Goal: Task Accomplishment & Management: Complete application form

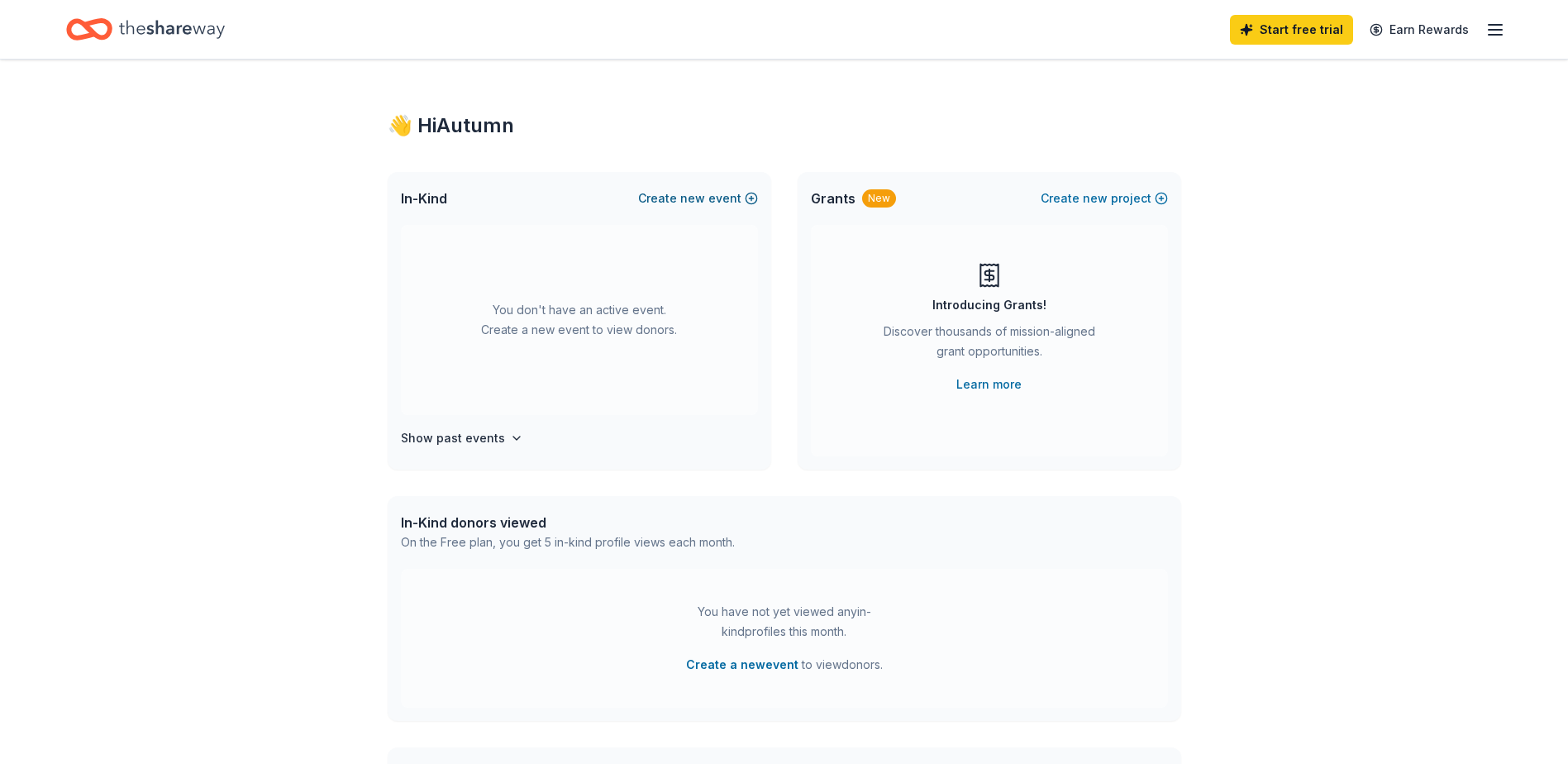
click at [708, 194] on button "Create new event" at bounding box center [698, 199] width 120 height 20
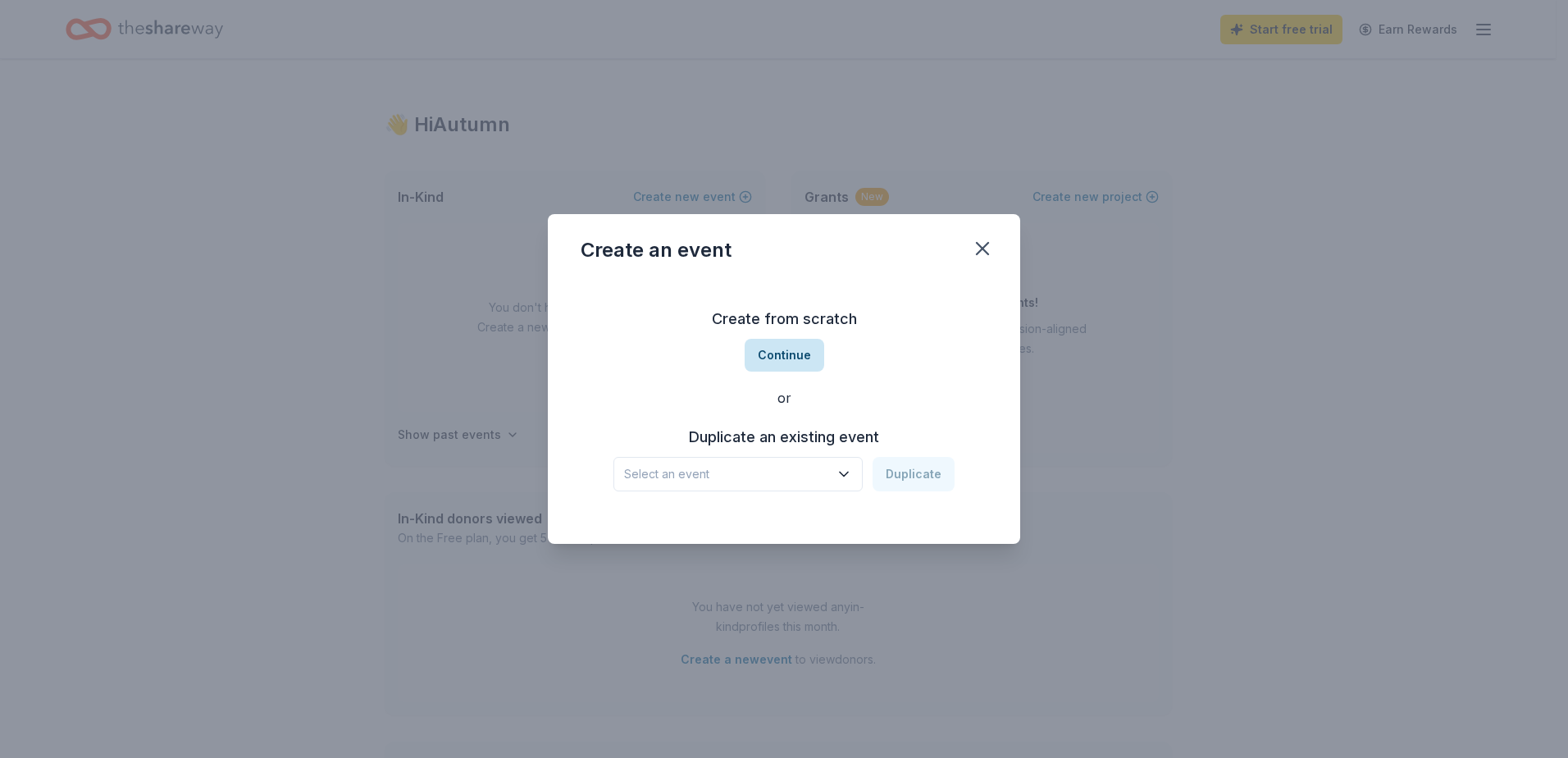
click at [793, 355] on button "Continue" at bounding box center [784, 355] width 80 height 33
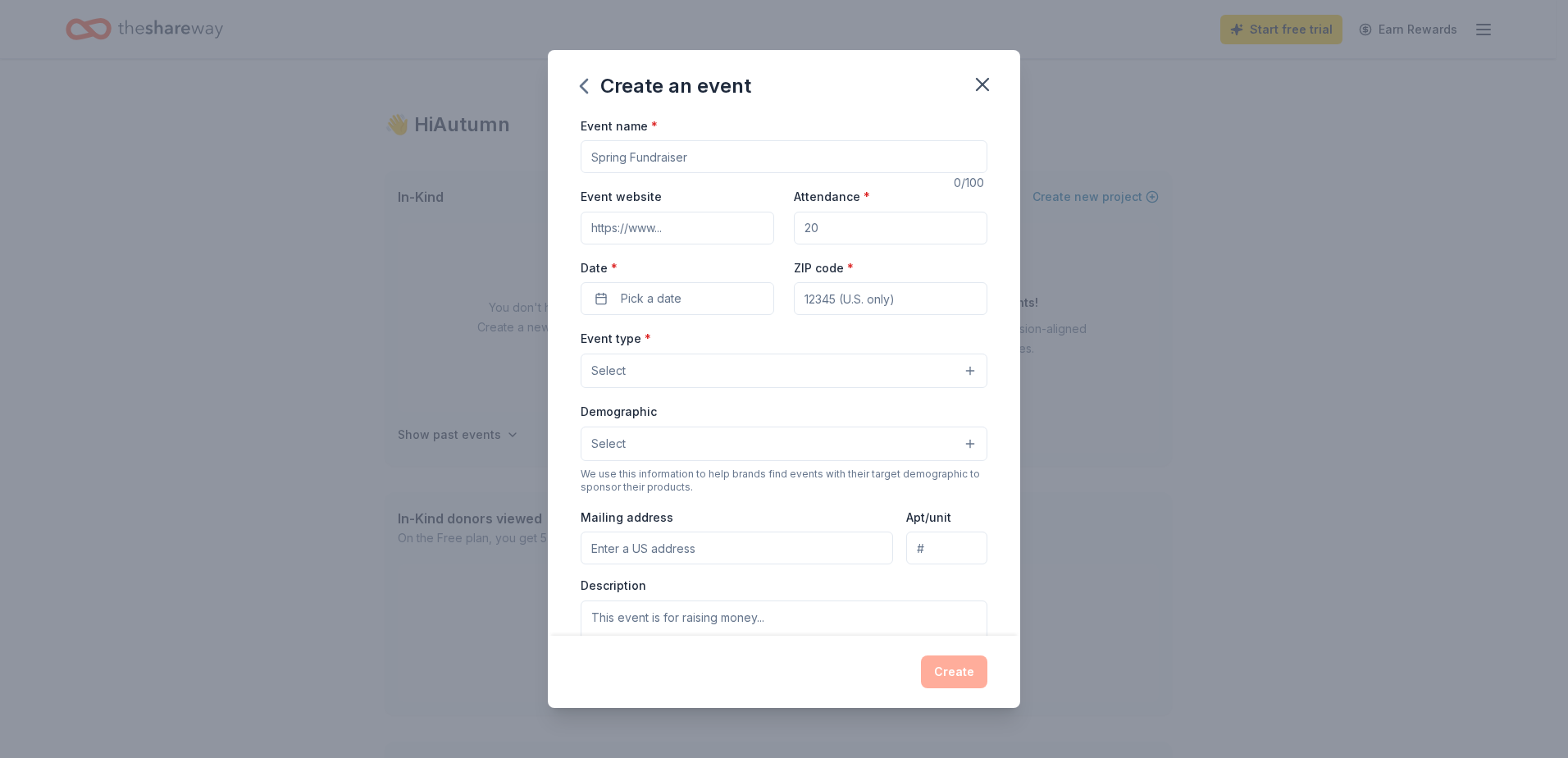
click at [648, 156] on input "Event name *" at bounding box center [784, 157] width 407 height 33
type input "Putting on the Ritz - A Gala of Giving"
click at [664, 229] on input "Event website" at bounding box center [677, 228] width 193 height 33
paste input "https://www.scotlandmemorialfoundation.org/ritz"
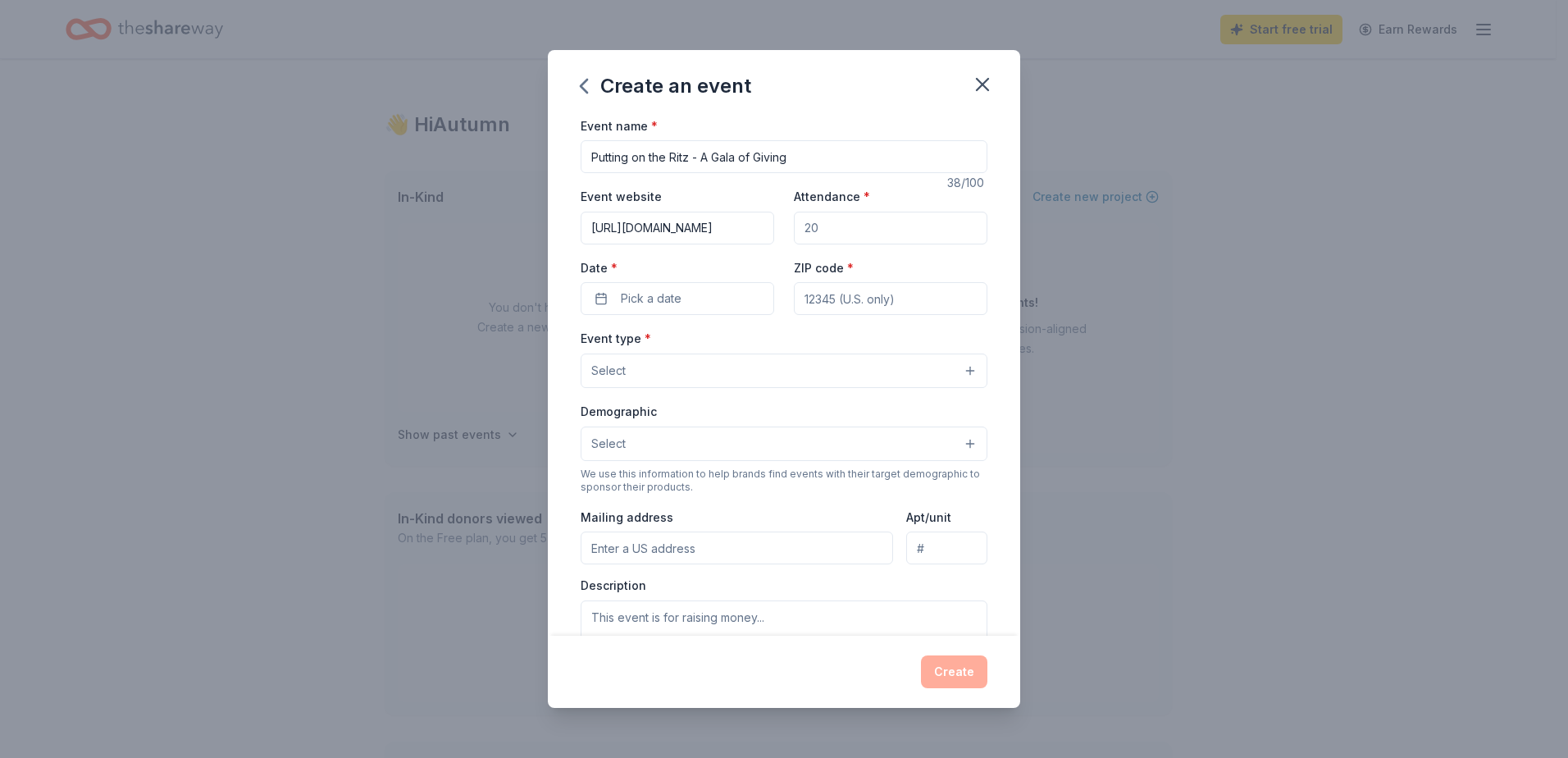
type input "https://www.scotlandmemorialfoundation.org/ritz"
drag, startPoint x: 819, startPoint y: 231, endPoint x: 775, endPoint y: 226, distance: 44.3
click at [775, 226] on div "Event website https://www.scotlandmemorialfoundation.org/ritz Attendance * Date…" at bounding box center [784, 250] width 407 height 129
type input "550"
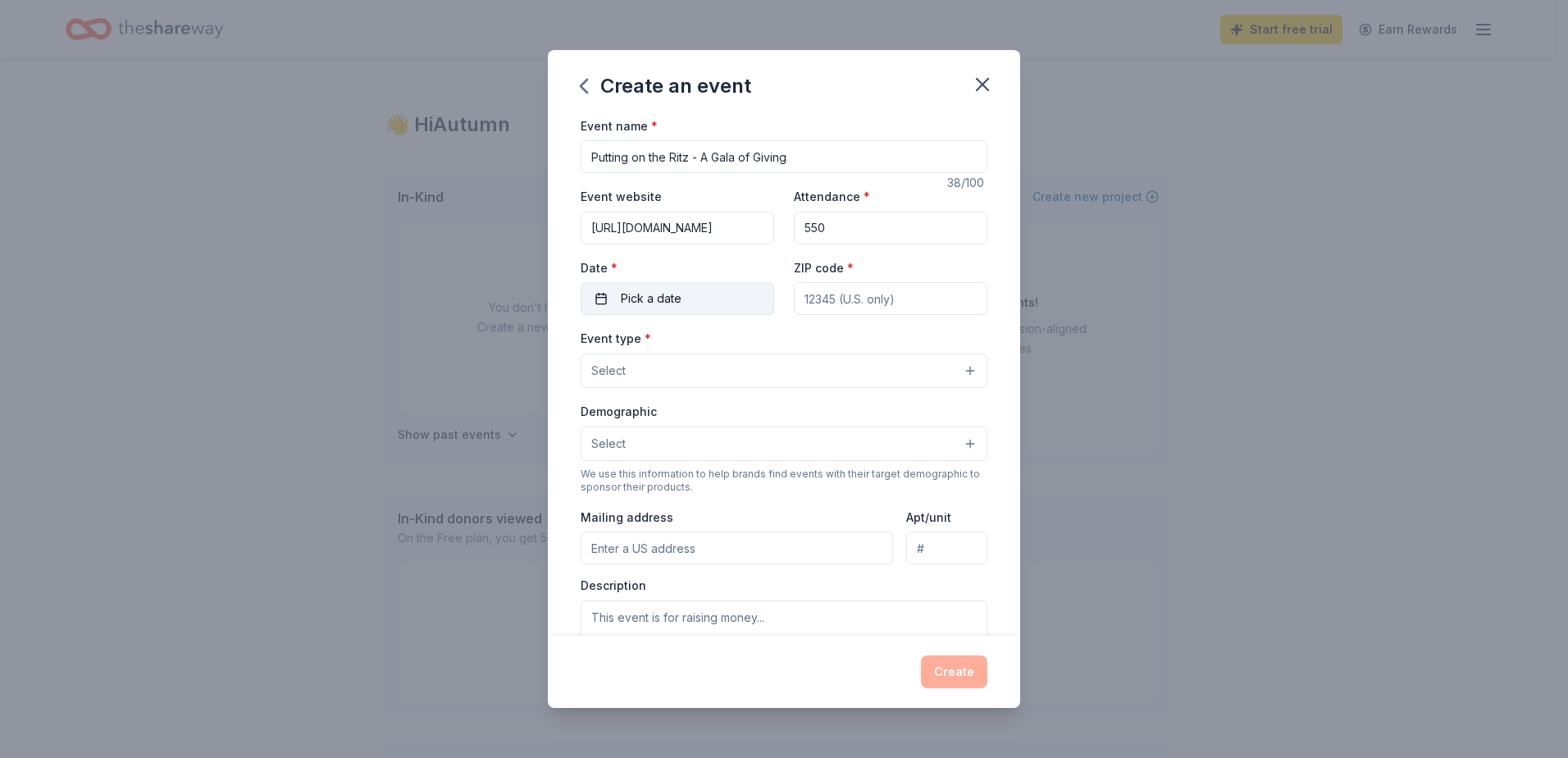
click at [680, 299] on span "Pick a date" at bounding box center [651, 299] width 61 height 20
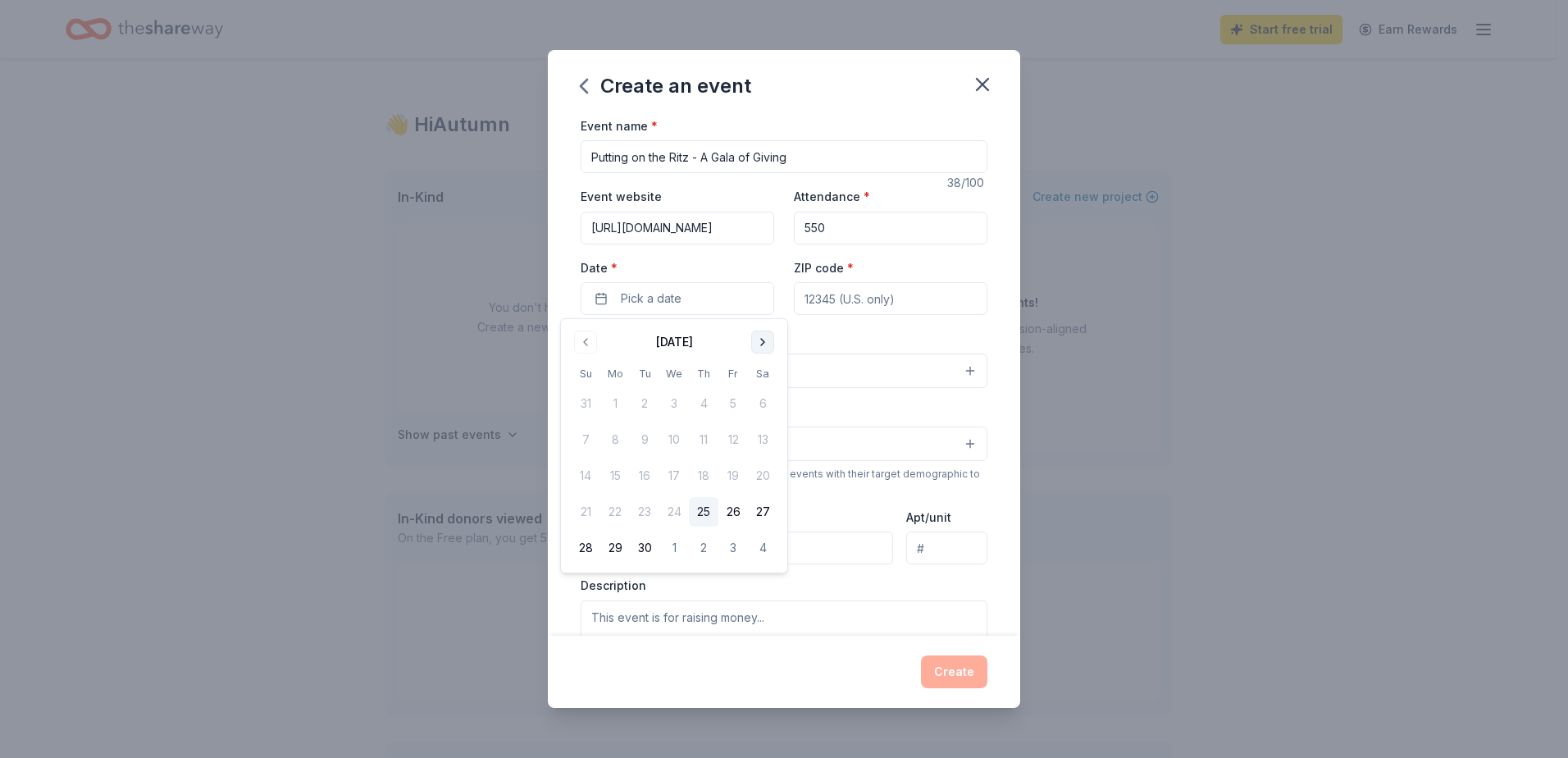
click at [766, 343] on button "Go to next month" at bounding box center [763, 343] width 23 height 23
click at [761, 408] on button "1" at bounding box center [763, 404] width 30 height 30
click at [883, 296] on input "ZIP code *" at bounding box center [890, 299] width 193 height 33
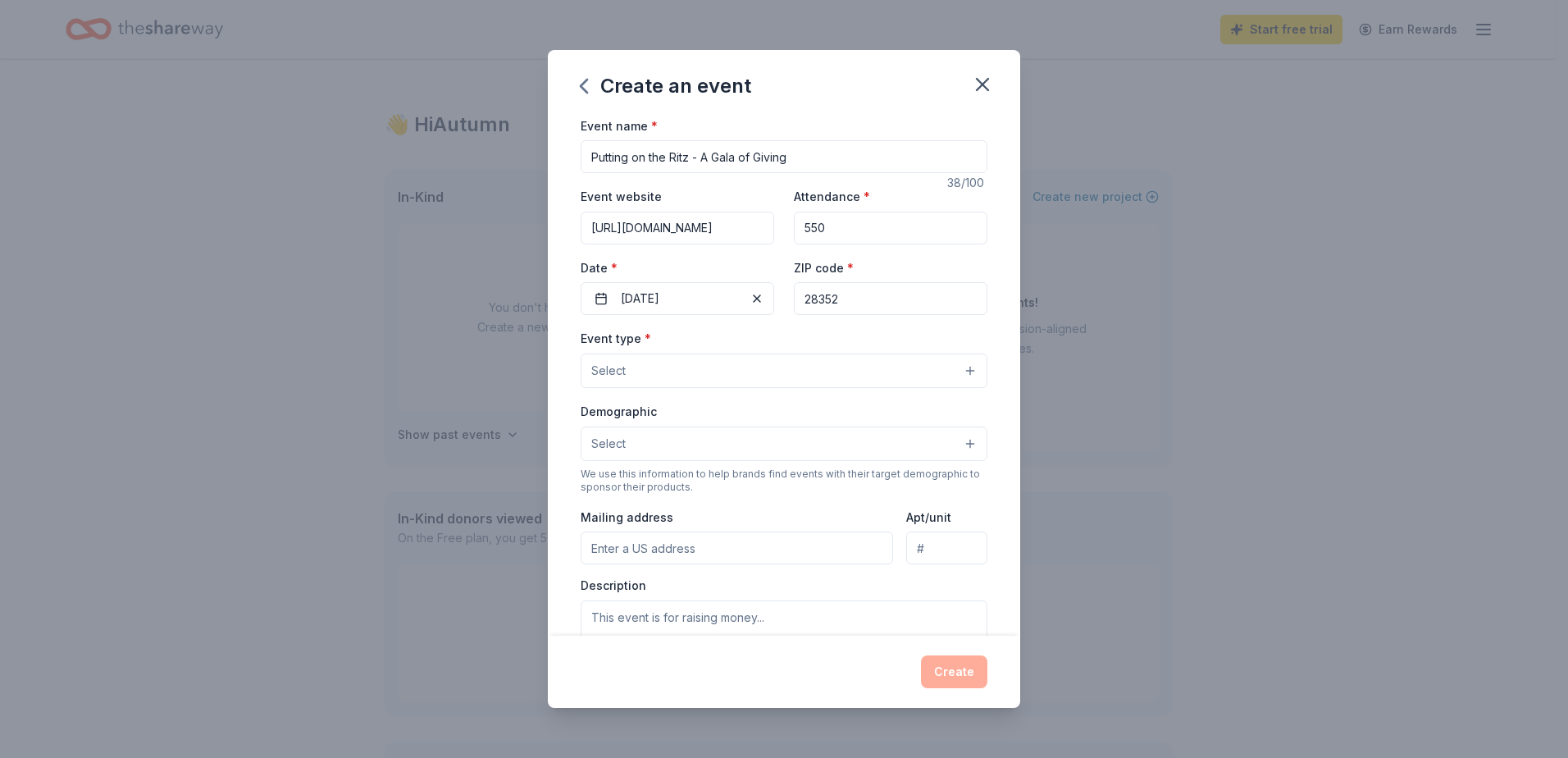
type input "28352"
click at [653, 367] on button "Select" at bounding box center [784, 371] width 407 height 35
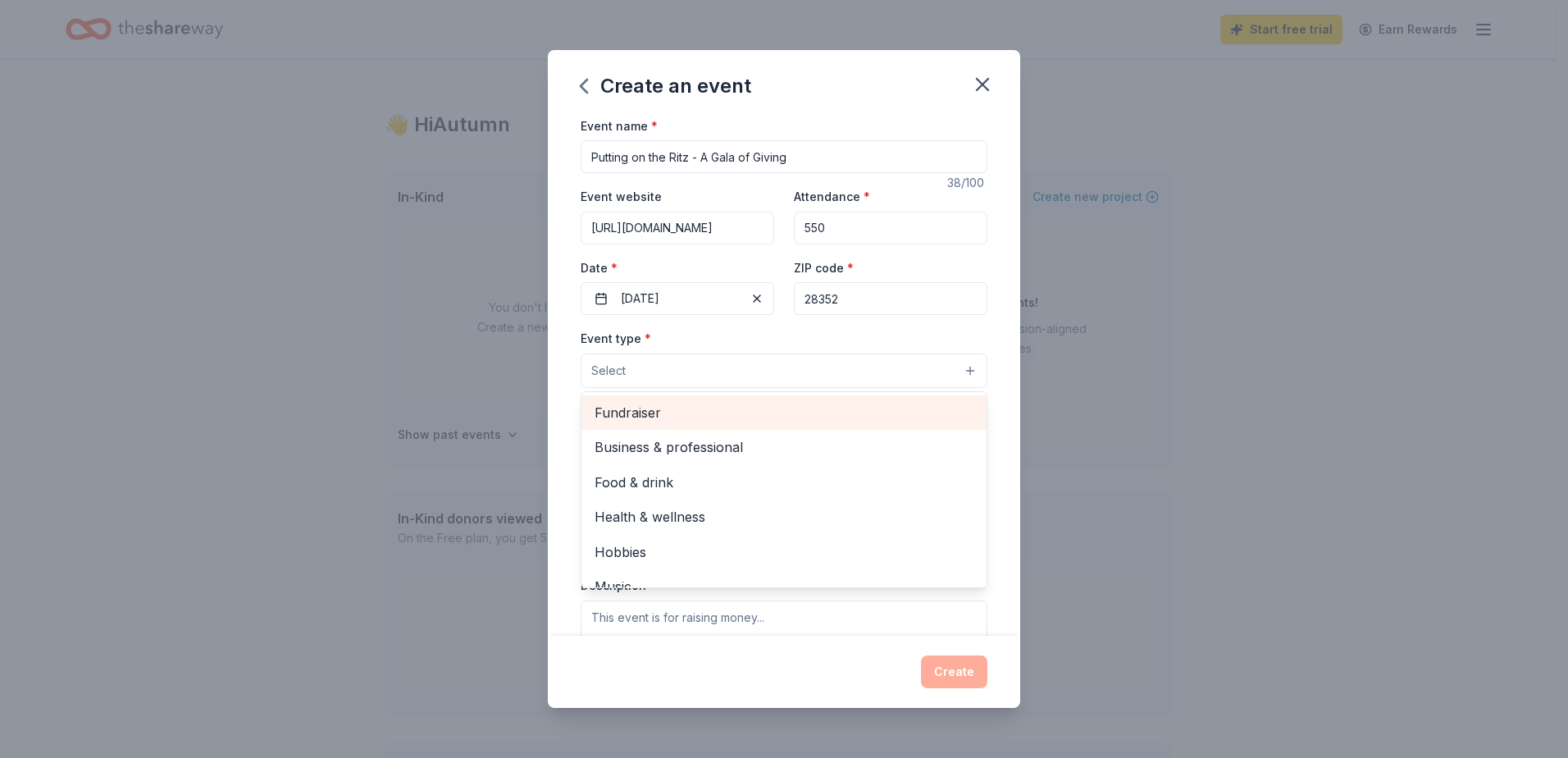
click at [643, 410] on span "Fundraiser" at bounding box center [784, 413] width 379 height 22
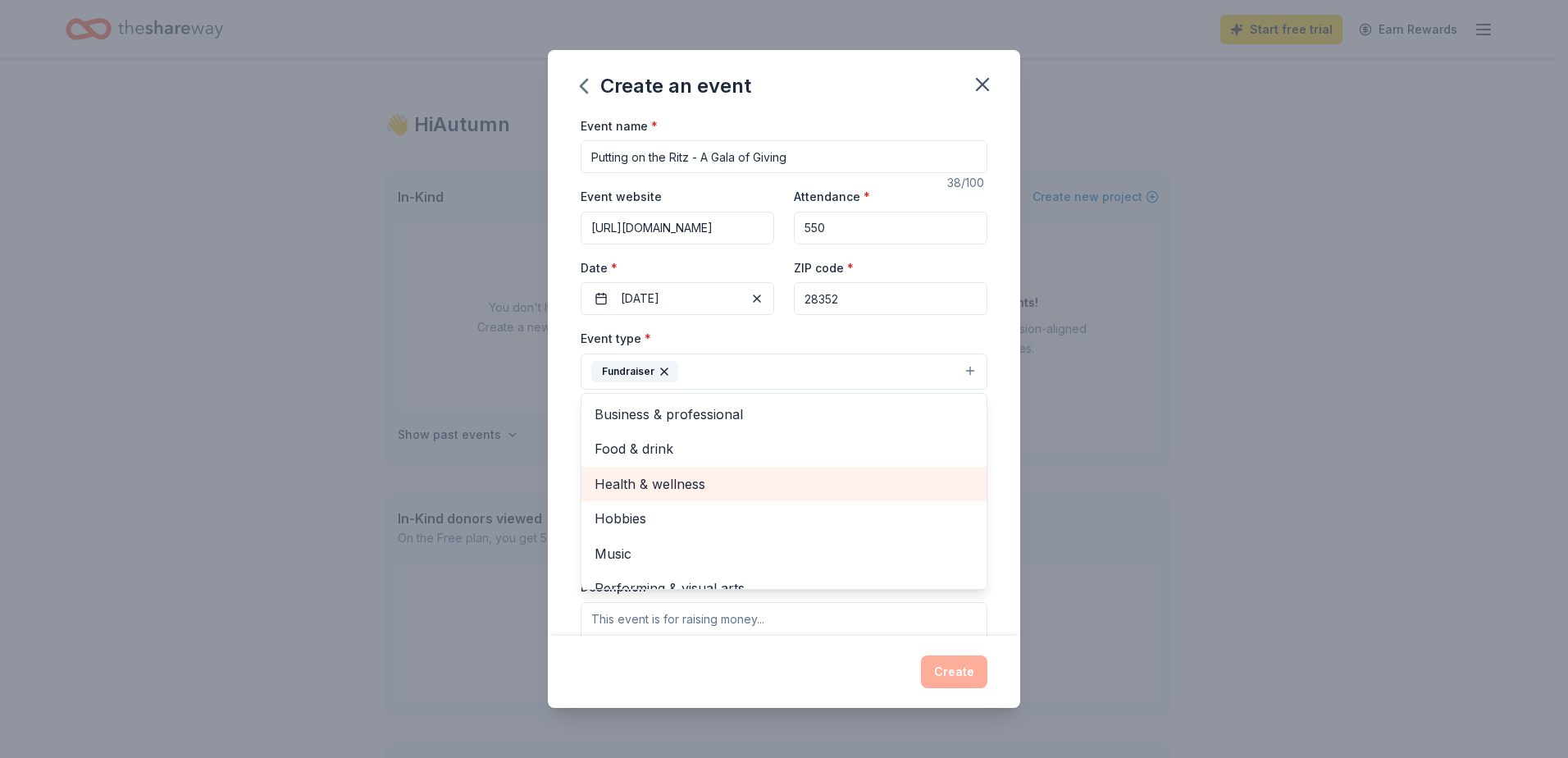
scroll to position [20, 0]
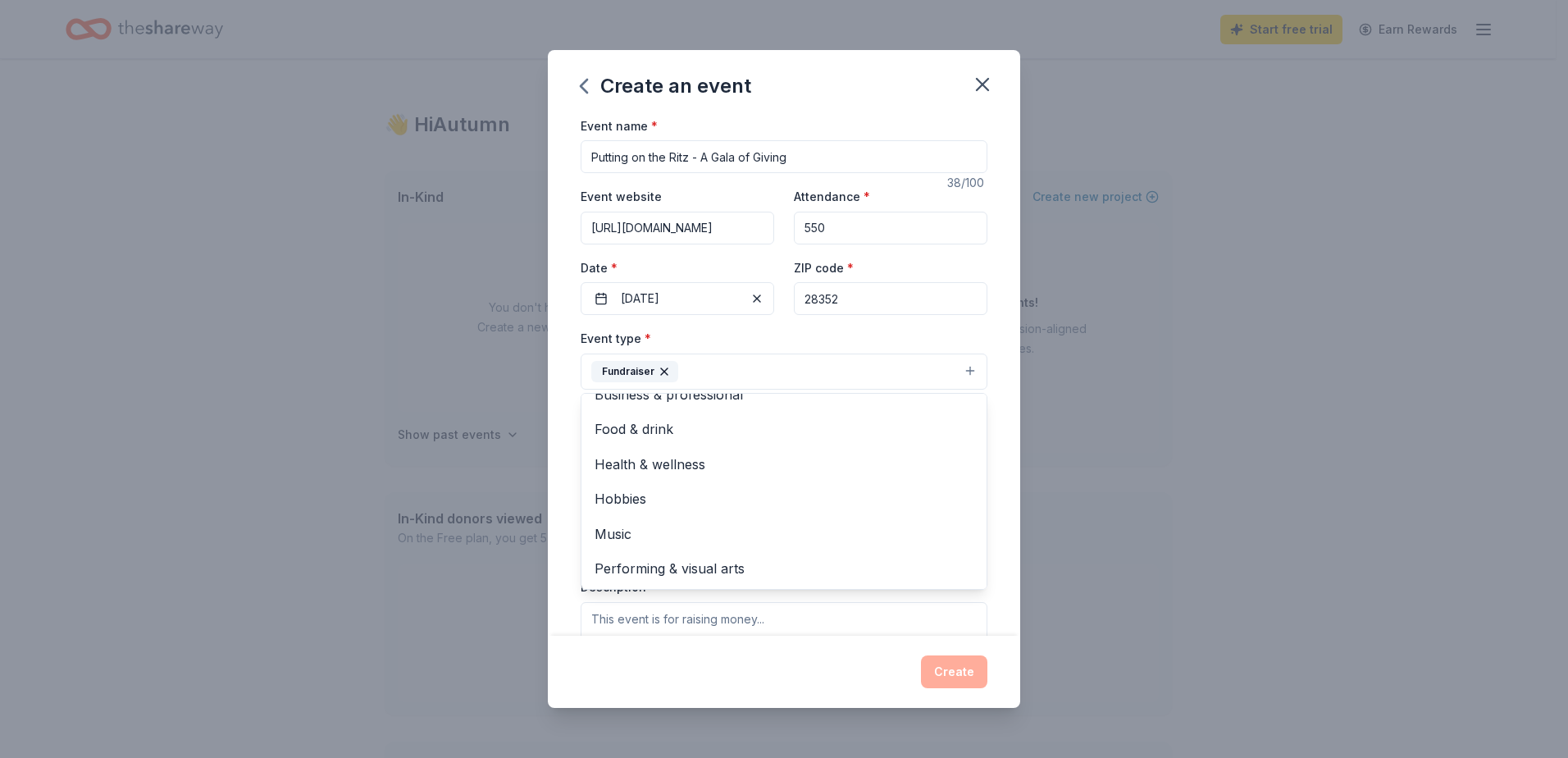
click at [566, 372] on div "Event name * Putting on the Ritz - A Gala of Giving 38 /100 Event website https…" at bounding box center [784, 376] width 473 height 521
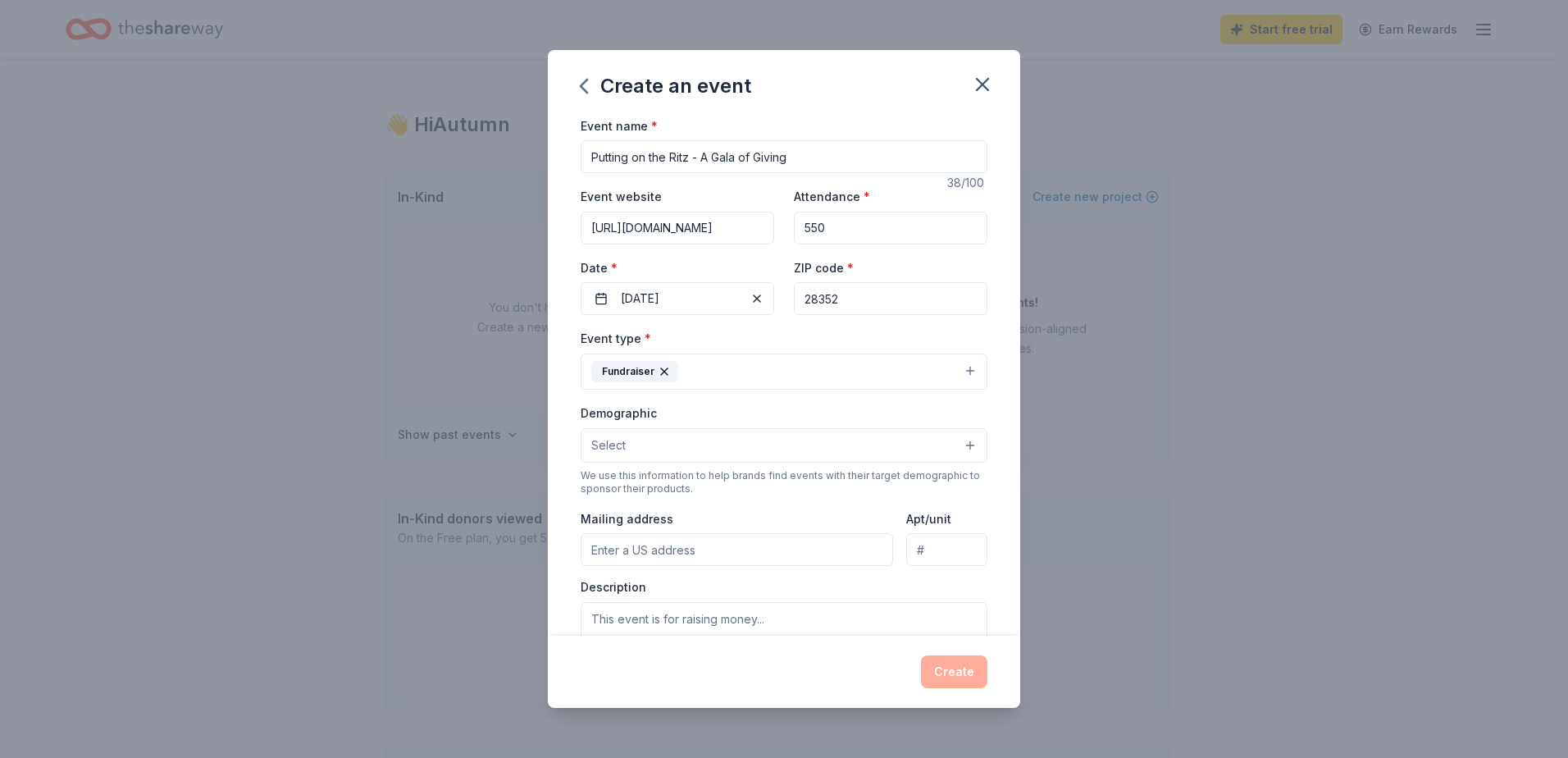
click at [671, 444] on button "Select" at bounding box center [784, 445] width 407 height 35
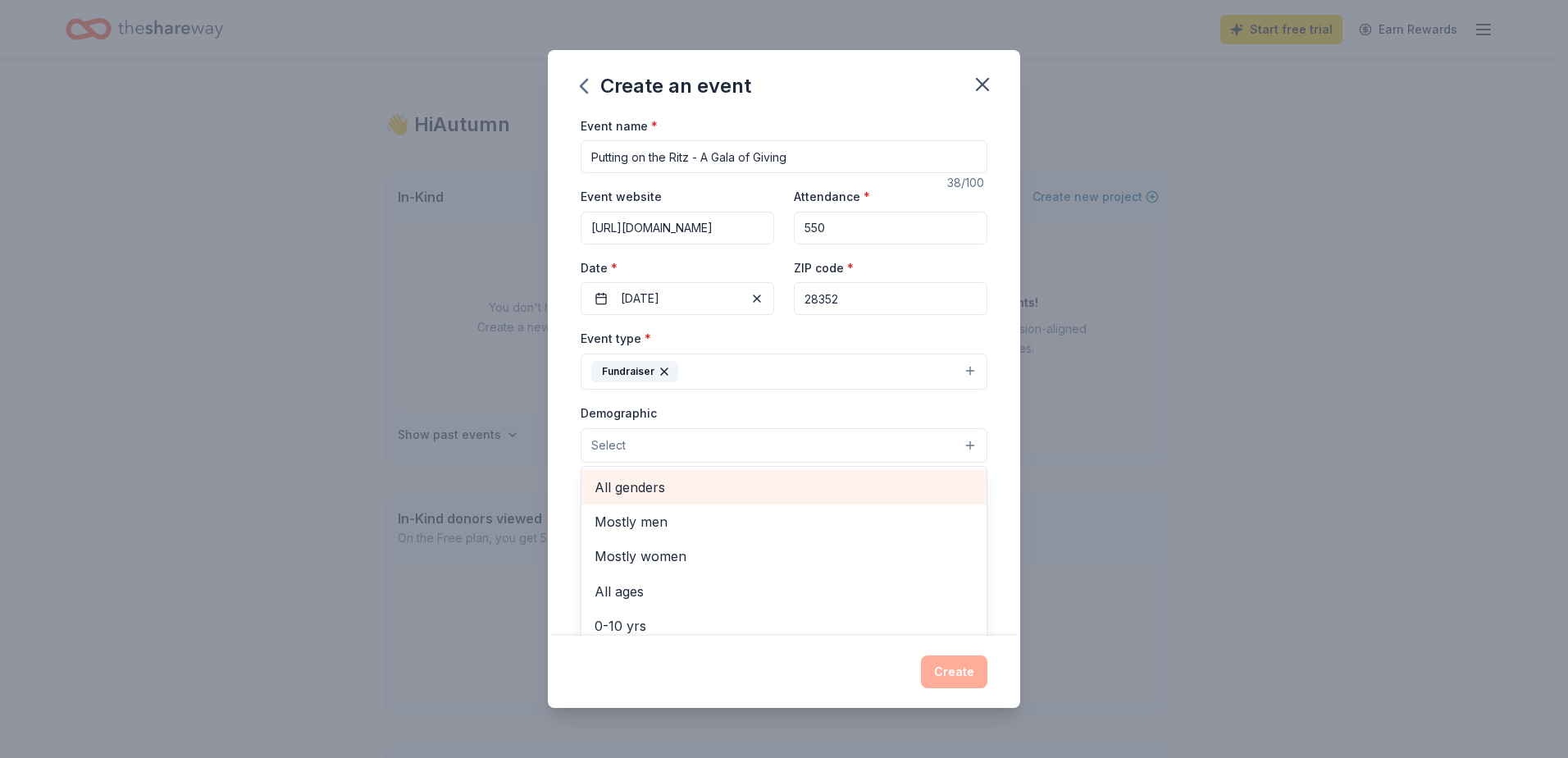
click at [664, 487] on span "All genders" at bounding box center [784, 488] width 379 height 22
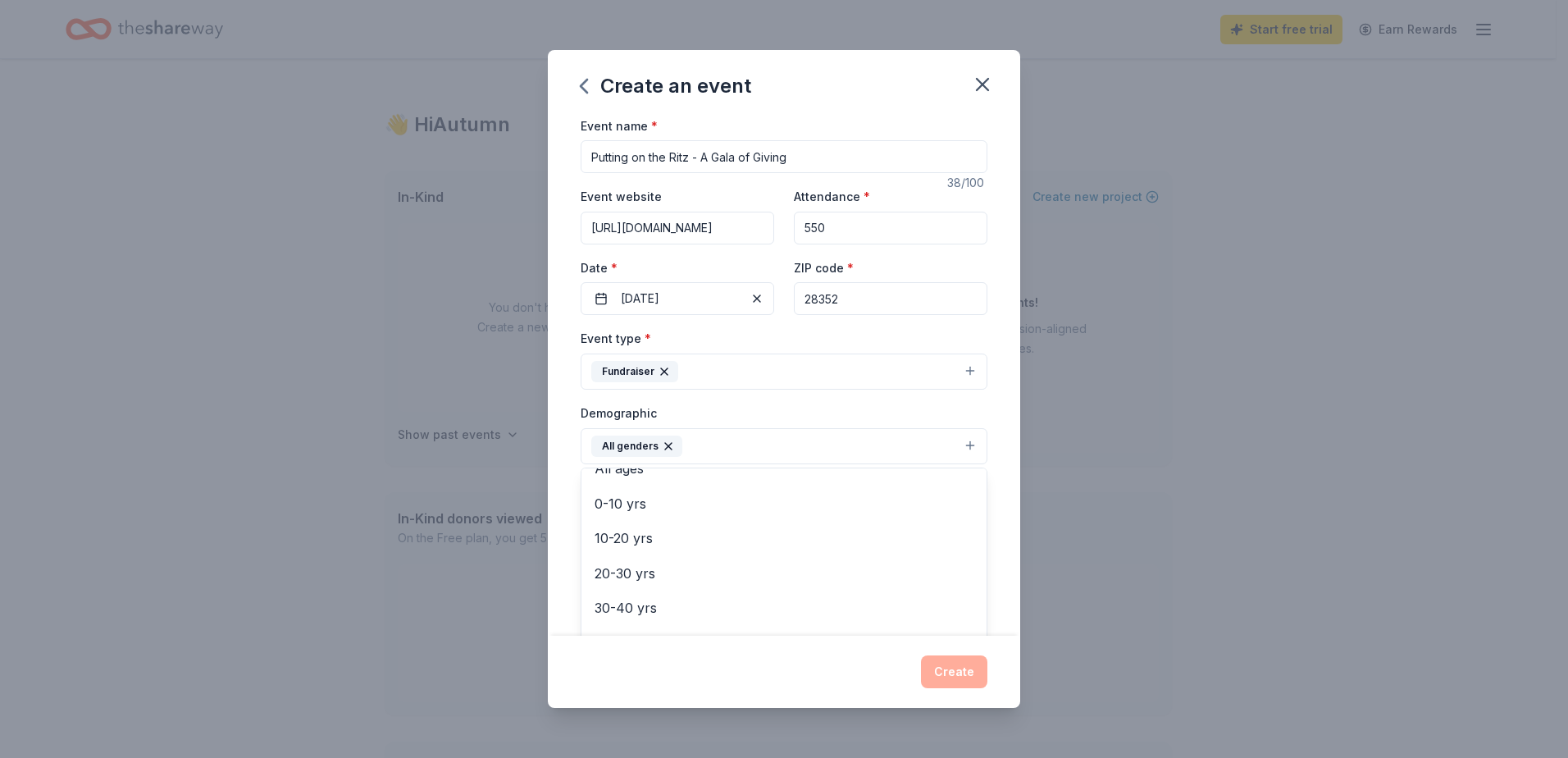
scroll to position [0, 0]
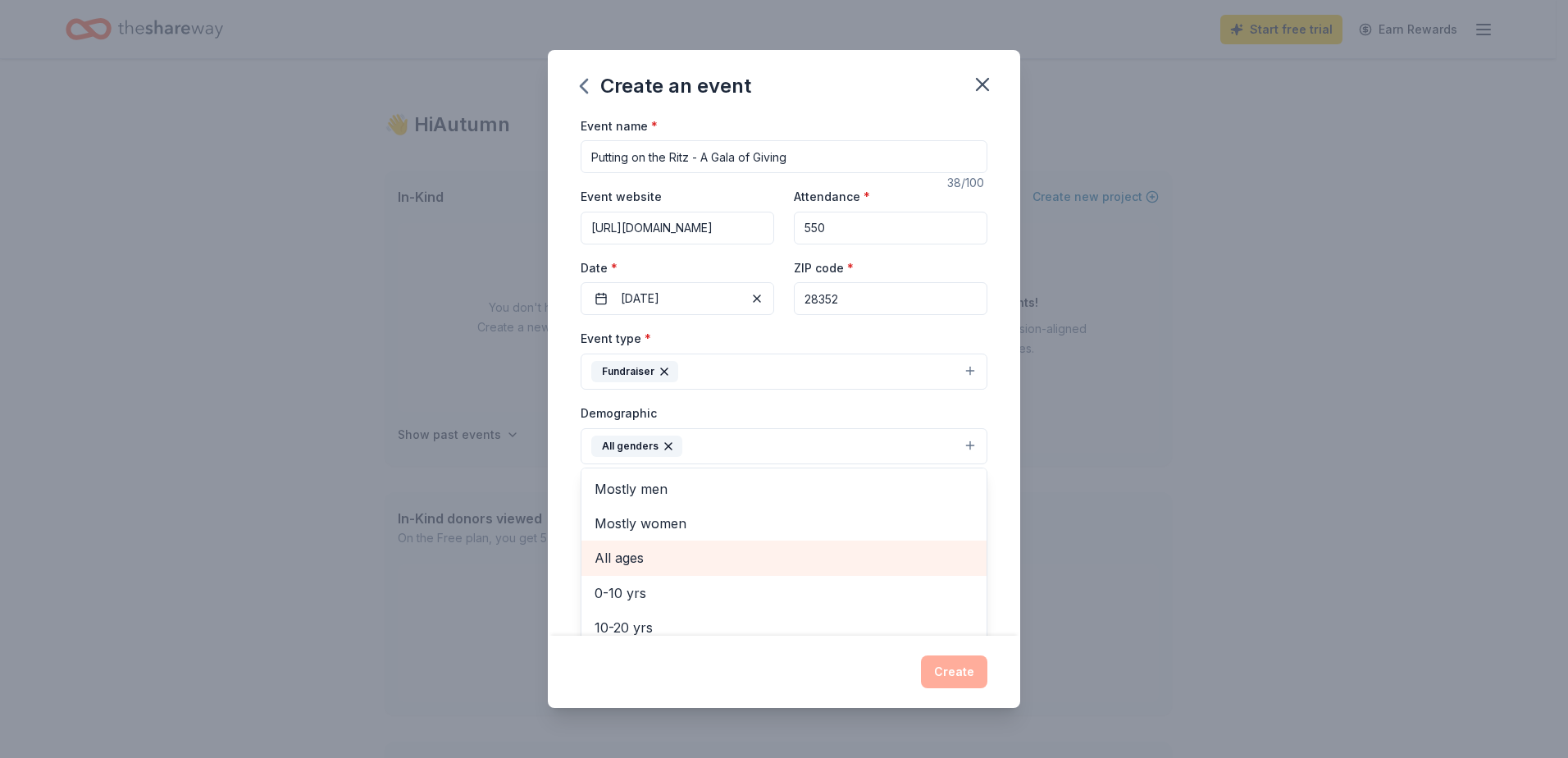
click at [651, 556] on span "All ages" at bounding box center [784, 558] width 379 height 22
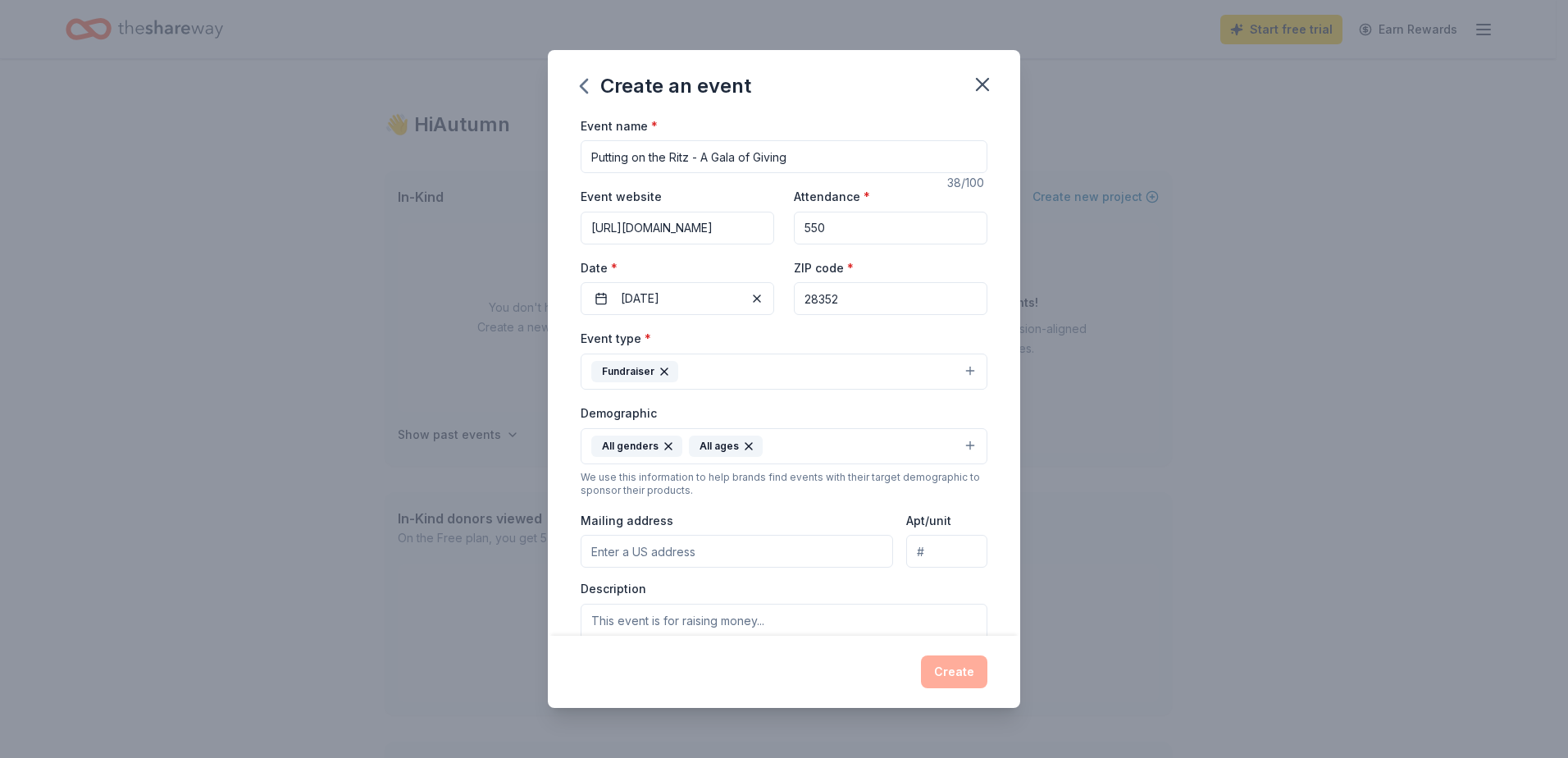
click at [746, 446] on icon "button" at bounding box center [749, 446] width 13 height 13
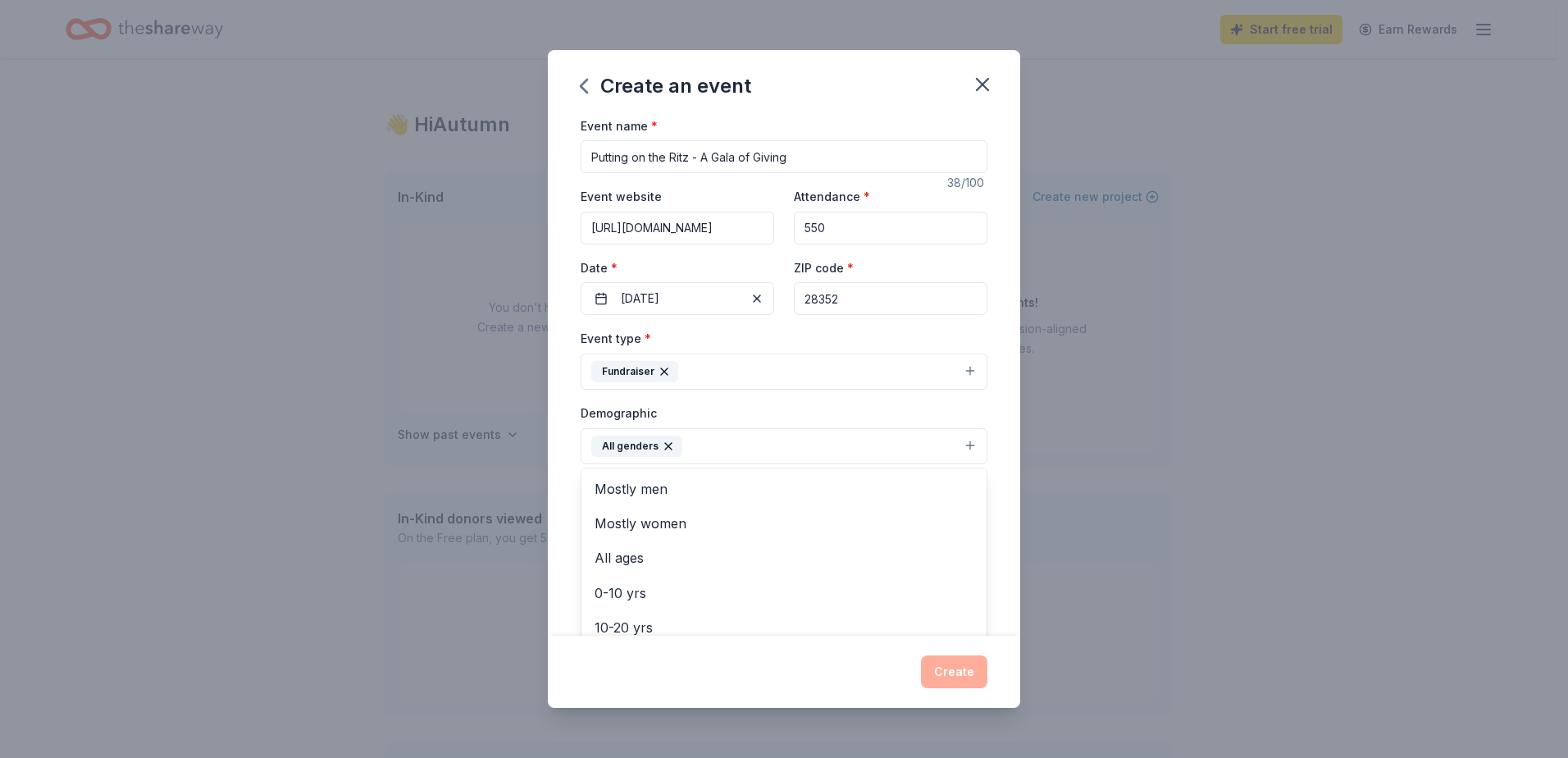
click at [719, 448] on button "All genders" at bounding box center [784, 446] width 407 height 36
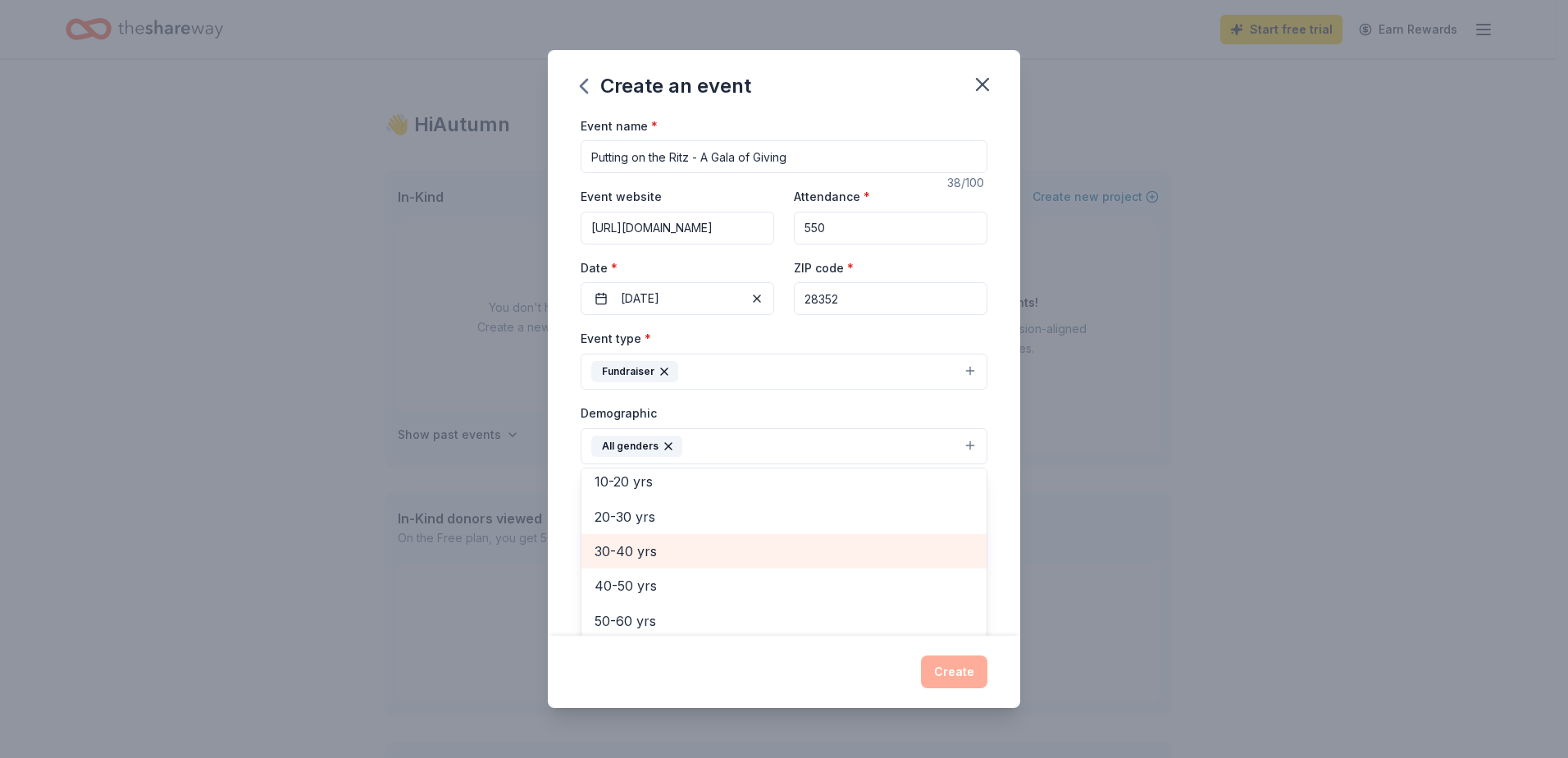
click at [629, 552] on span "30-40 yrs" at bounding box center [784, 551] width 379 height 22
click at [625, 556] on span "40-50 yrs" at bounding box center [784, 551] width 379 height 22
click at [623, 558] on span "50-60 yrs" at bounding box center [784, 551] width 379 height 22
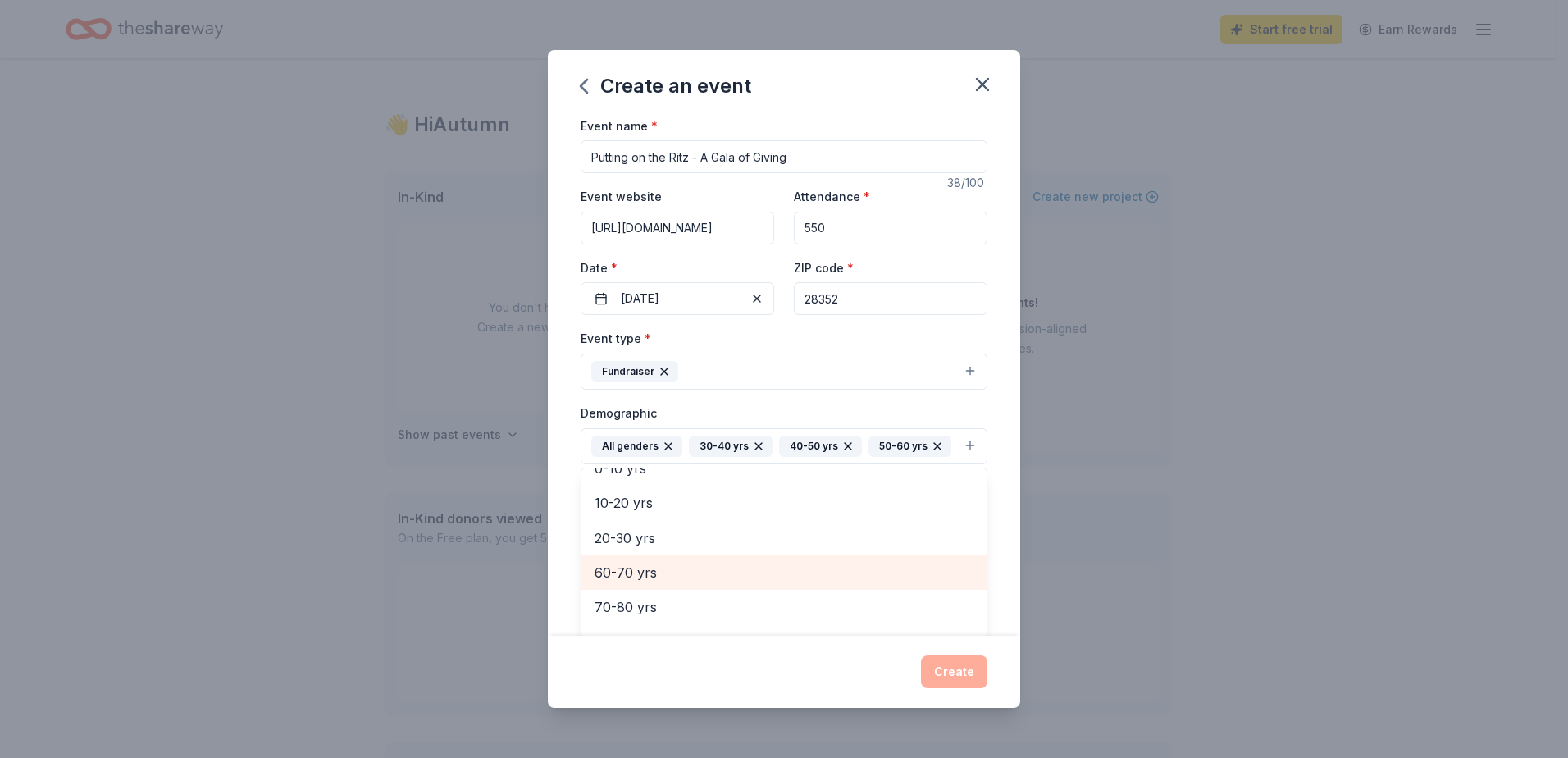
scroll to position [124, 0]
click at [624, 584] on span "60-70 yrs" at bounding box center [784, 573] width 379 height 22
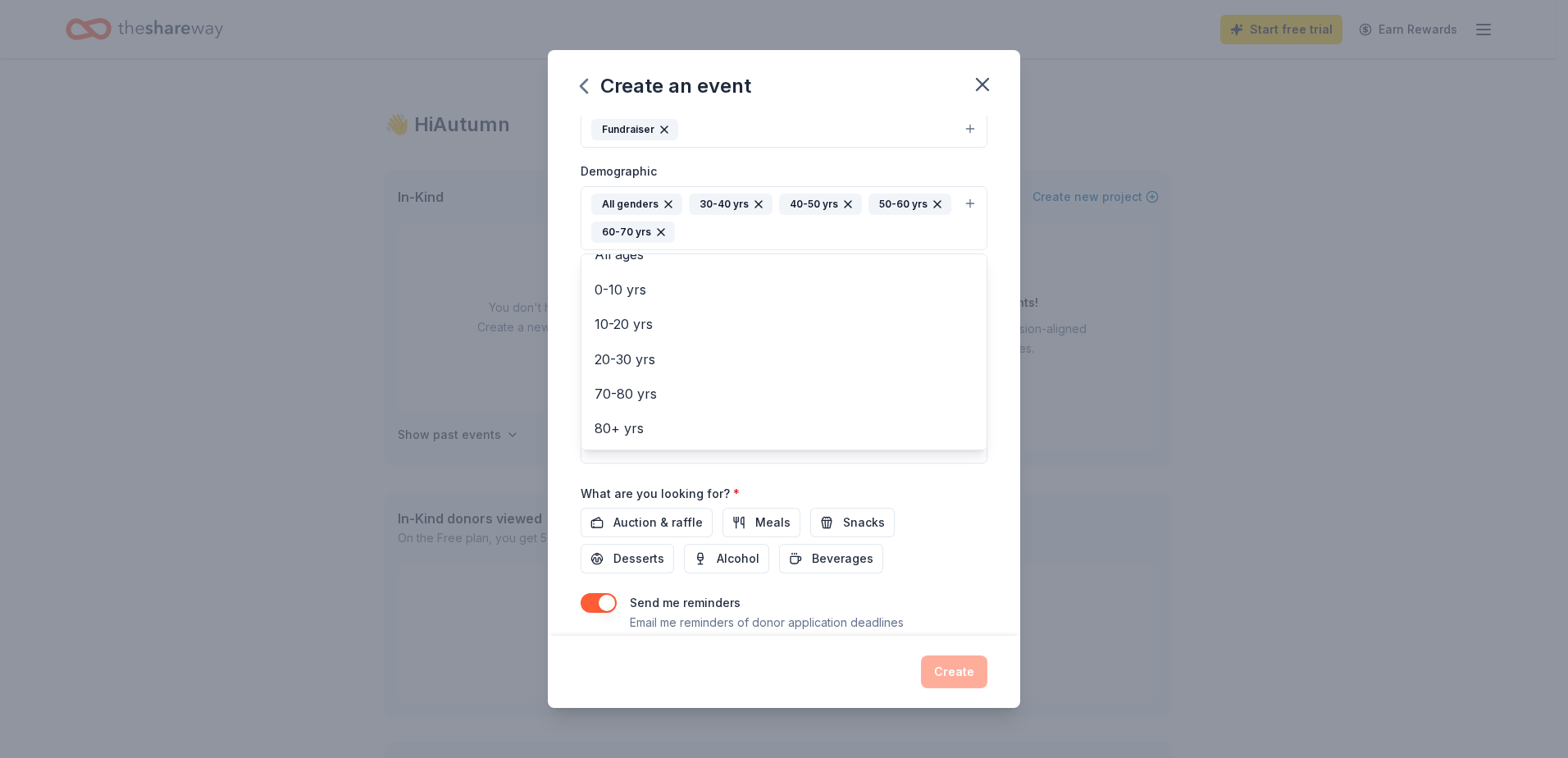
scroll to position [246, 0]
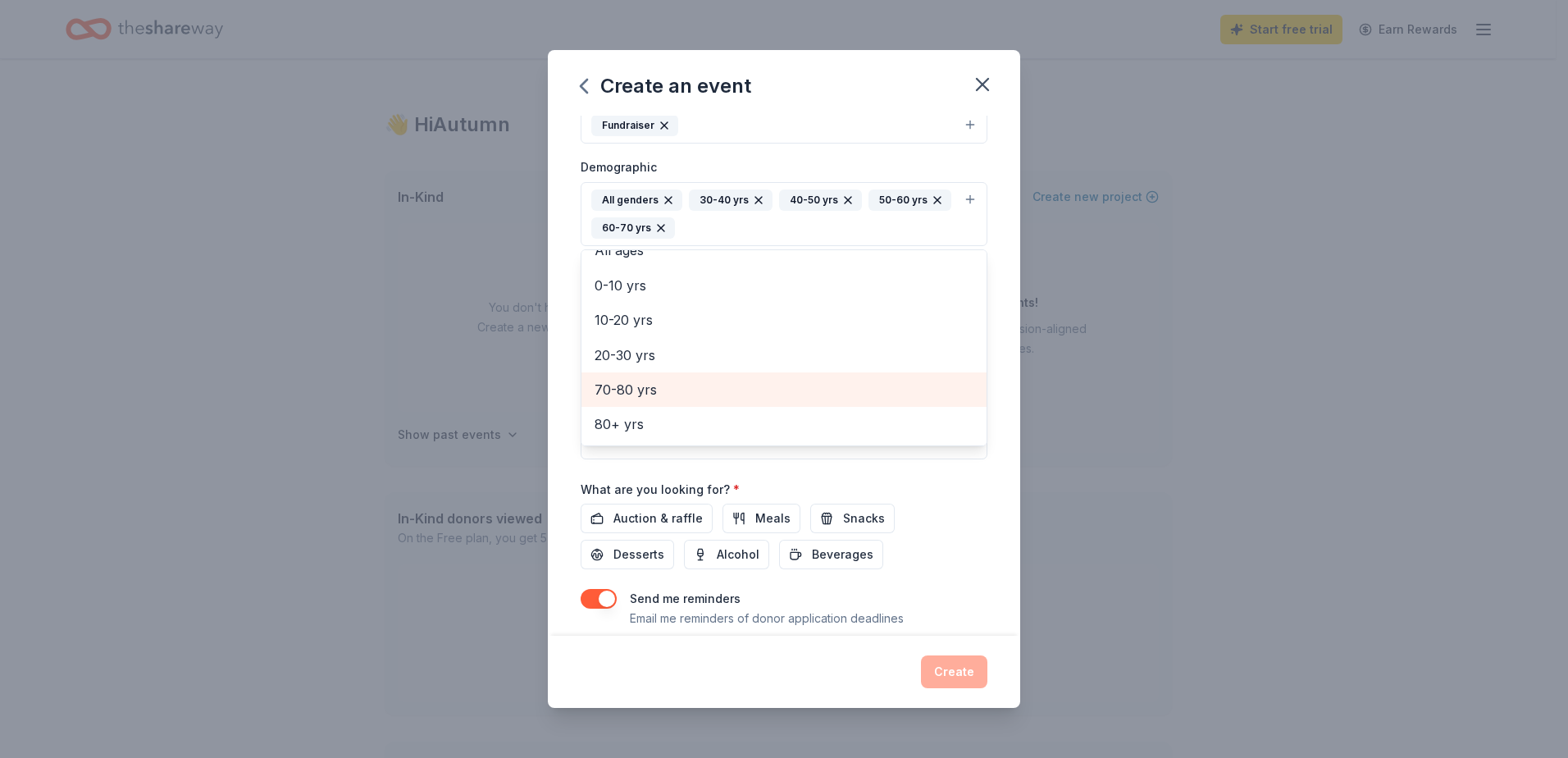
click at [634, 391] on span "70-80 yrs" at bounding box center [784, 390] width 379 height 22
click at [572, 421] on div "Event name * Putting on the Ritz - A Gala of Giving 38 /100 Event website https…" at bounding box center [784, 376] width 473 height 521
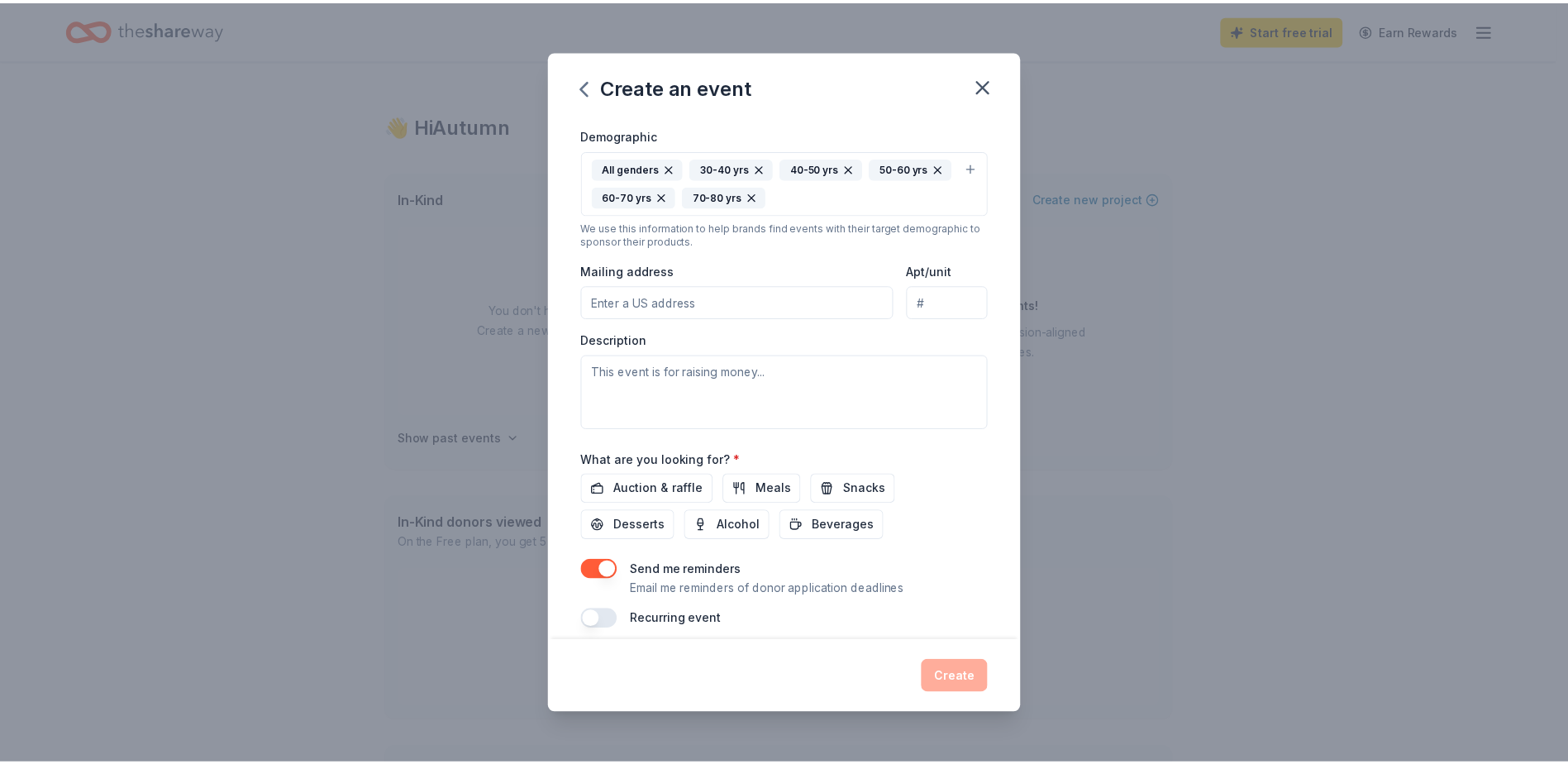
scroll to position [297, 0]
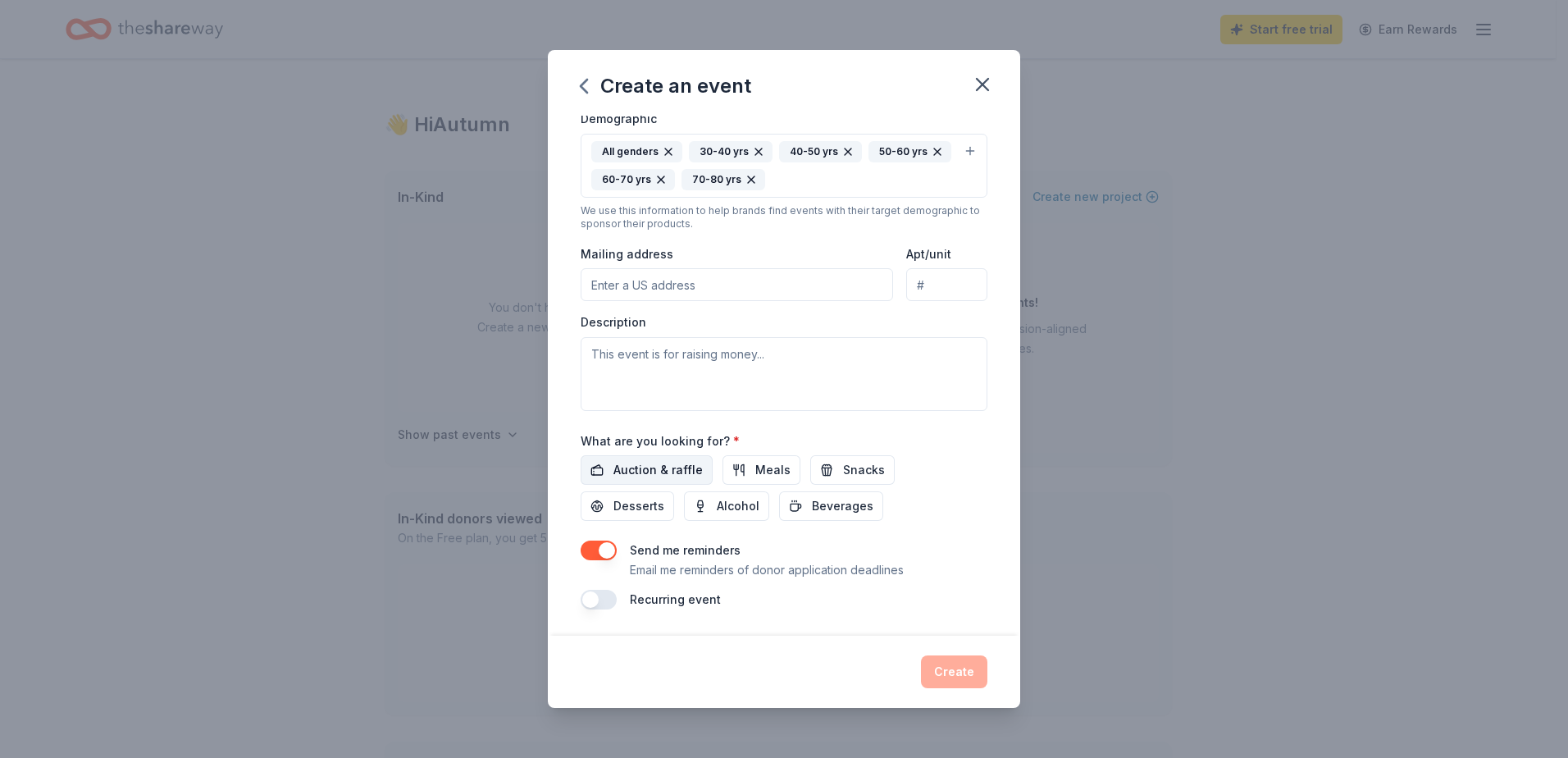
click at [668, 468] on span "Auction & raffle" at bounding box center [658, 470] width 90 height 20
click at [609, 548] on button "button" at bounding box center [599, 551] width 36 height 20
click at [948, 667] on button "Create" at bounding box center [954, 672] width 66 height 33
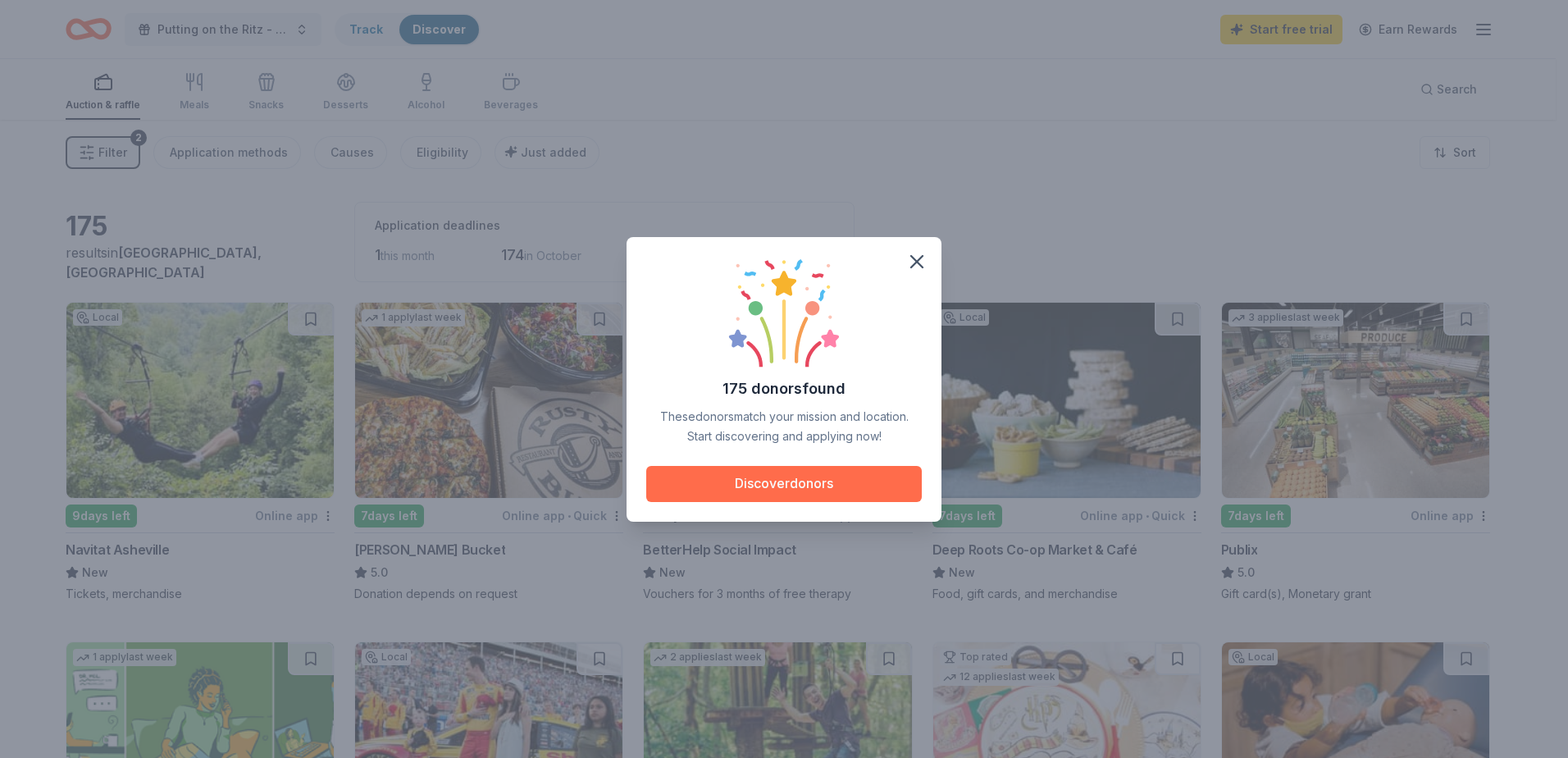
click at [821, 480] on button "Discover donors" at bounding box center [784, 484] width 275 height 36
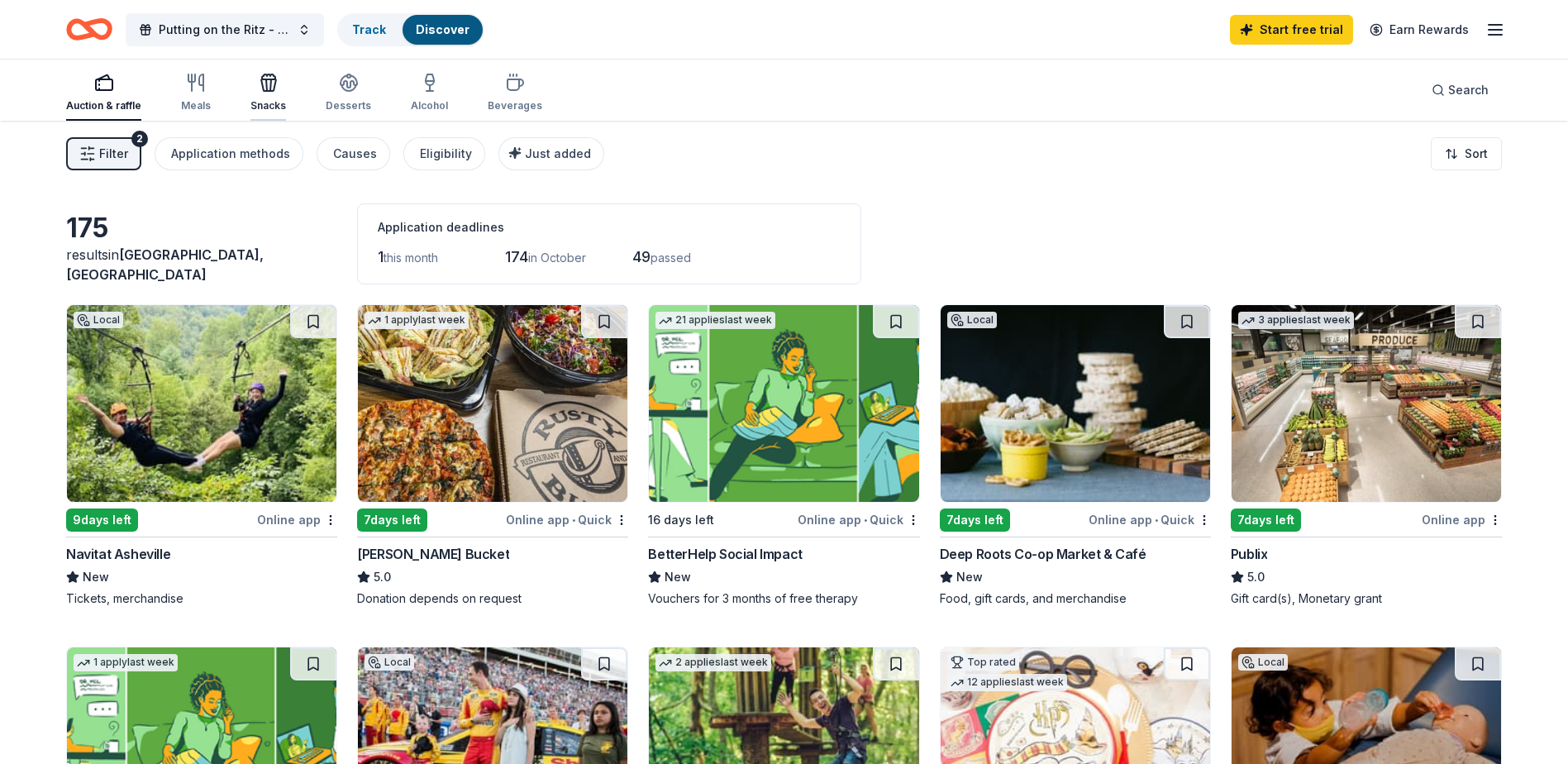
click at [273, 85] on icon "button" at bounding box center [269, 83] width 20 height 20
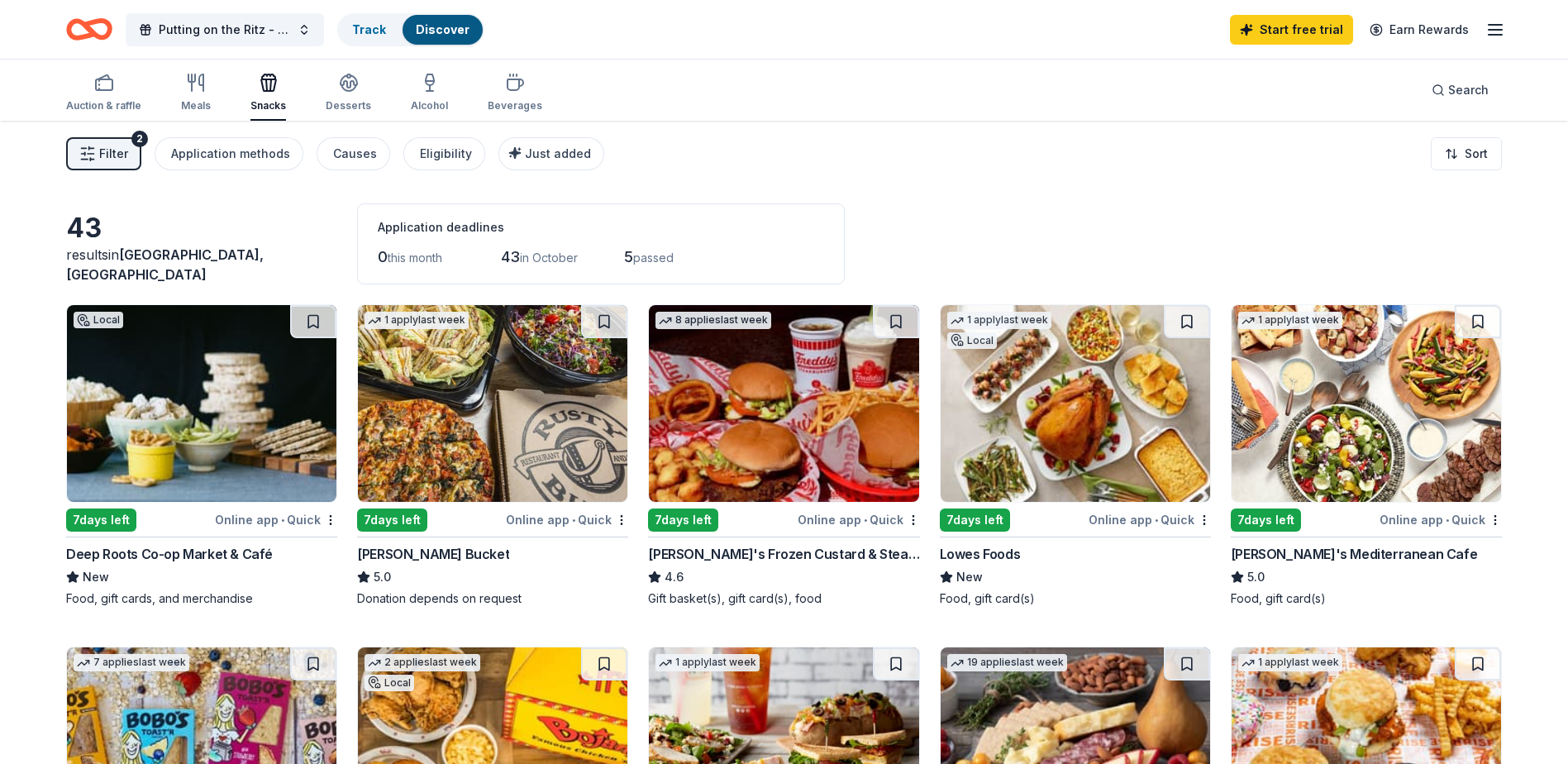
click at [761, 390] on img at bounding box center [783, 403] width 269 height 196
click at [428, 89] on icon "button" at bounding box center [430, 83] width 20 height 20
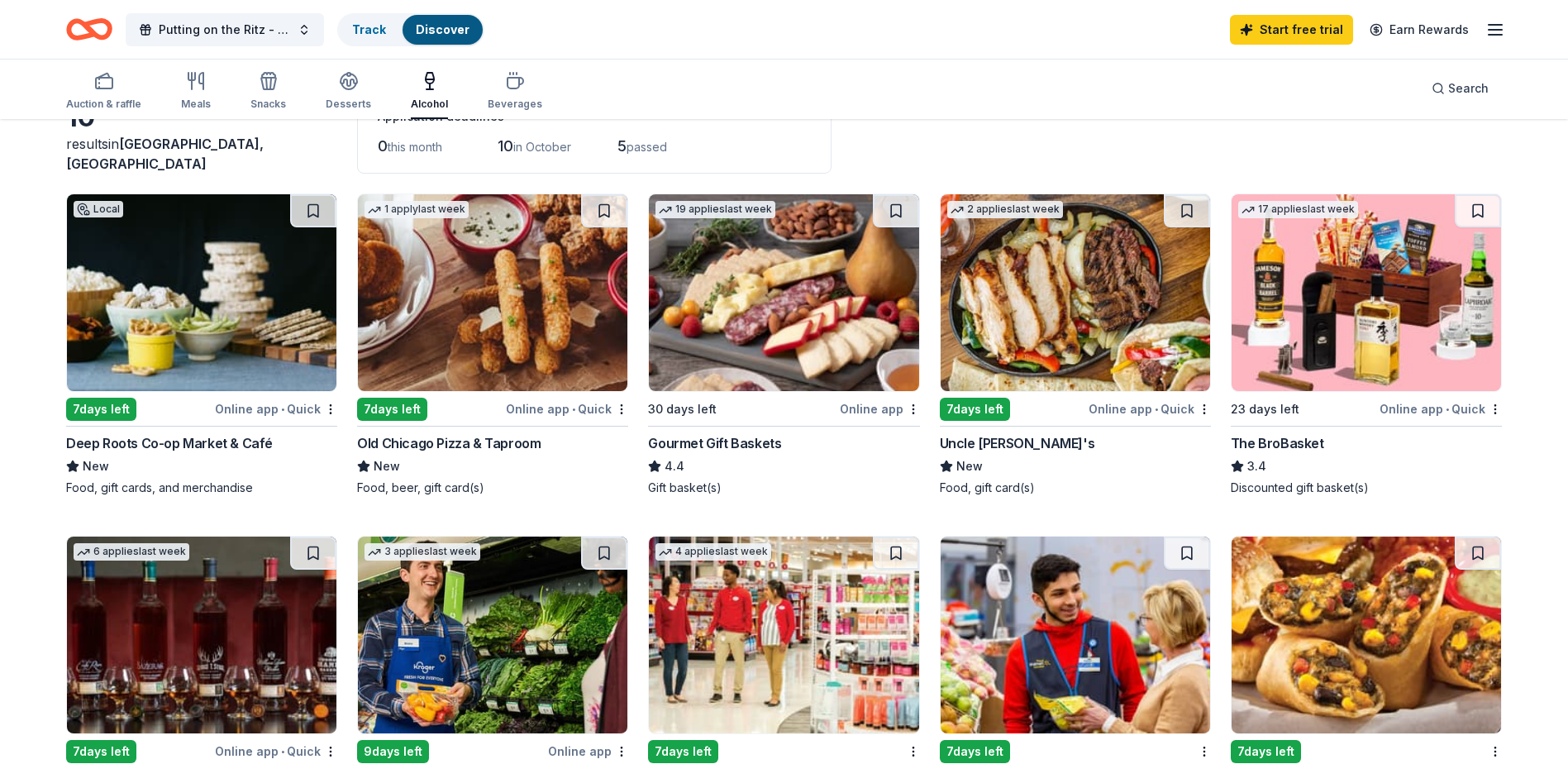
scroll to position [104, 0]
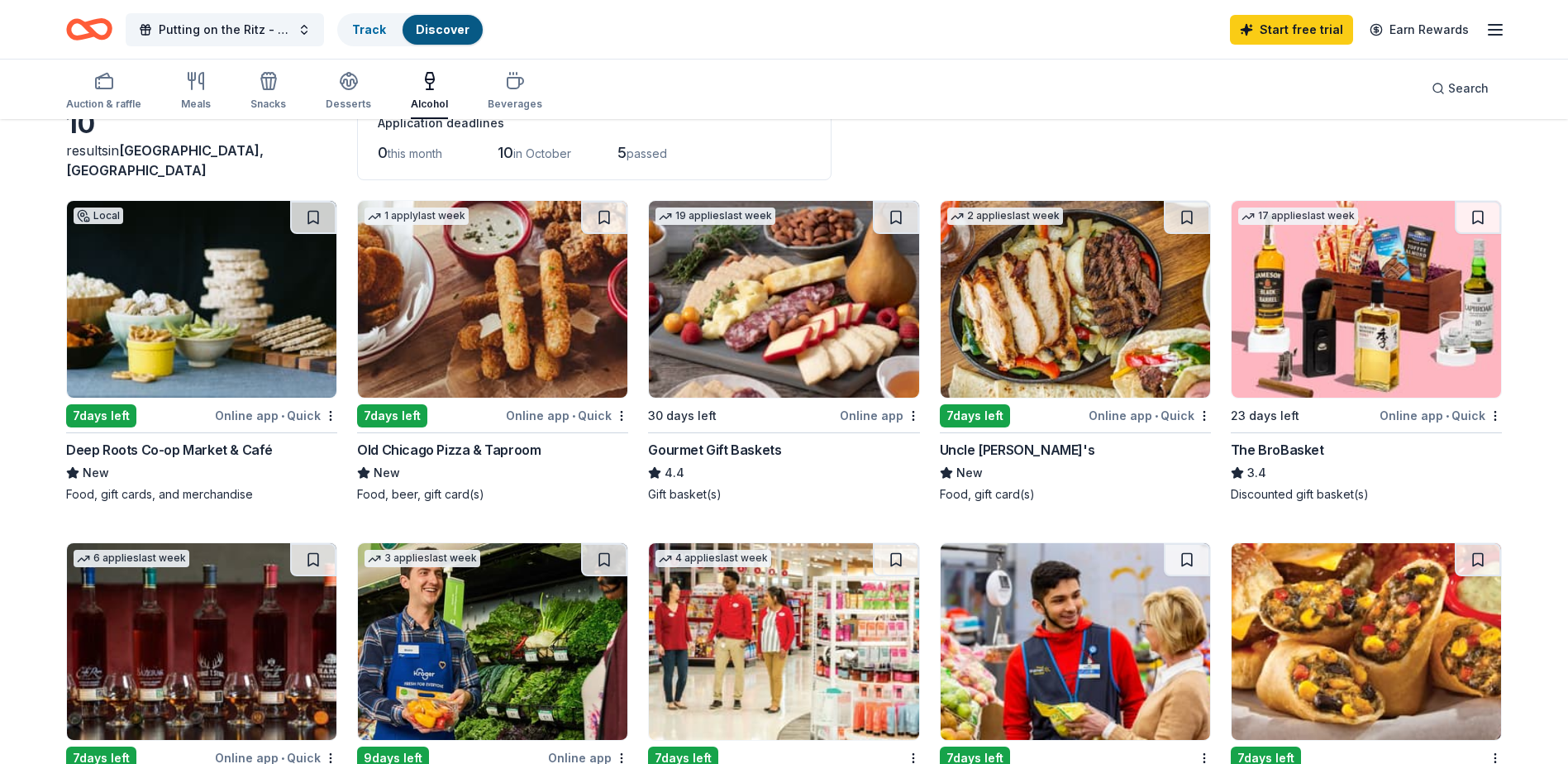
click at [756, 302] on img at bounding box center [783, 298] width 269 height 196
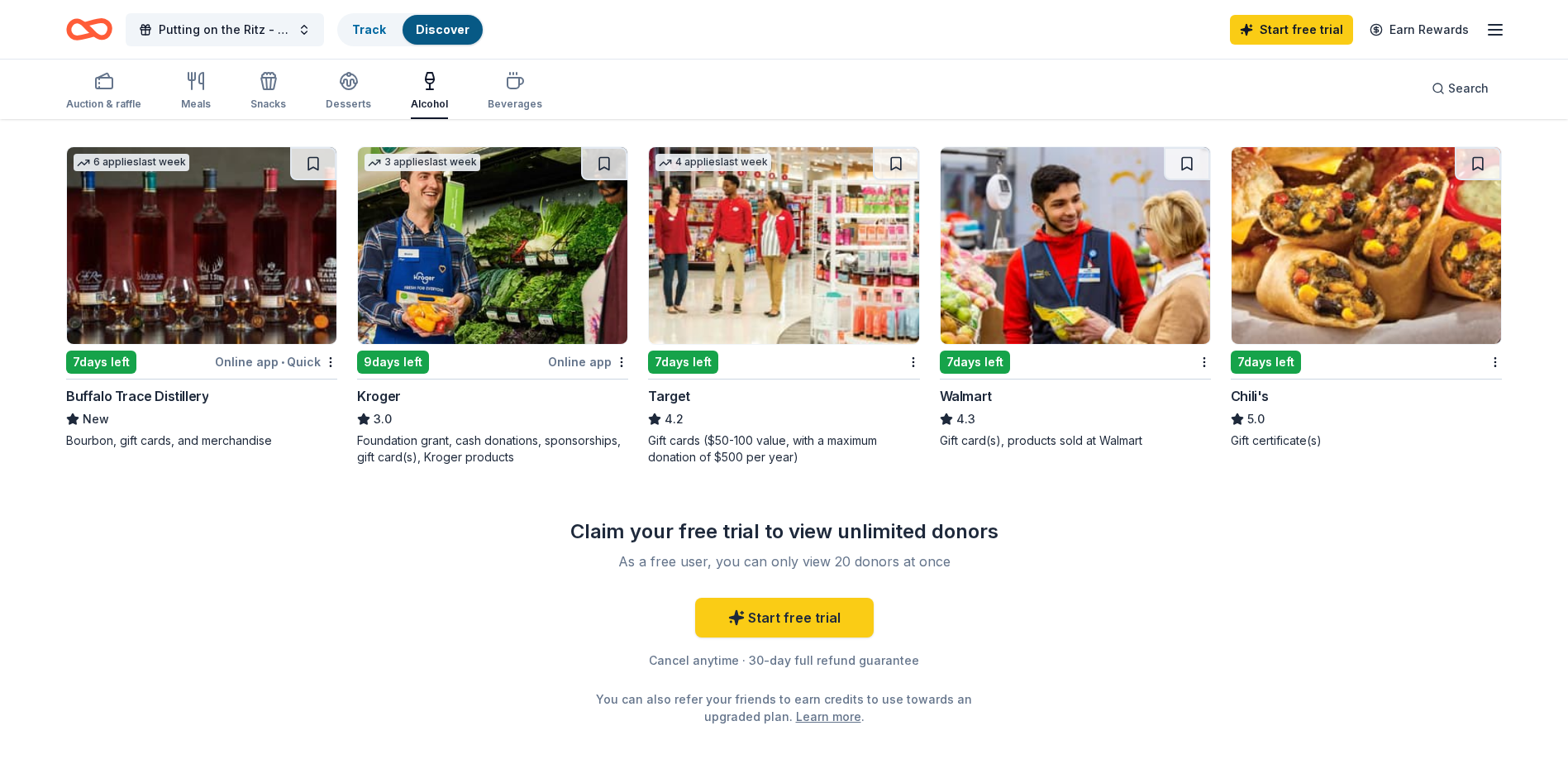
scroll to position [517, 0]
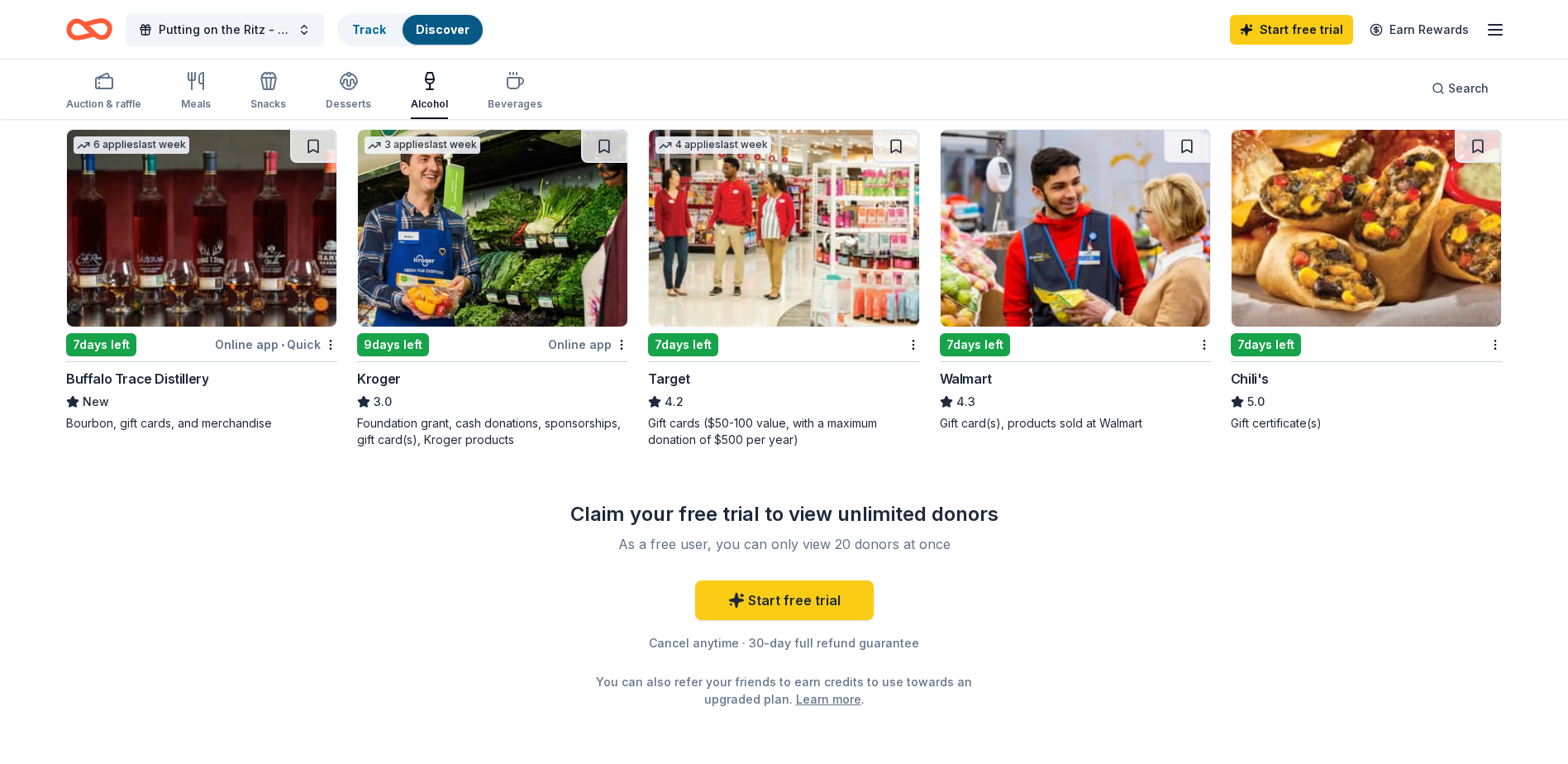
click at [784, 258] on img at bounding box center [783, 227] width 269 height 196
click at [1087, 241] on img at bounding box center [1076, 227] width 269 height 196
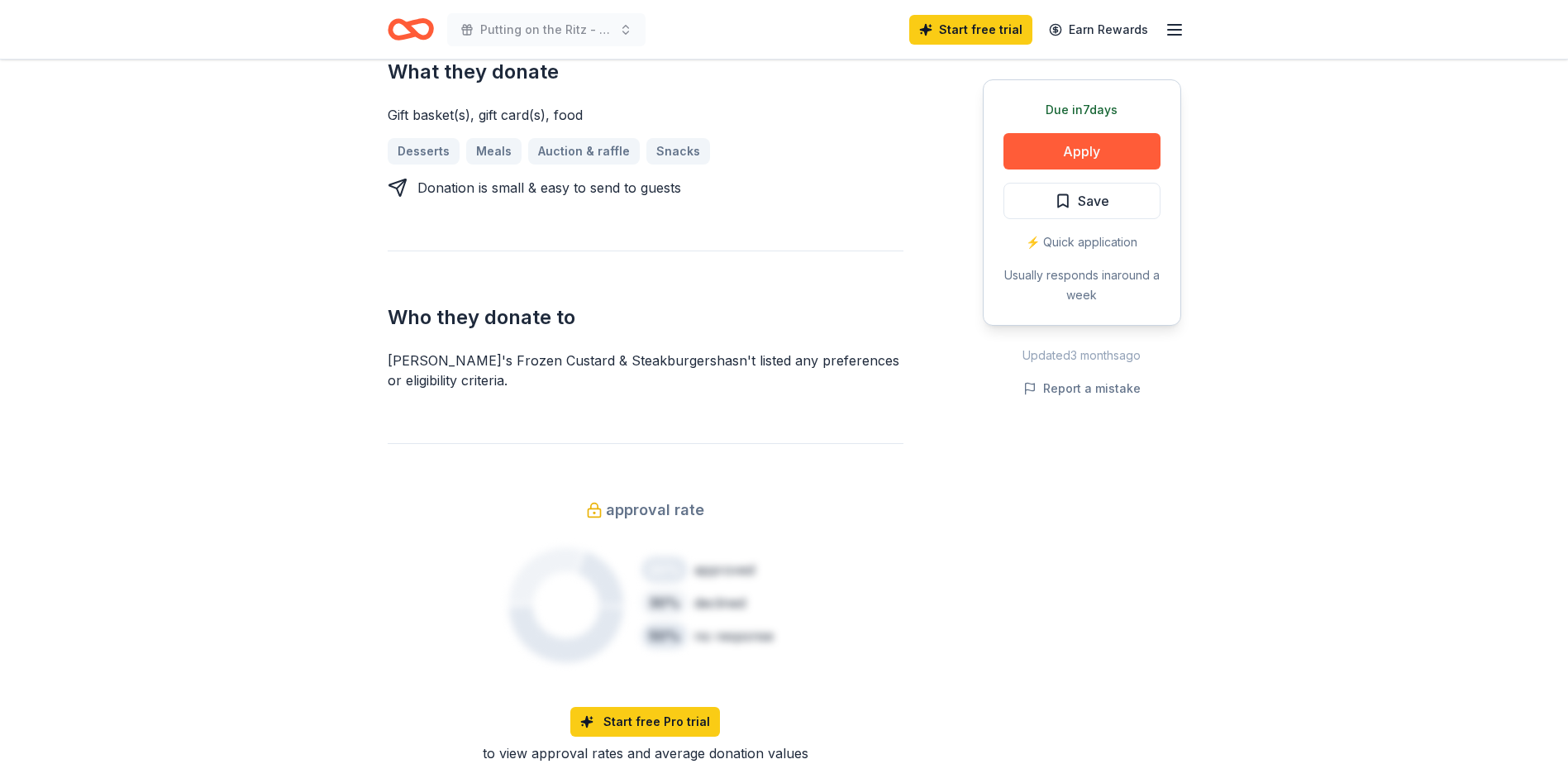
scroll to position [744, 0]
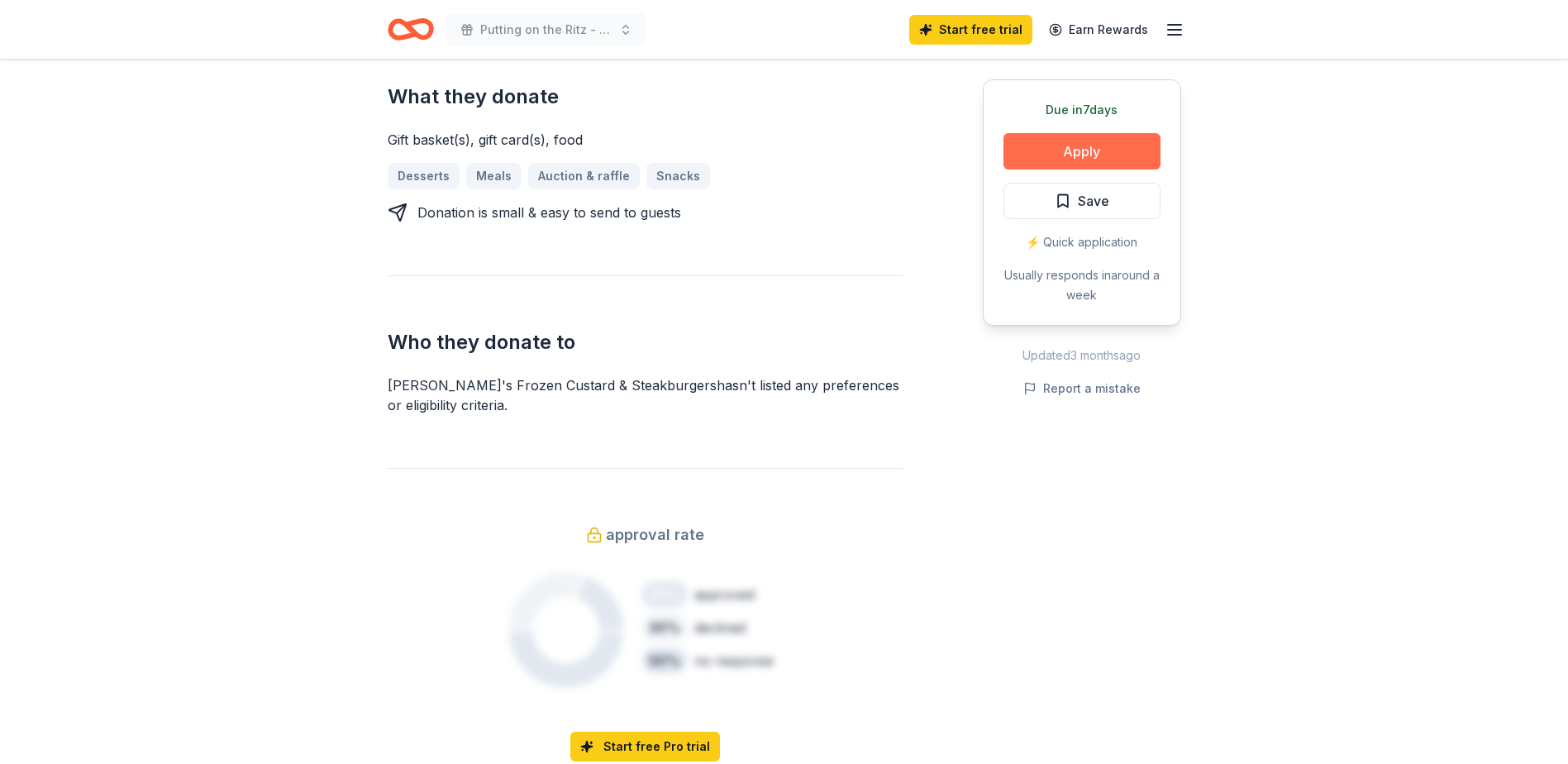
click at [1069, 144] on button "Apply" at bounding box center [1082, 151] width 157 height 37
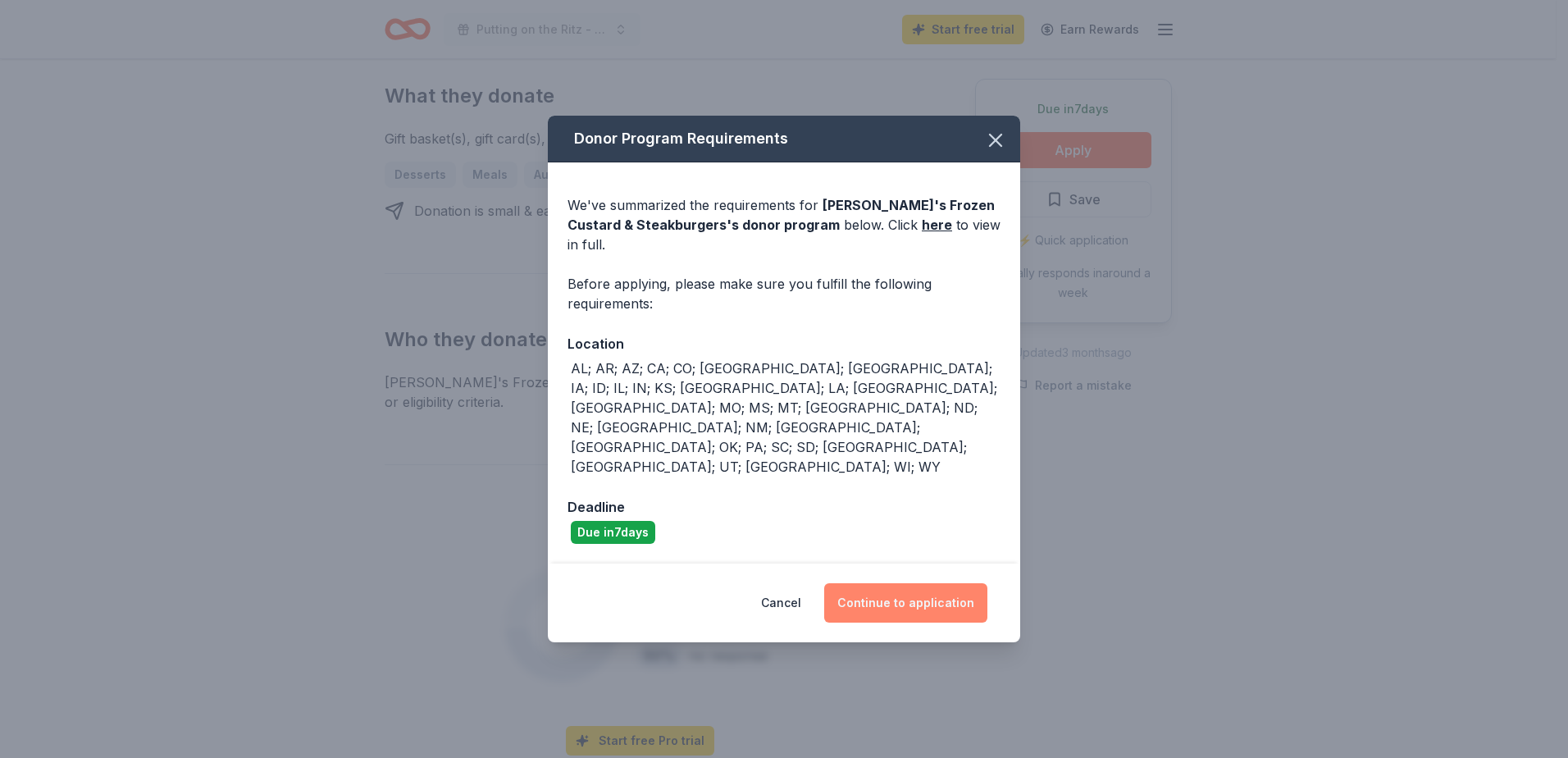
click at [892, 583] on button "Continue to application" at bounding box center [905, 602] width 163 height 39
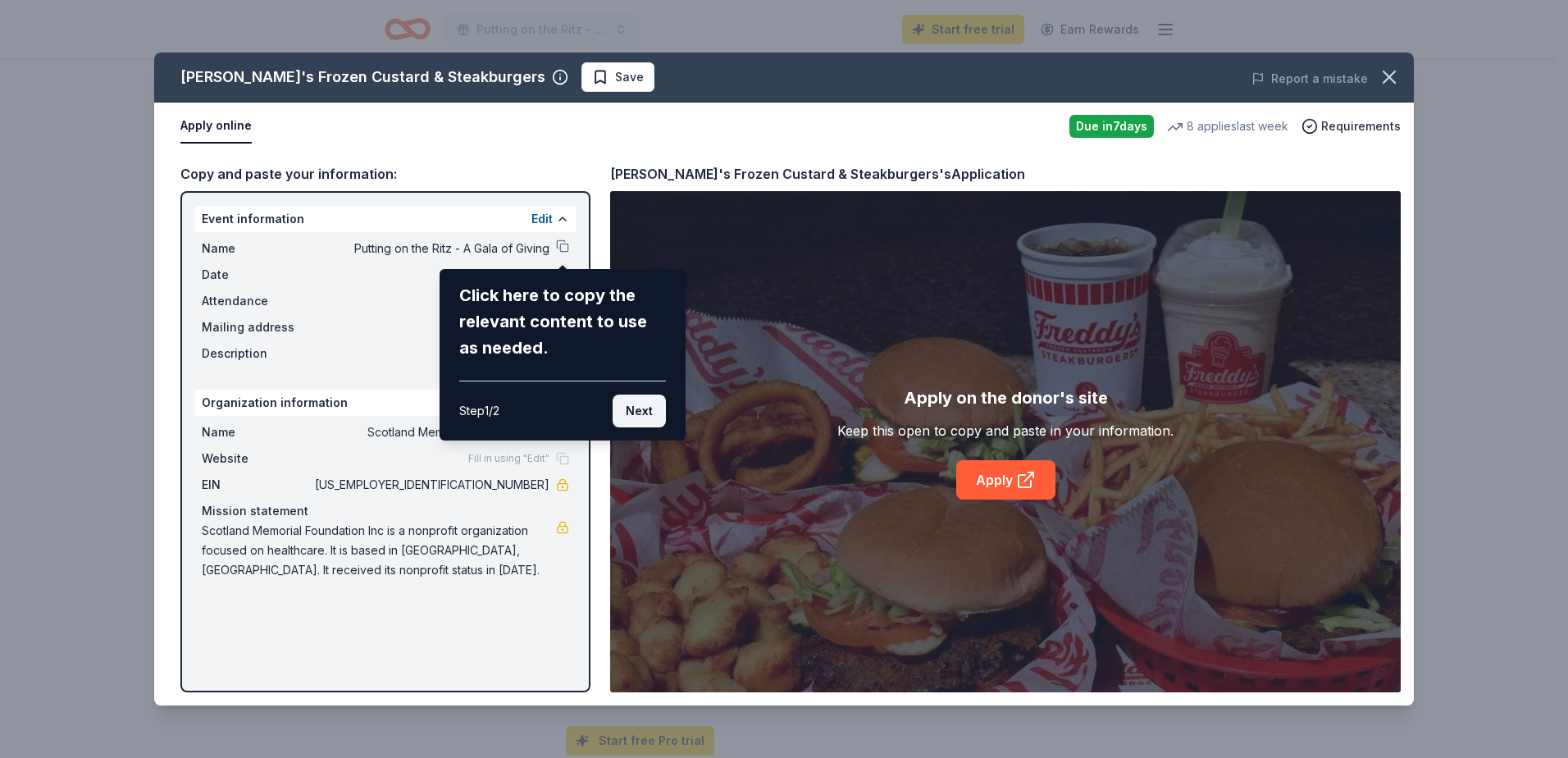
click at [652, 411] on button "Next" at bounding box center [639, 411] width 53 height 33
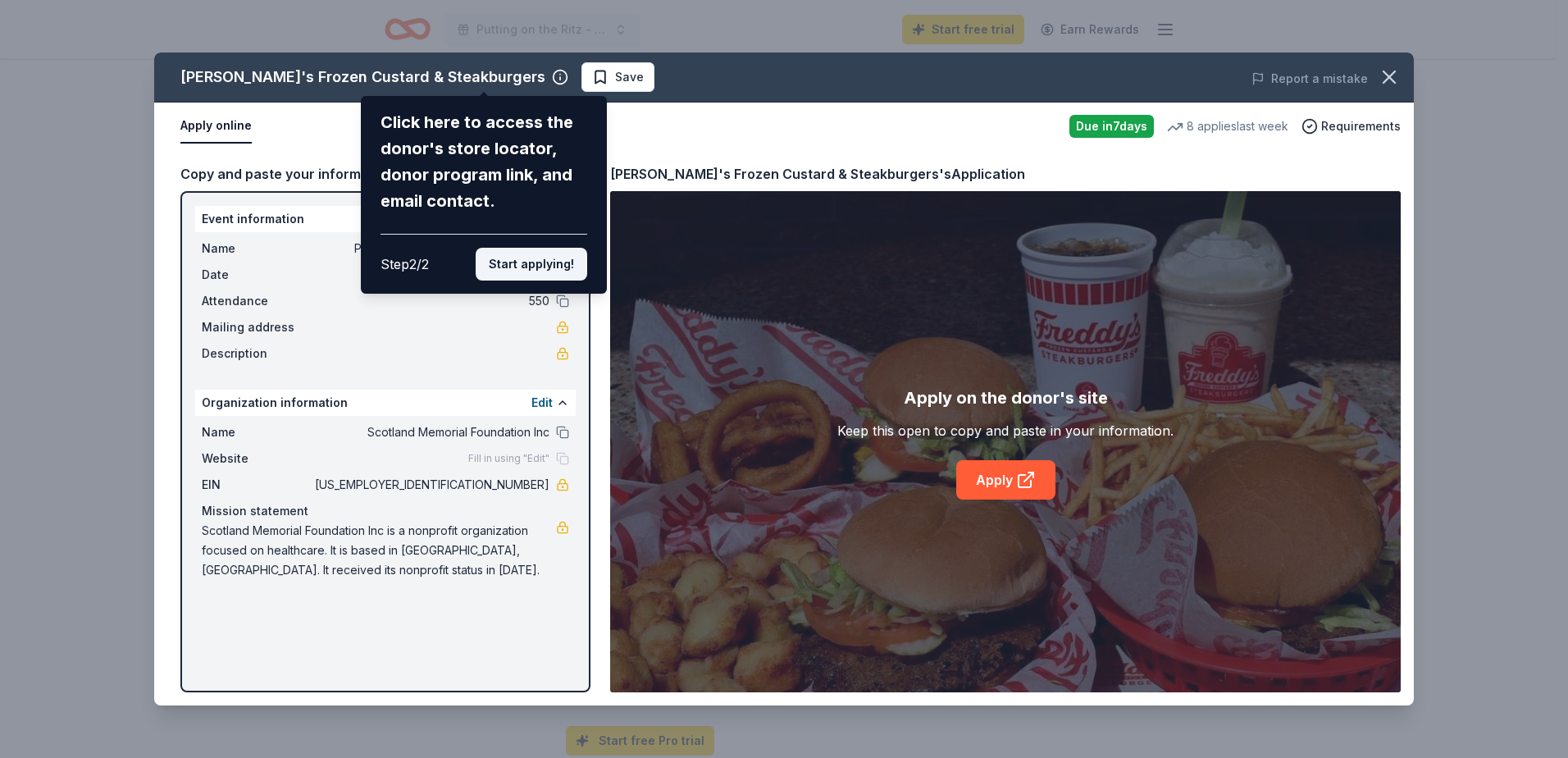
click at [515, 262] on button "Start applying!" at bounding box center [532, 265] width 112 height 33
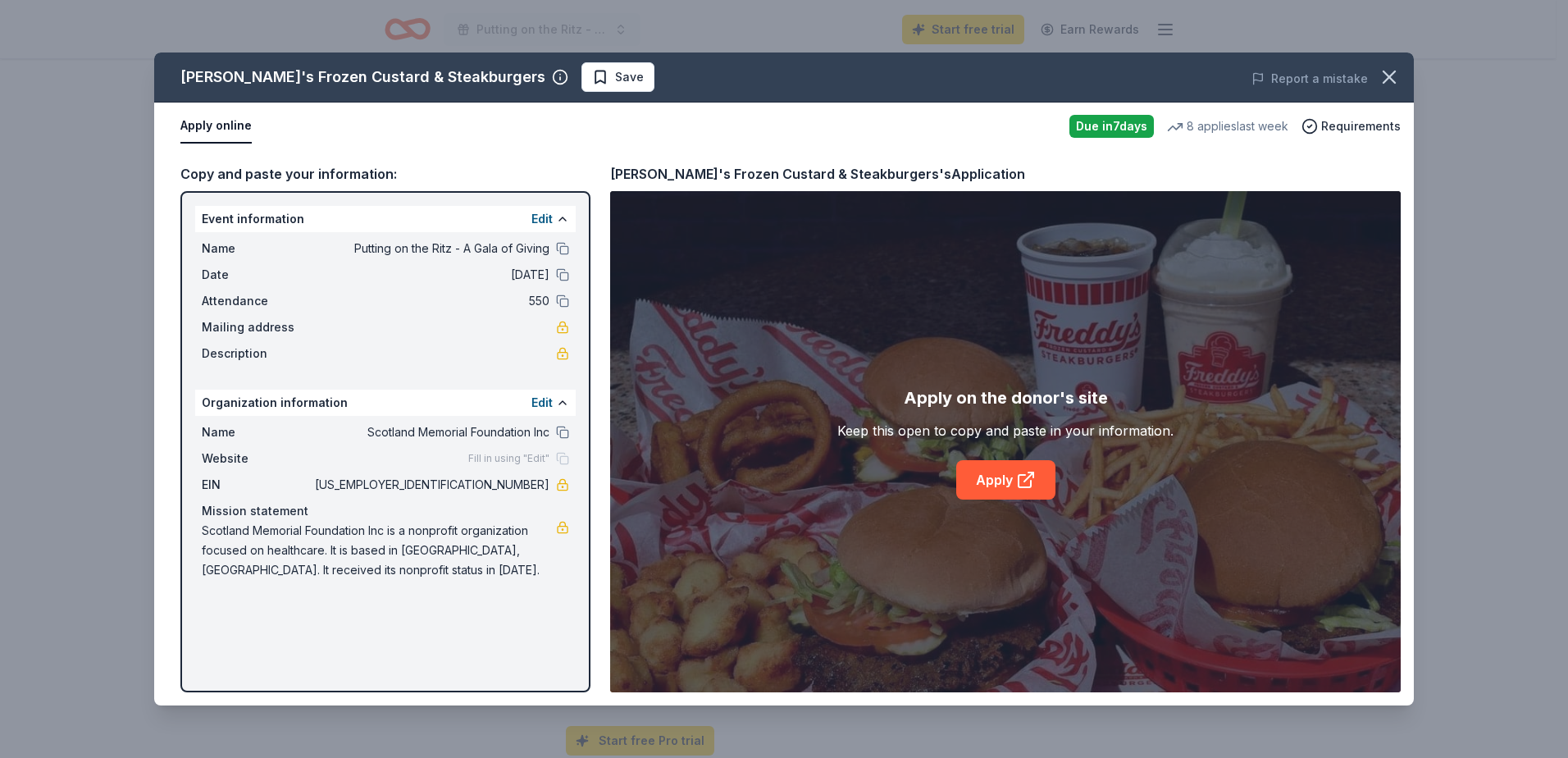
click at [1002, 479] on div "Freddy's Frozen Custard & Steakburgers Save Report a mistake Apply online Due i…" at bounding box center [784, 378] width 1260 height 653
click at [1022, 480] on icon at bounding box center [1026, 480] width 20 height 20
click at [1386, 70] on icon "button" at bounding box center [1390, 77] width 23 height 23
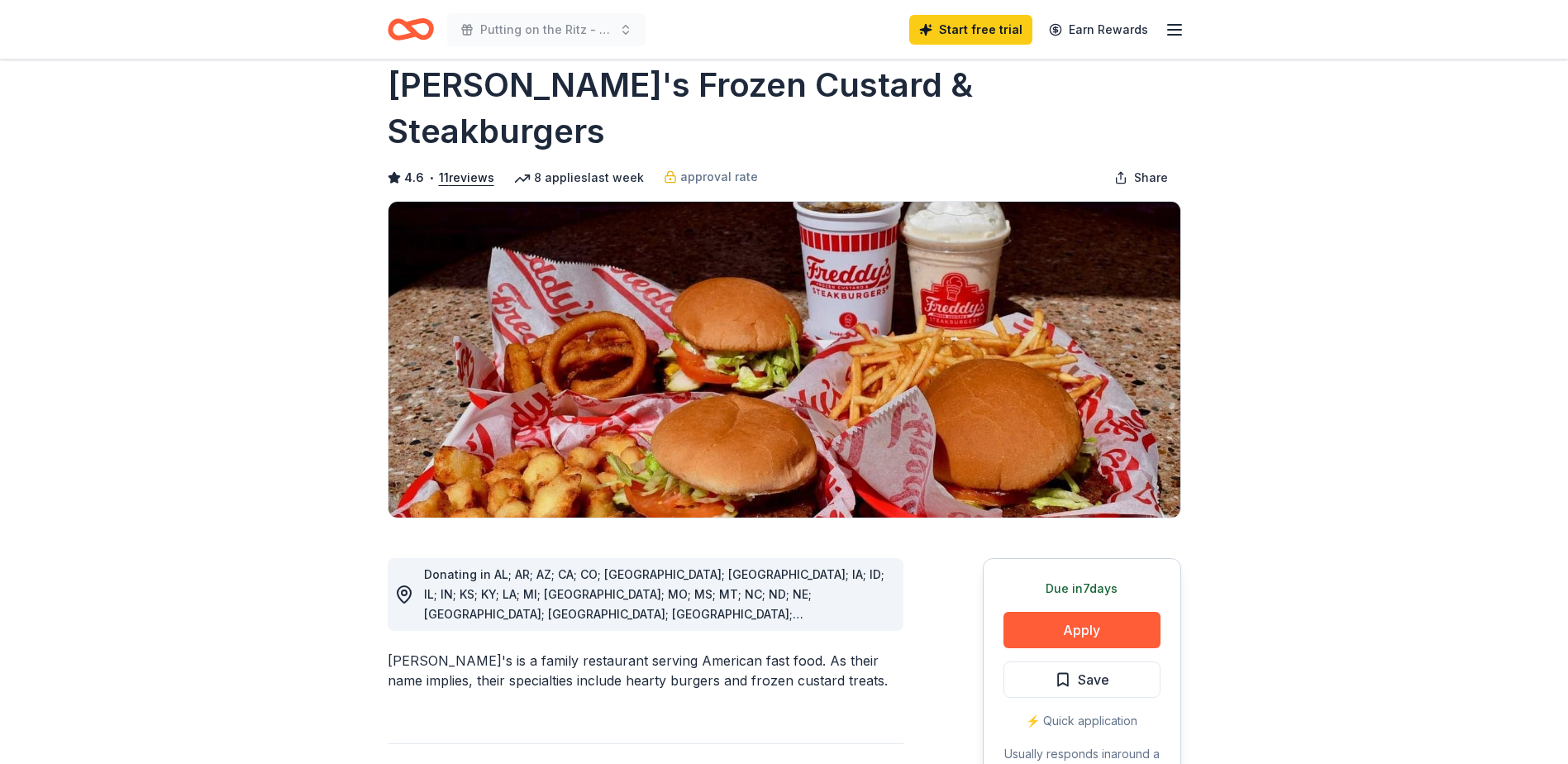
scroll to position [0, 0]
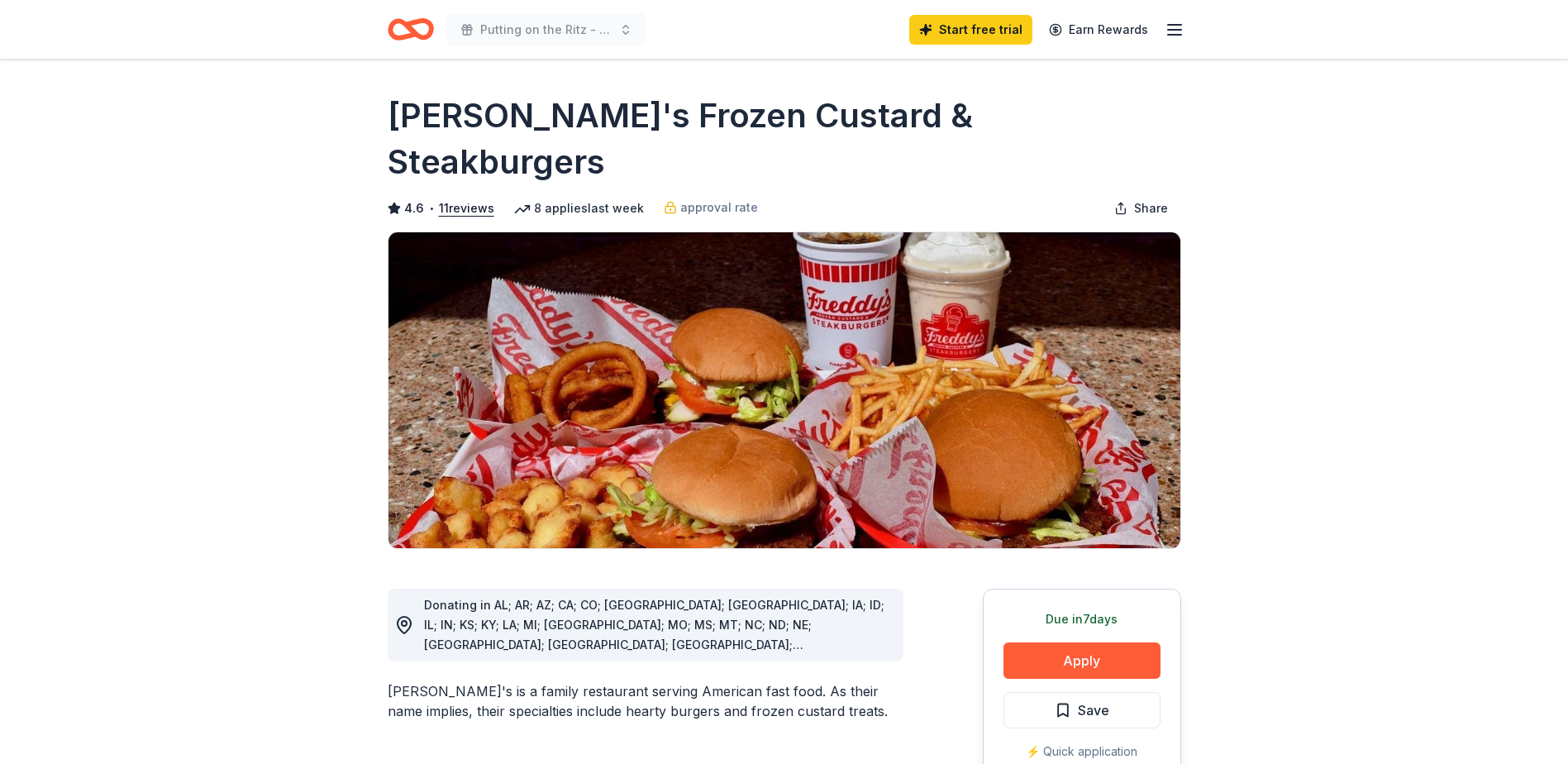
click at [401, 21] on icon "Home" at bounding box center [403, 29] width 26 height 17
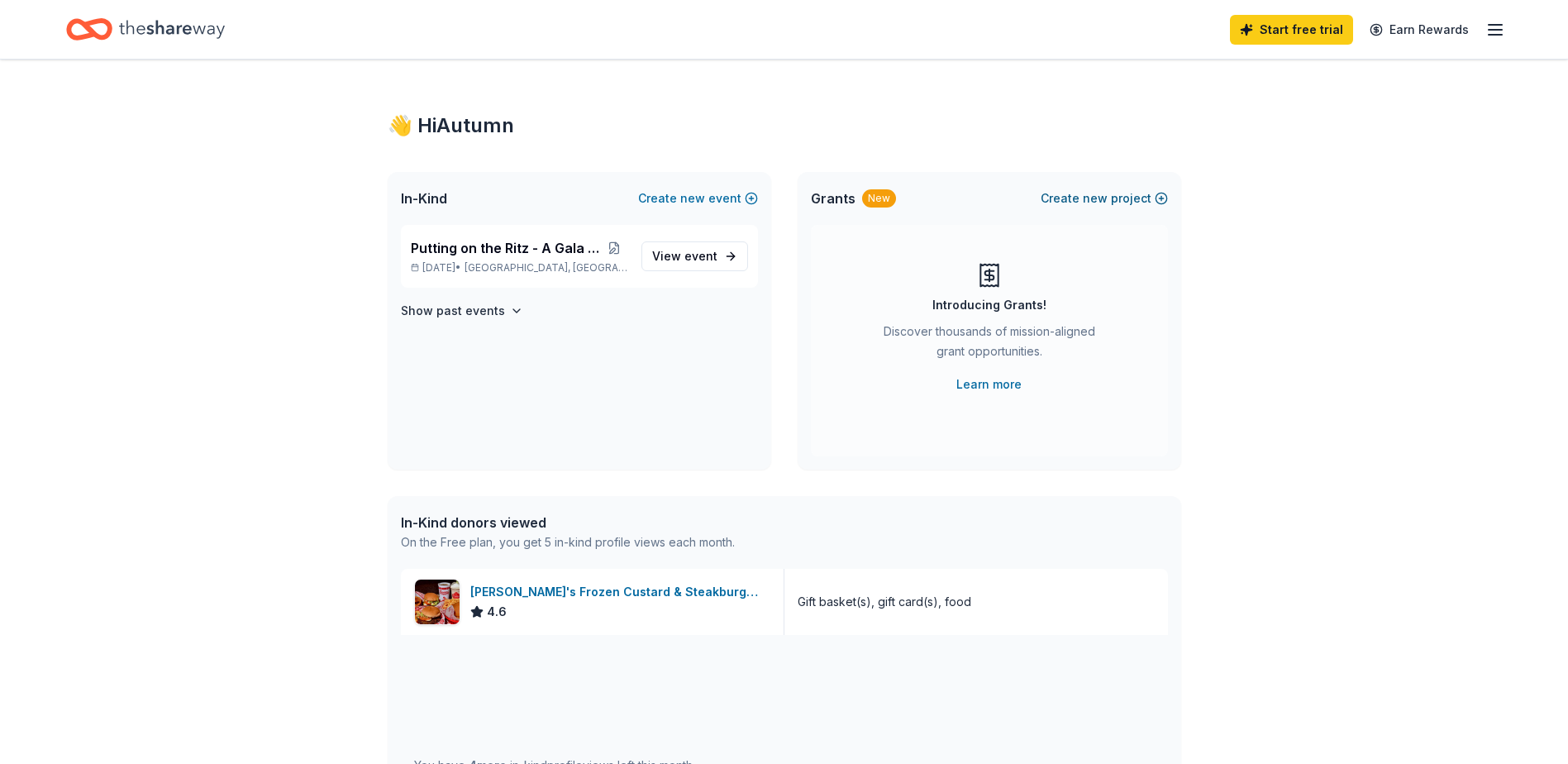
click at [1092, 195] on span "new" at bounding box center [1096, 199] width 25 height 20
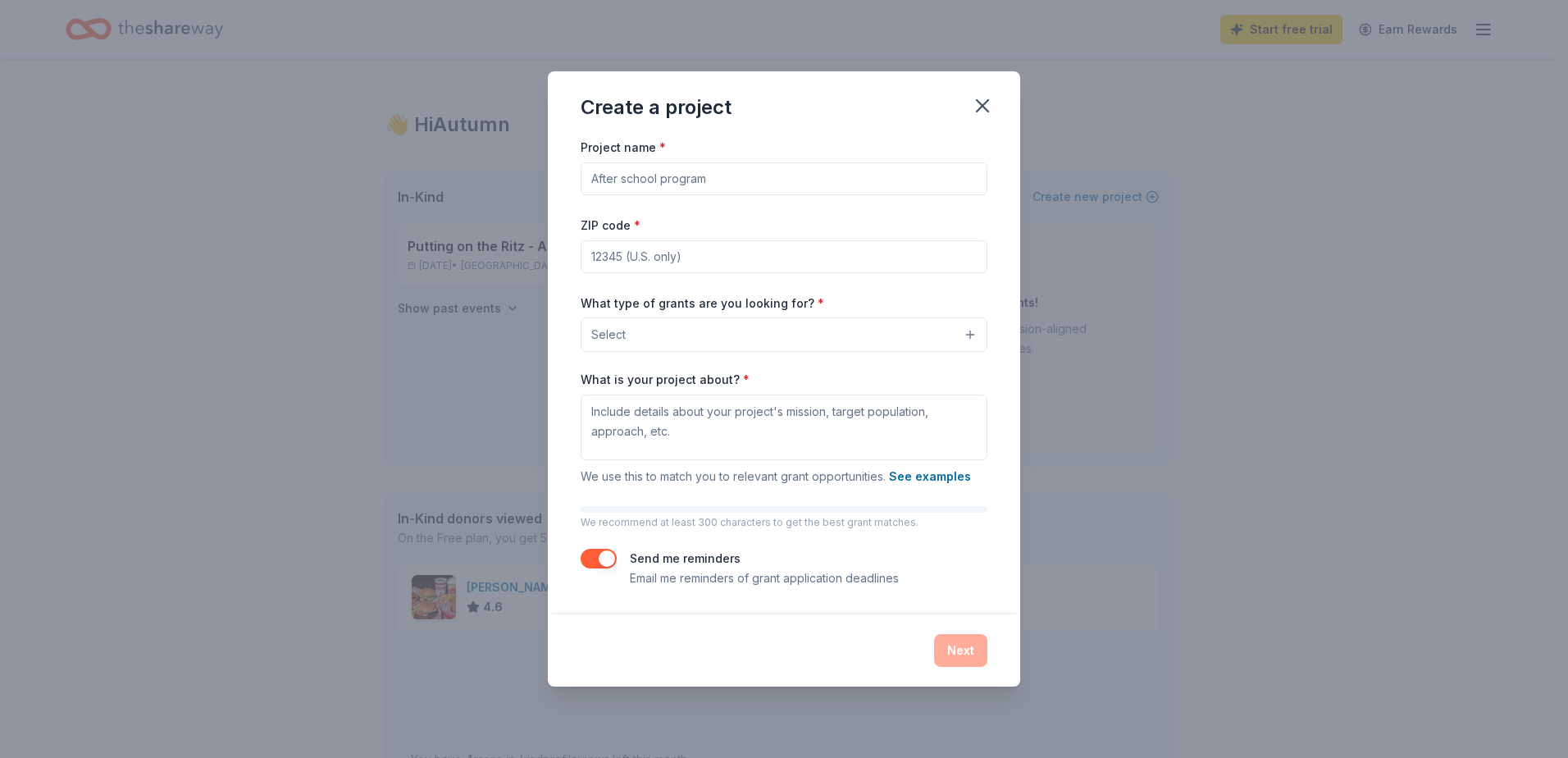
click at [701, 175] on input "Project name *" at bounding box center [784, 179] width 407 height 33
type input "Cancer Center Expansion"
type input "28352"
click at [652, 330] on button "Select" at bounding box center [784, 335] width 407 height 35
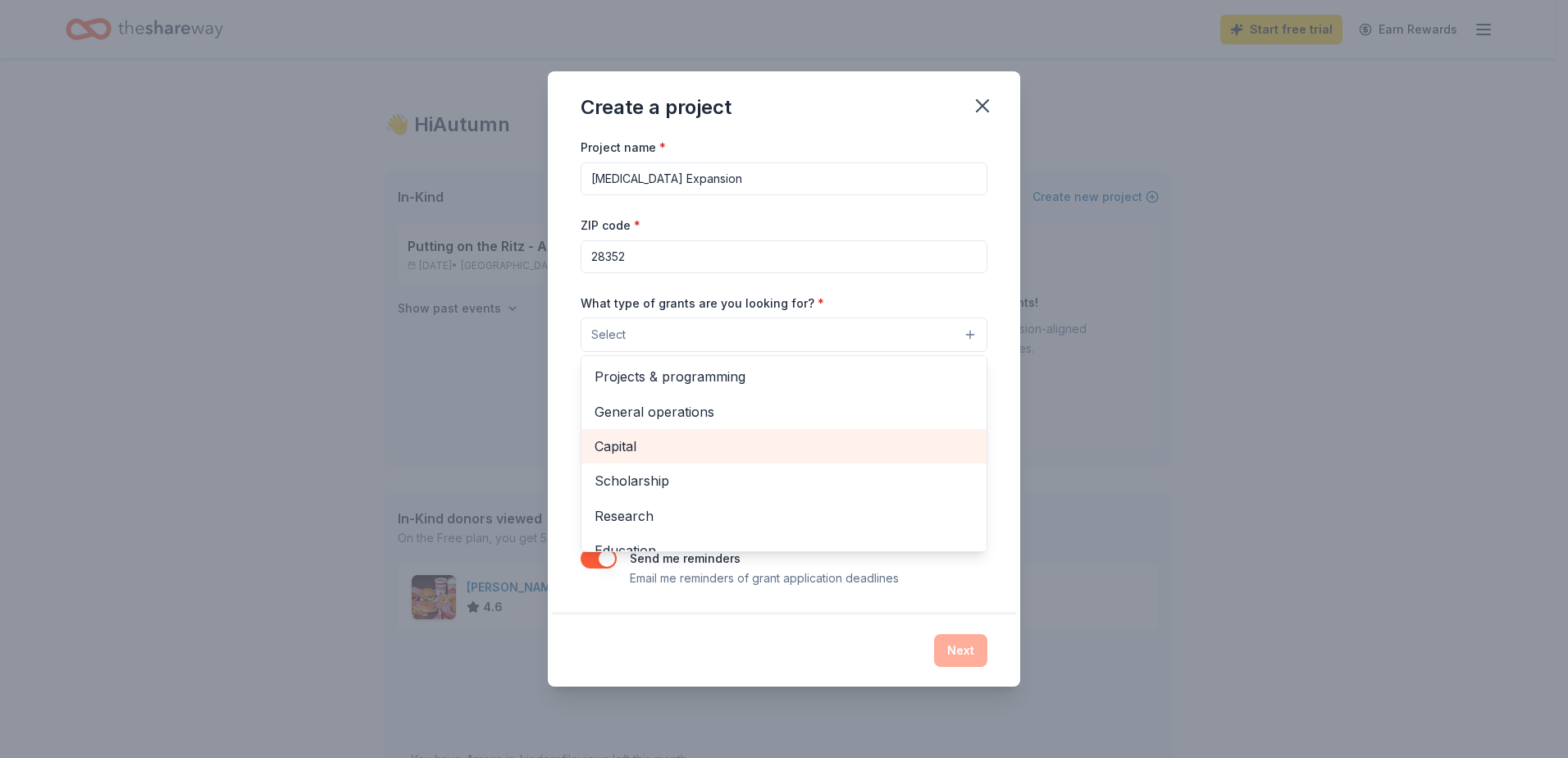
click at [651, 448] on span "Capital" at bounding box center [784, 446] width 379 height 22
click at [556, 372] on div "Project name * Cancer Center Expansion ZIP code * 28352 What type of grants are…" at bounding box center [784, 375] width 473 height 479
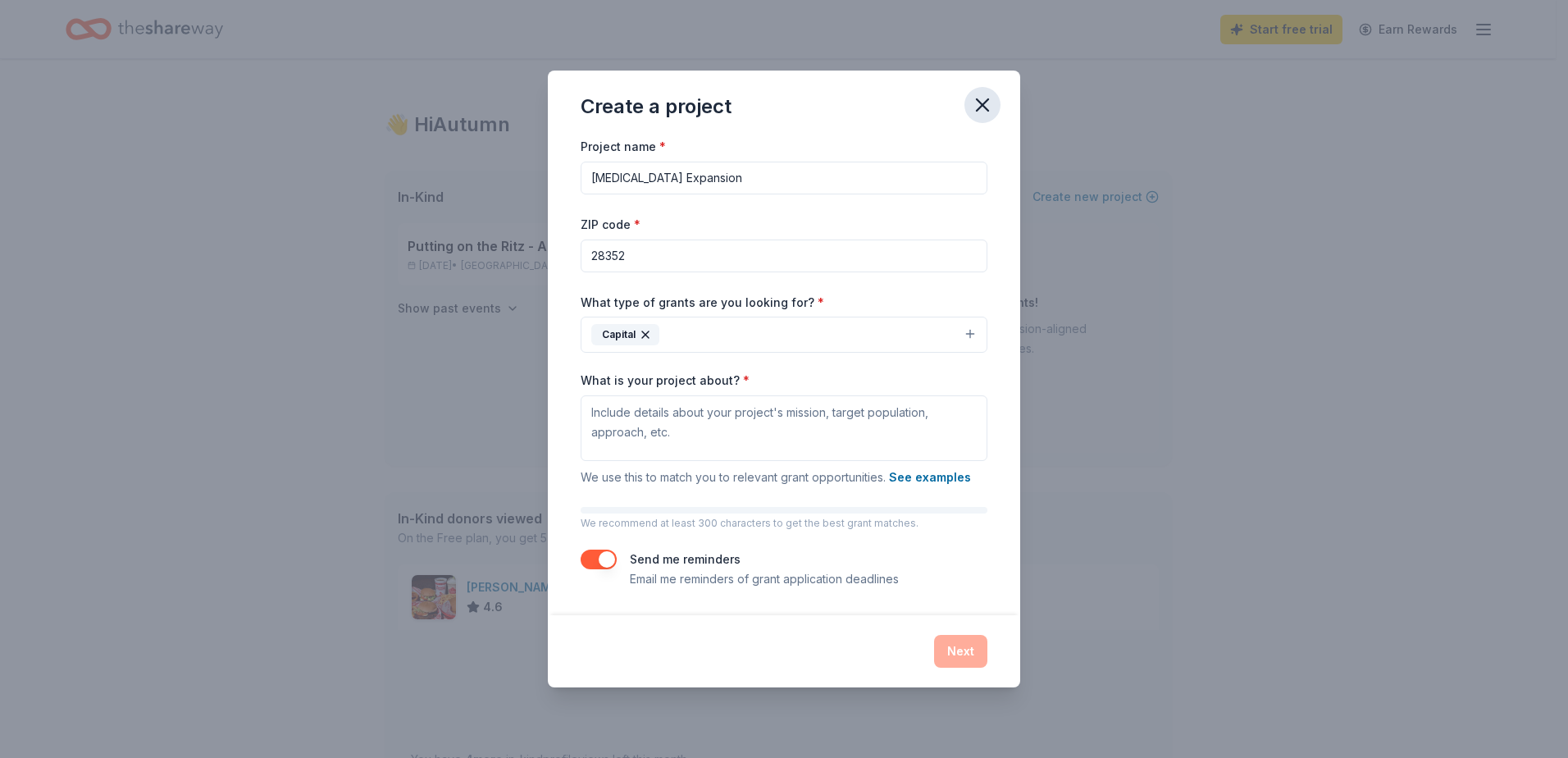
click at [985, 103] on icon "button" at bounding box center [983, 105] width 12 height 12
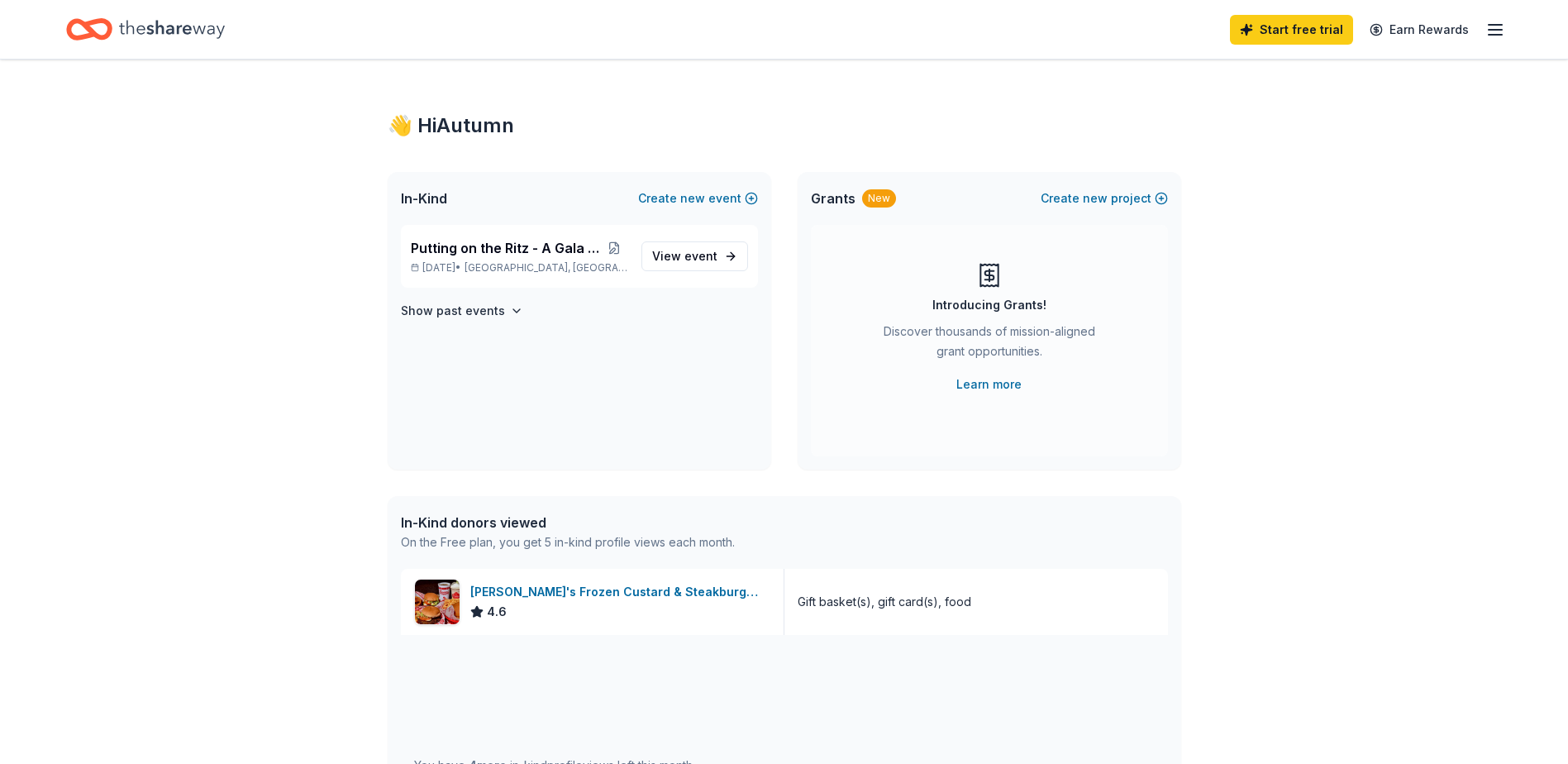
click at [840, 198] on span "Grants" at bounding box center [832, 199] width 44 height 20
click at [1493, 33] on icon "button" at bounding box center [1495, 30] width 20 height 20
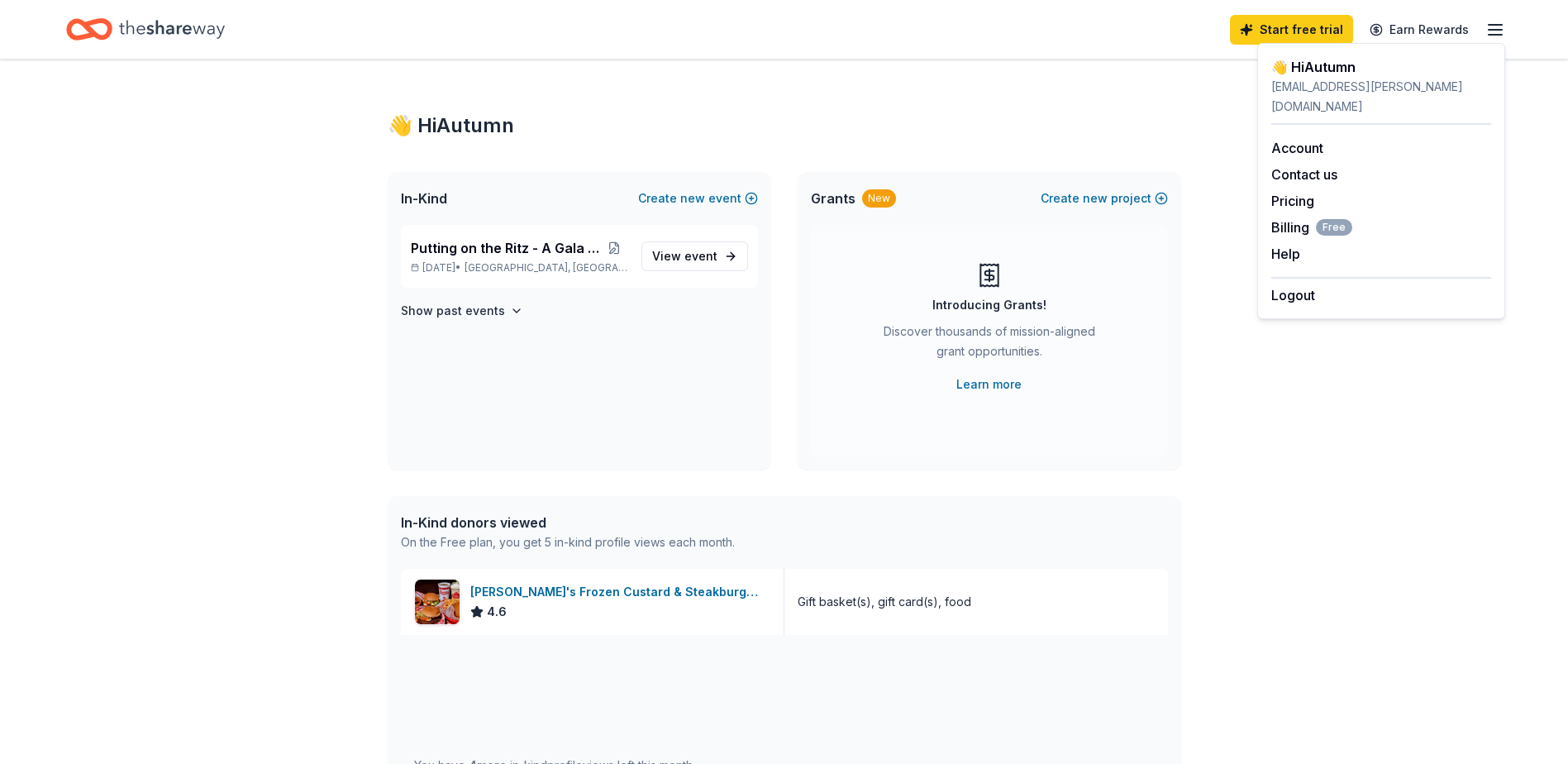
click at [107, 21] on icon "Home" at bounding box center [97, 29] width 26 height 17
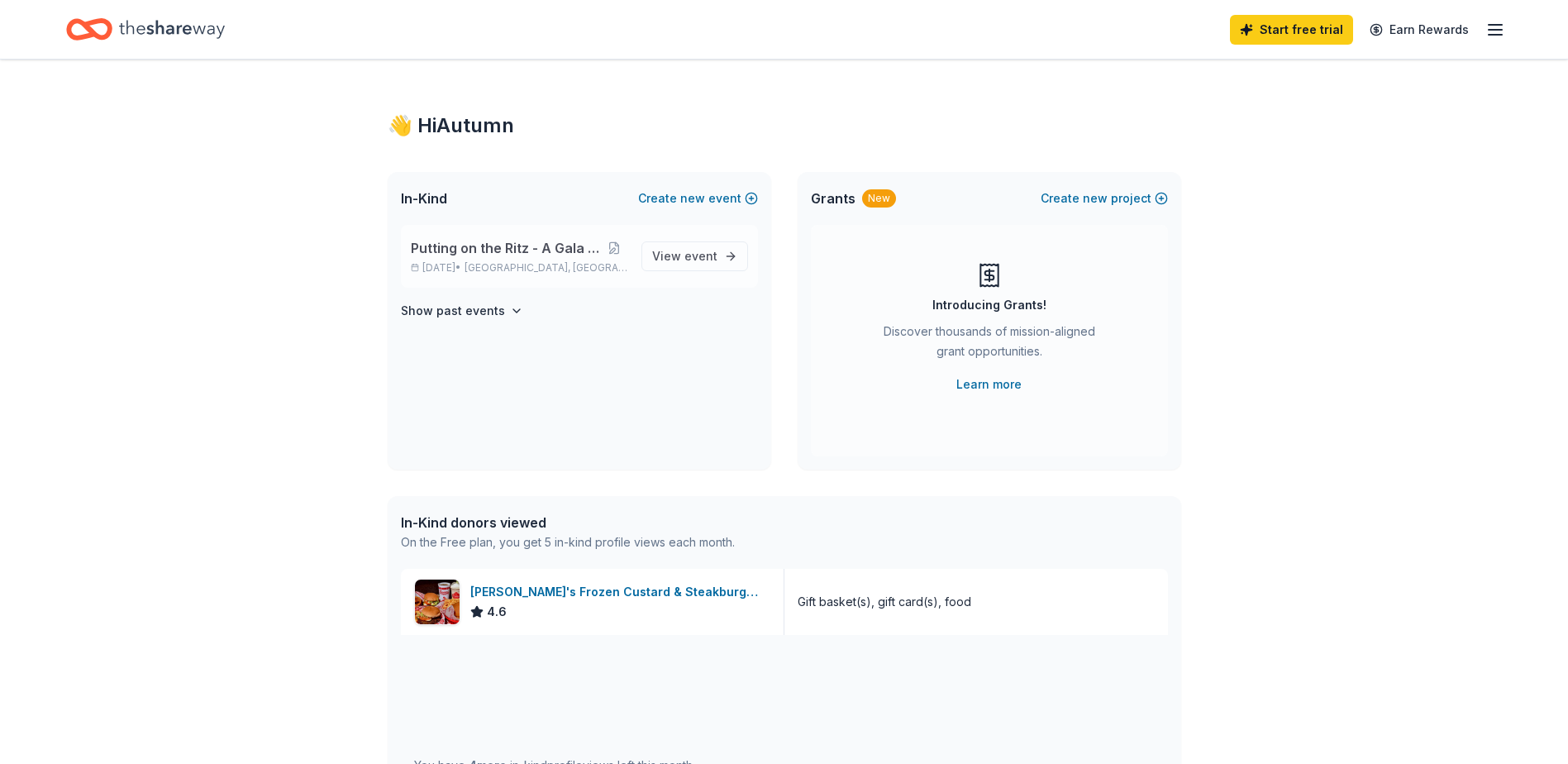
click at [478, 252] on span "Putting on the Ritz - A Gala of Giving" at bounding box center [507, 248] width 191 height 20
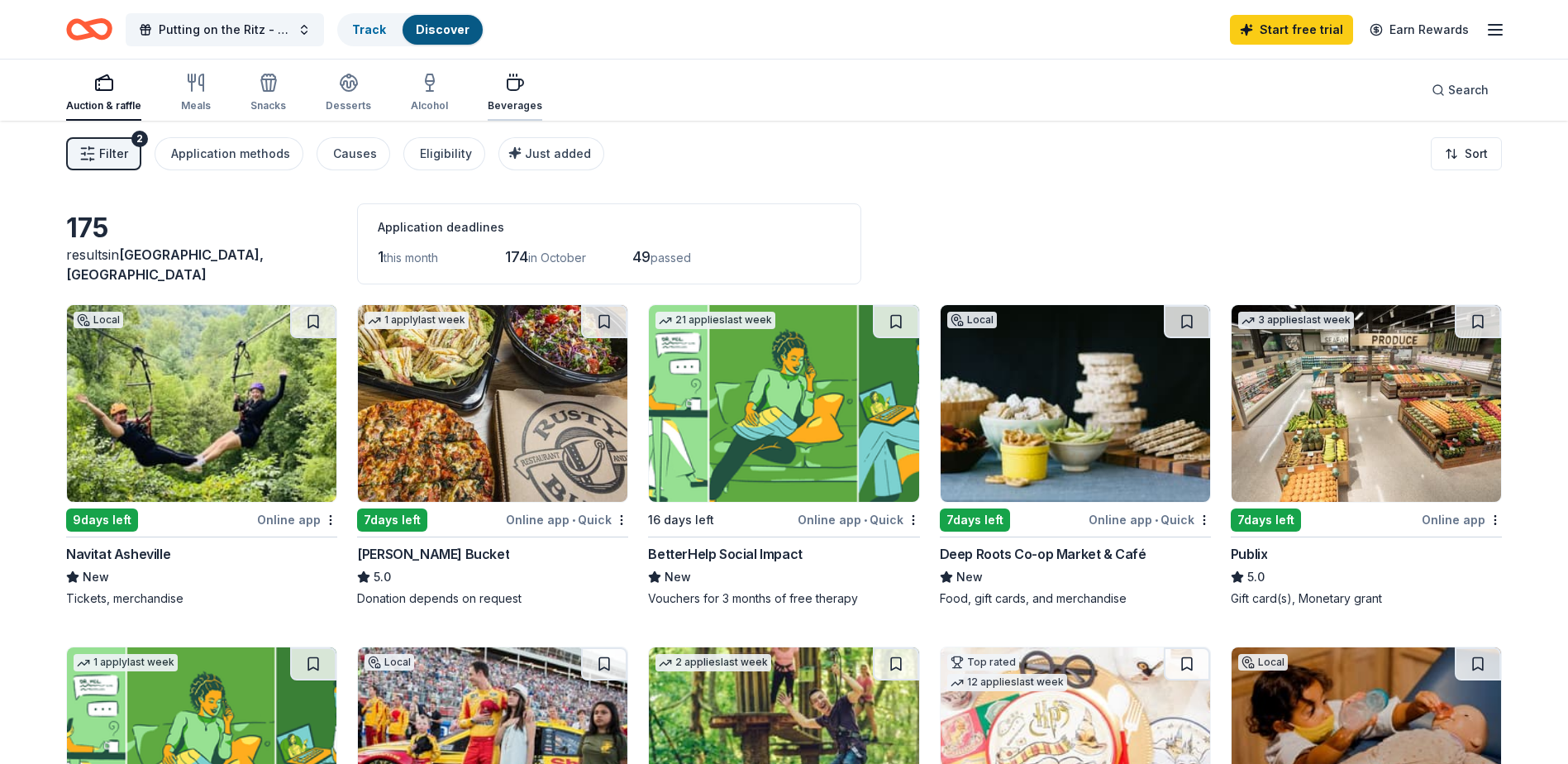
click at [511, 92] on div "Beverages" at bounding box center [515, 92] width 54 height 39
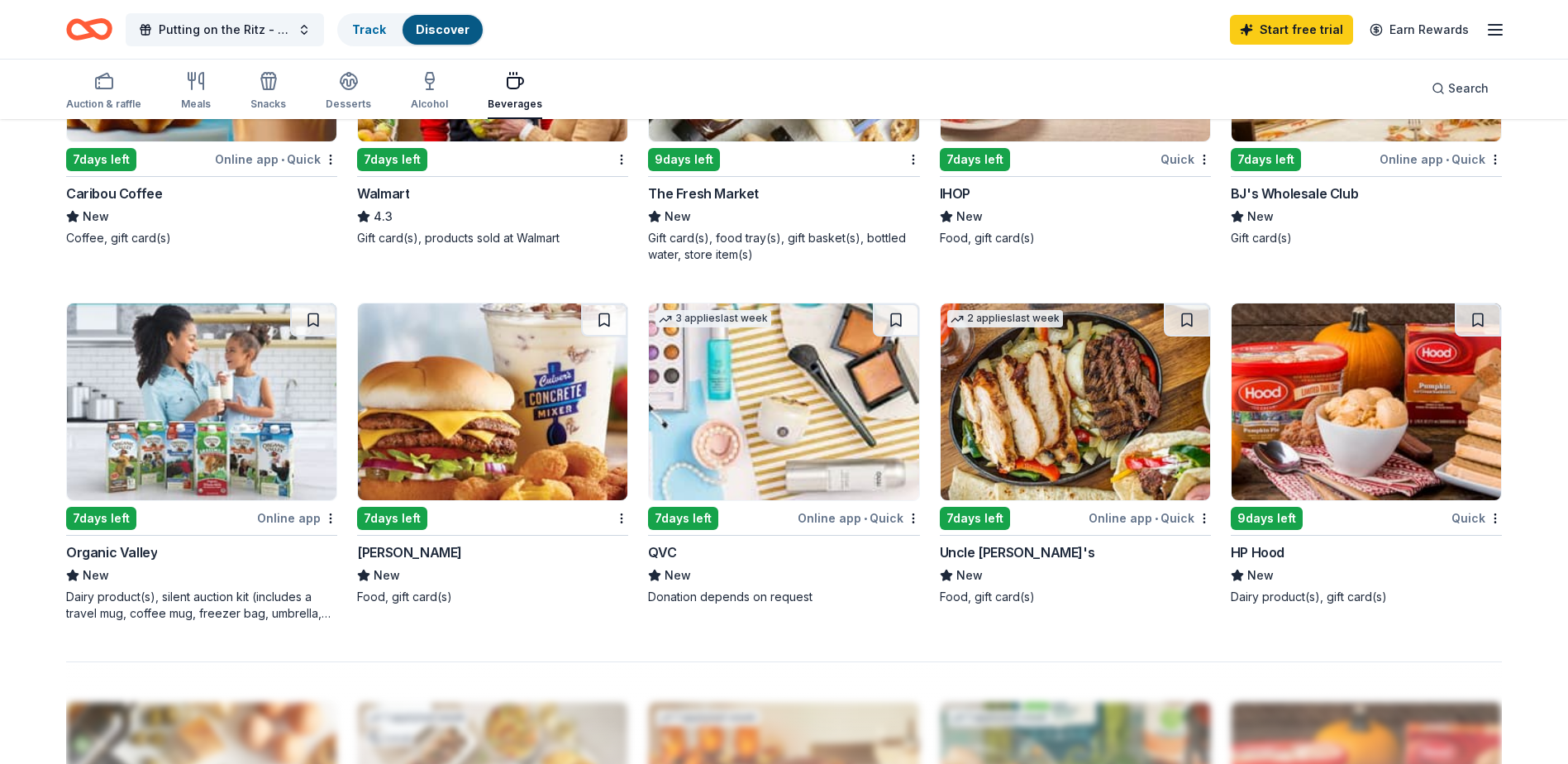
scroll to position [1075, 0]
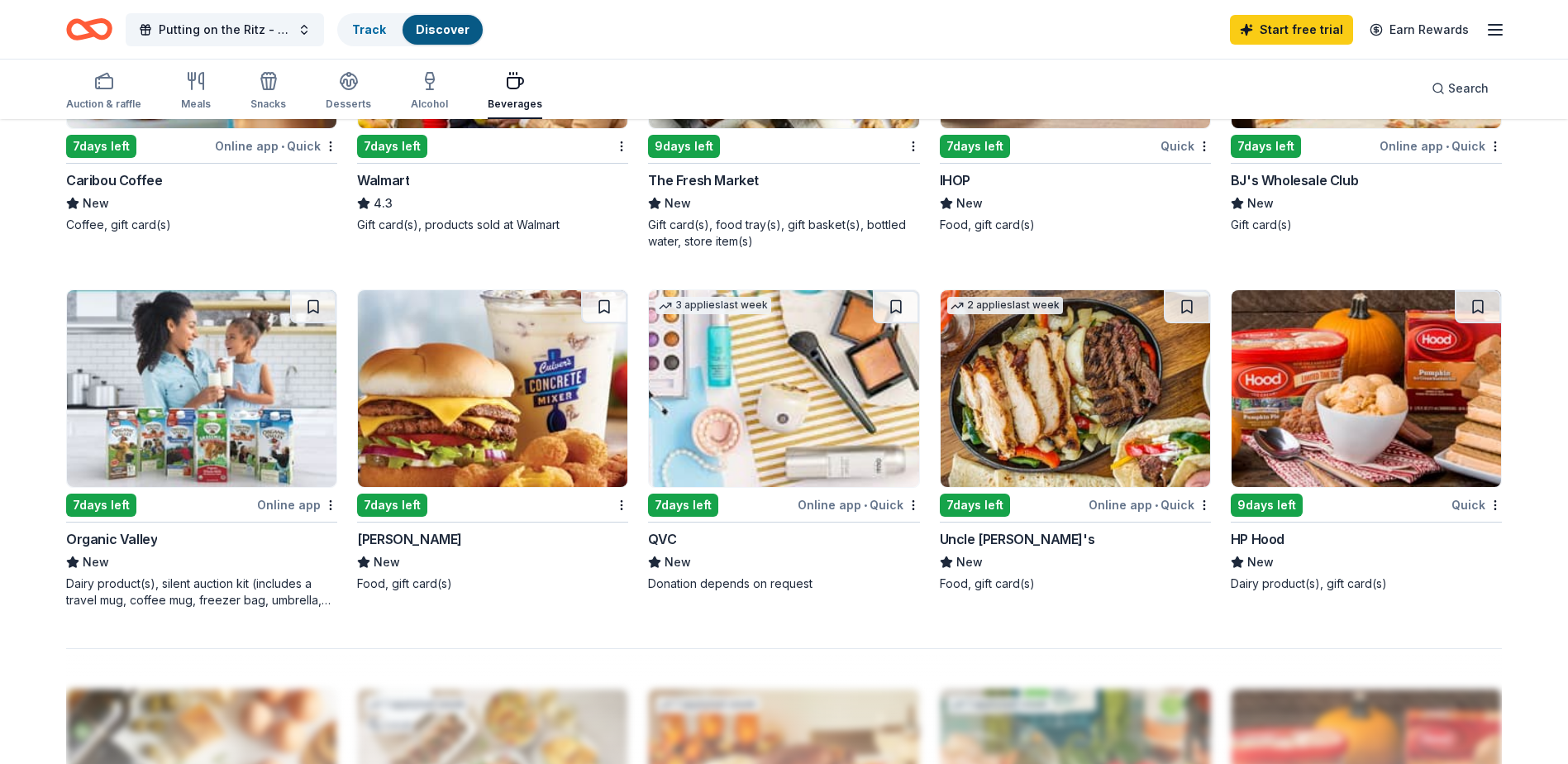
click at [741, 395] on img at bounding box center [783, 388] width 269 height 196
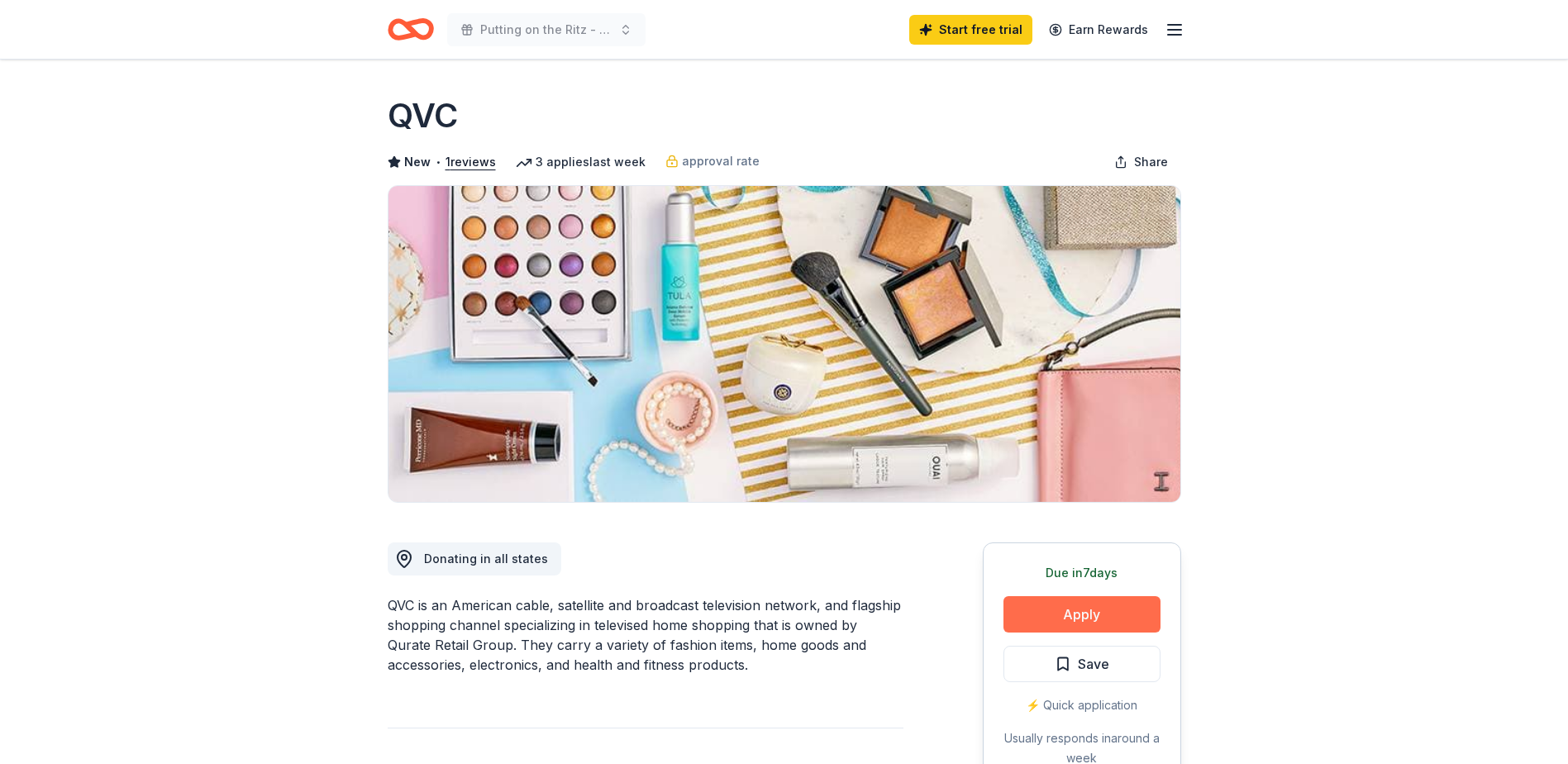
click at [1088, 609] on button "Apply" at bounding box center [1082, 614] width 157 height 37
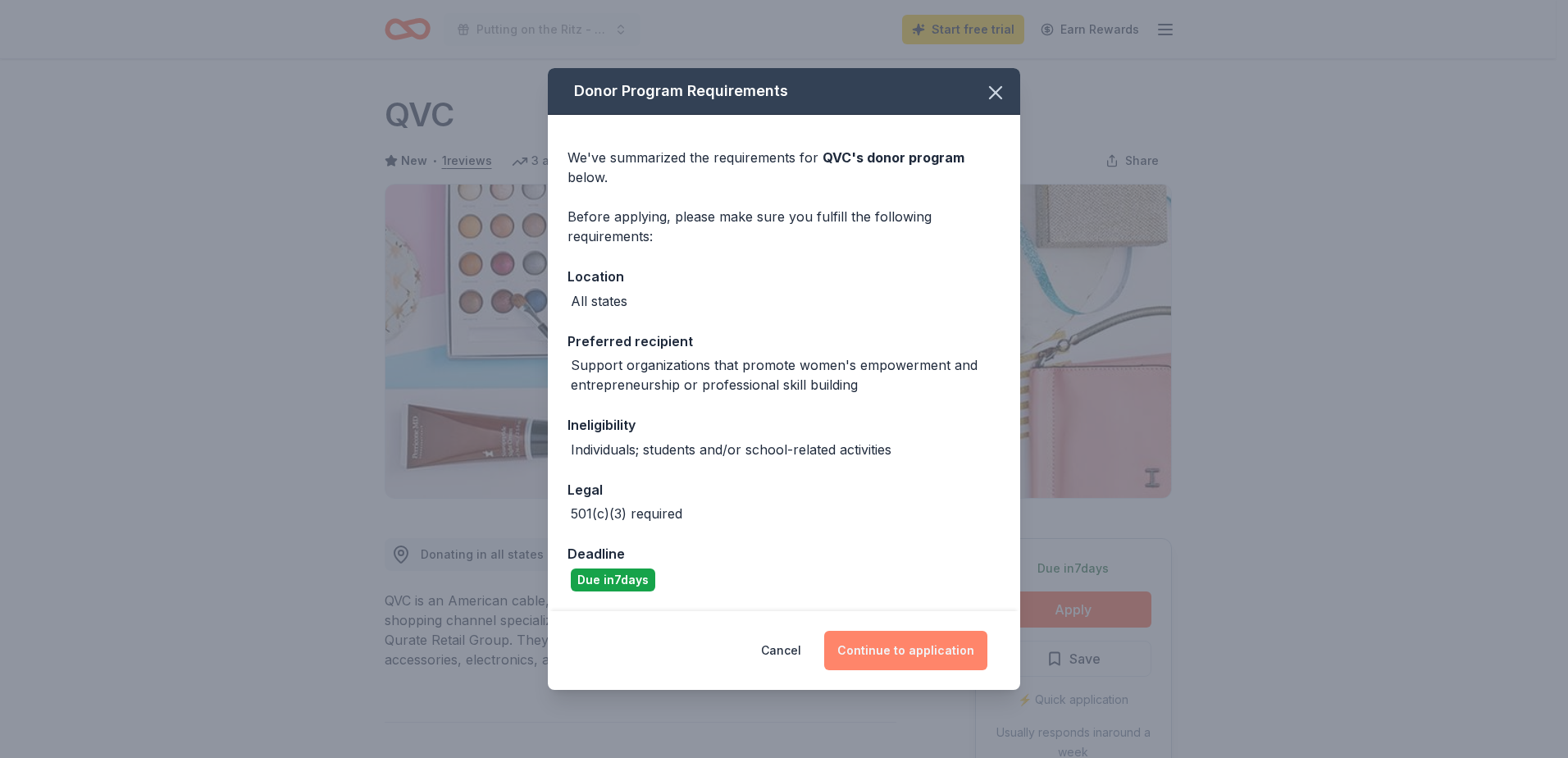
click at [913, 646] on button "Continue to application" at bounding box center [905, 650] width 163 height 39
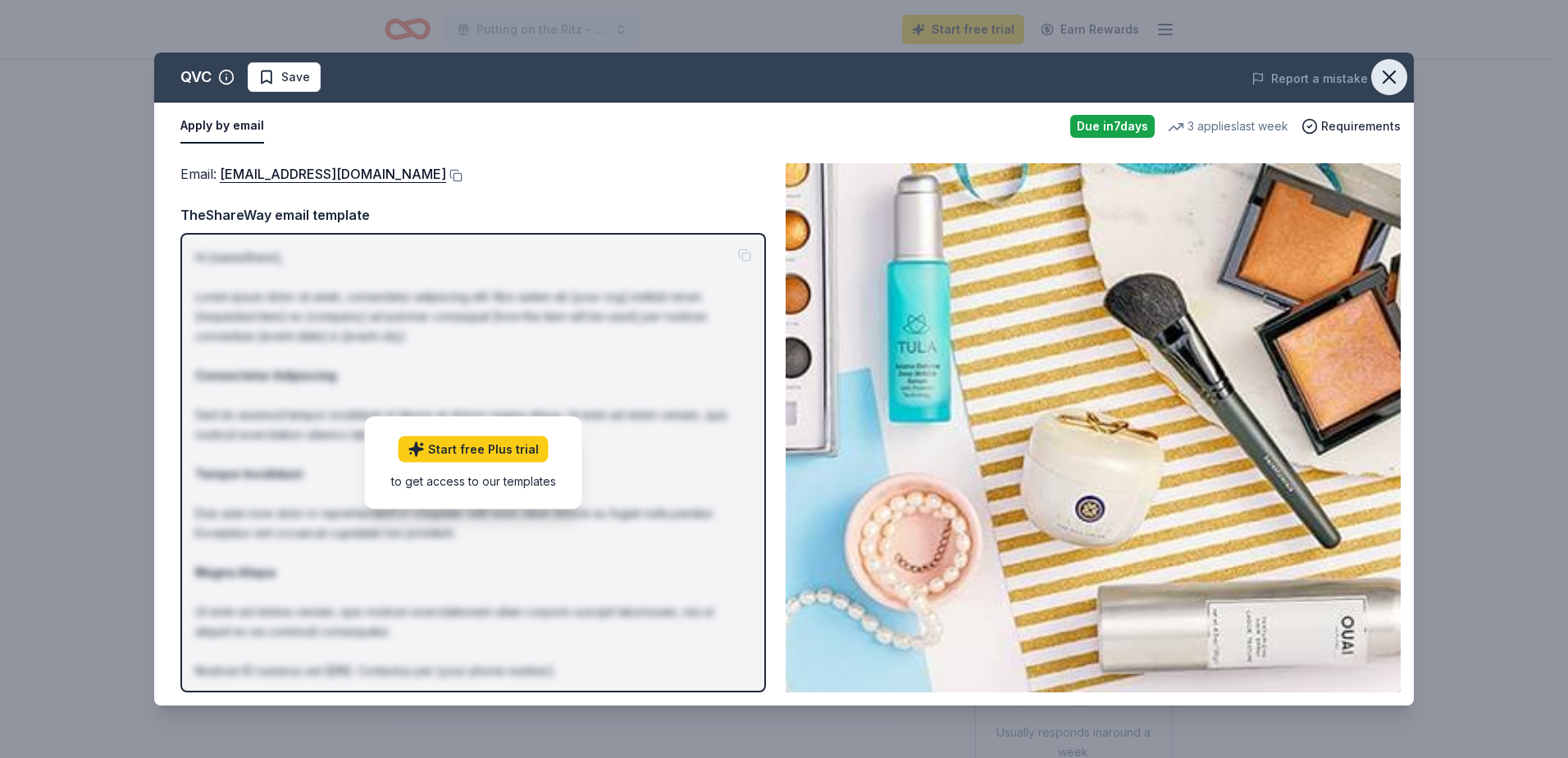
click at [1389, 75] on icon "button" at bounding box center [1390, 77] width 23 height 23
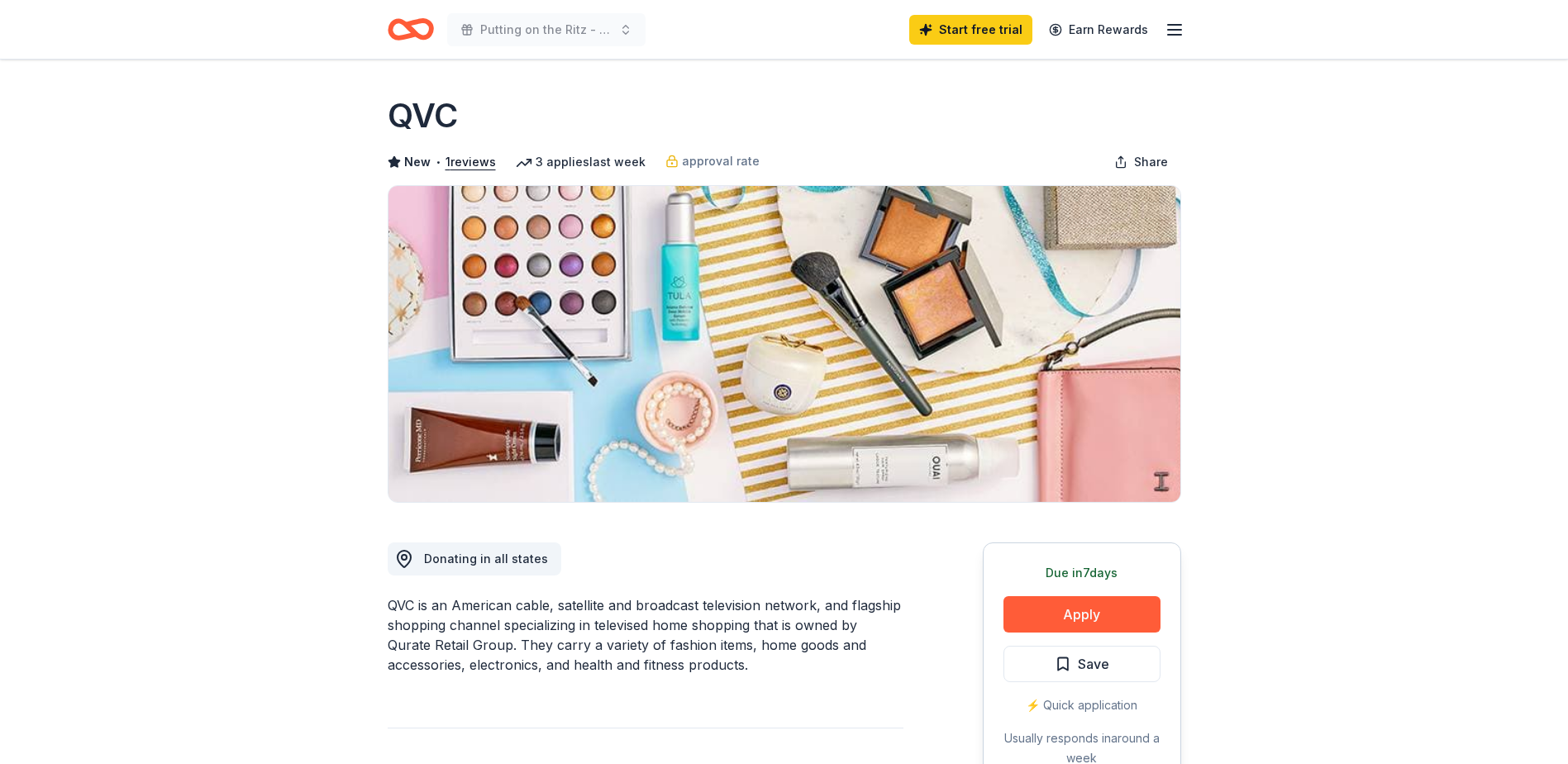
click at [415, 25] on icon "Home" at bounding box center [410, 29] width 46 height 38
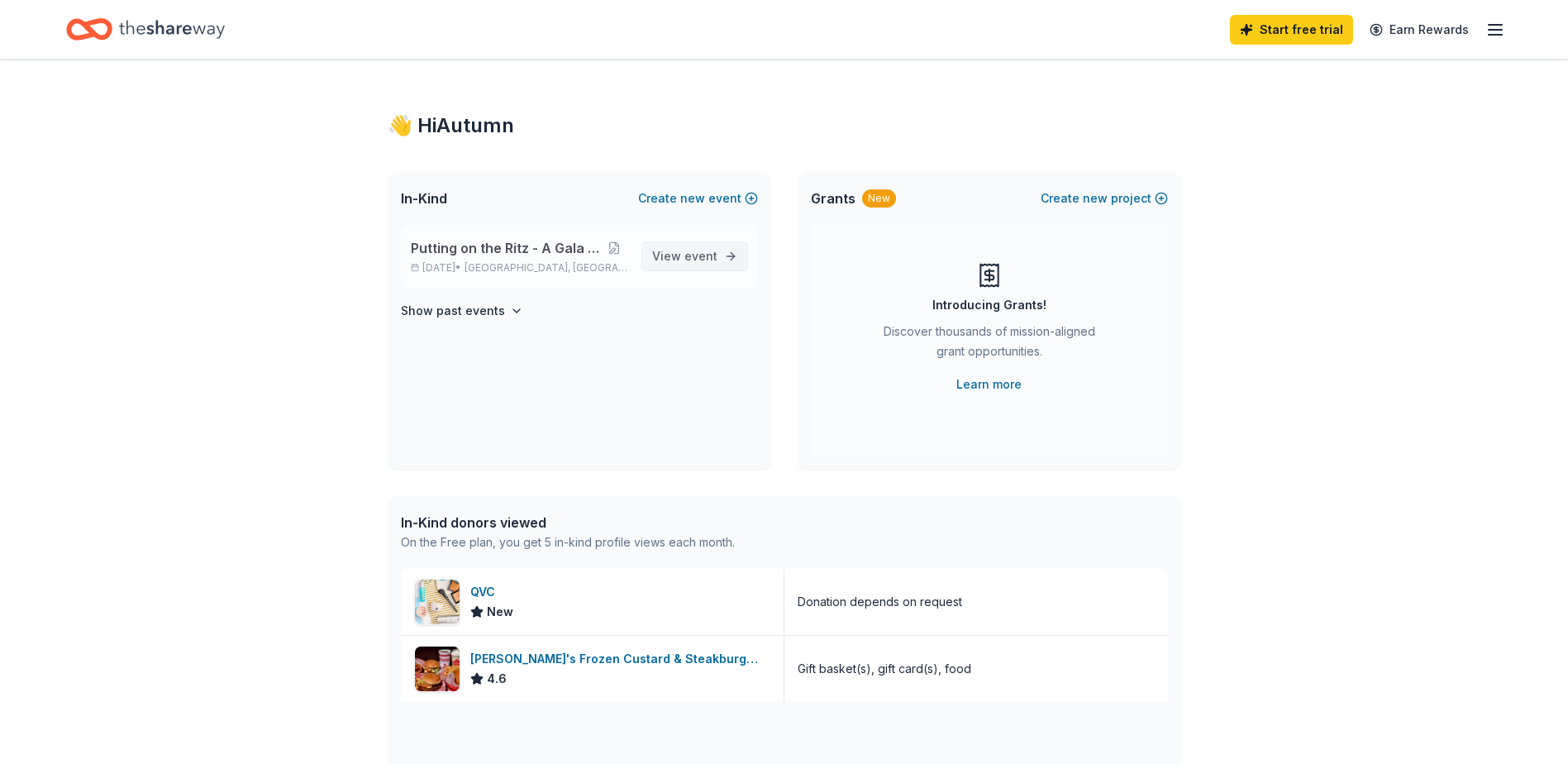
click at [663, 252] on span "View event" at bounding box center [685, 257] width 65 height 20
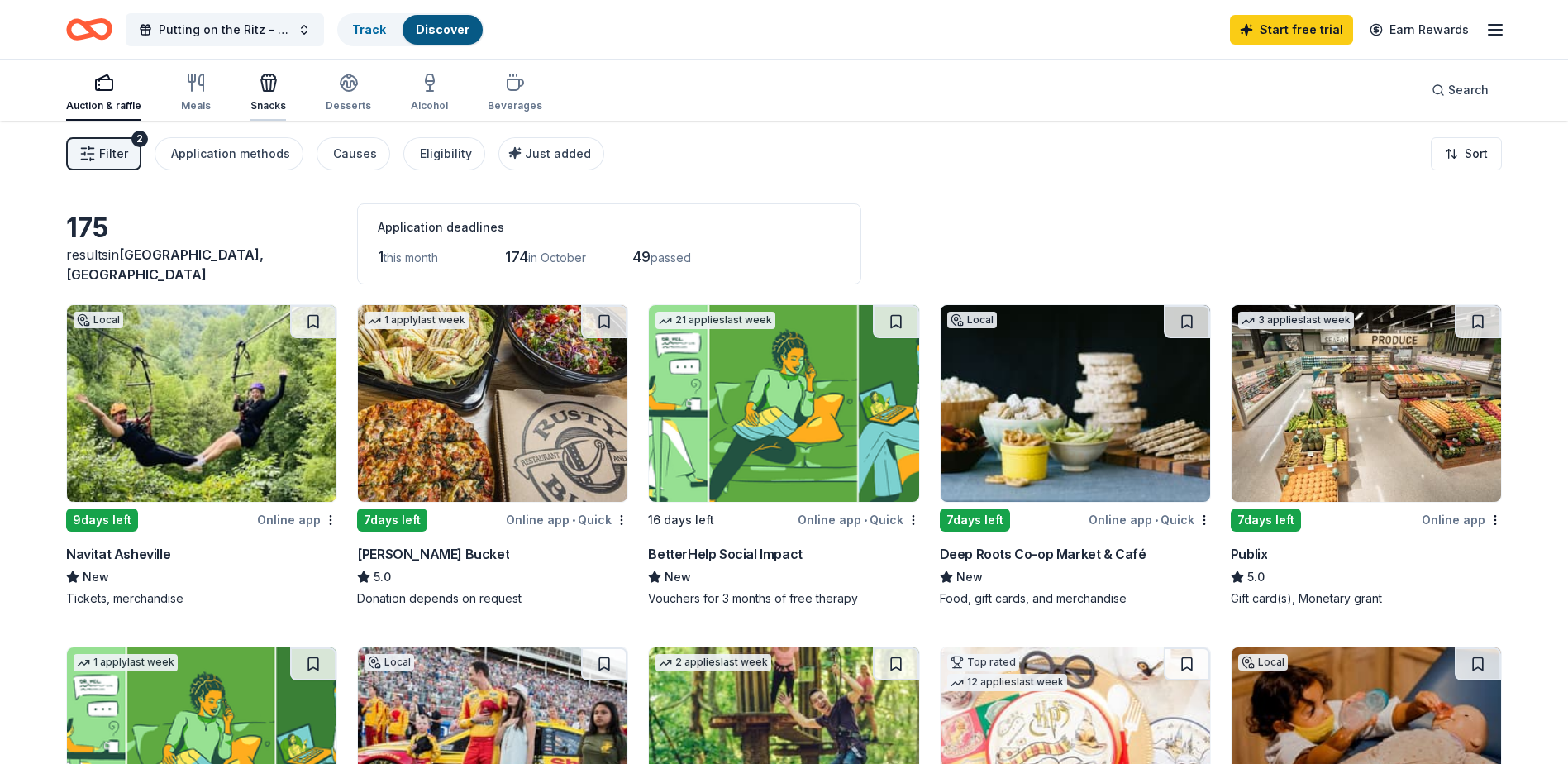
click at [275, 93] on div "Snacks" at bounding box center [268, 92] width 36 height 39
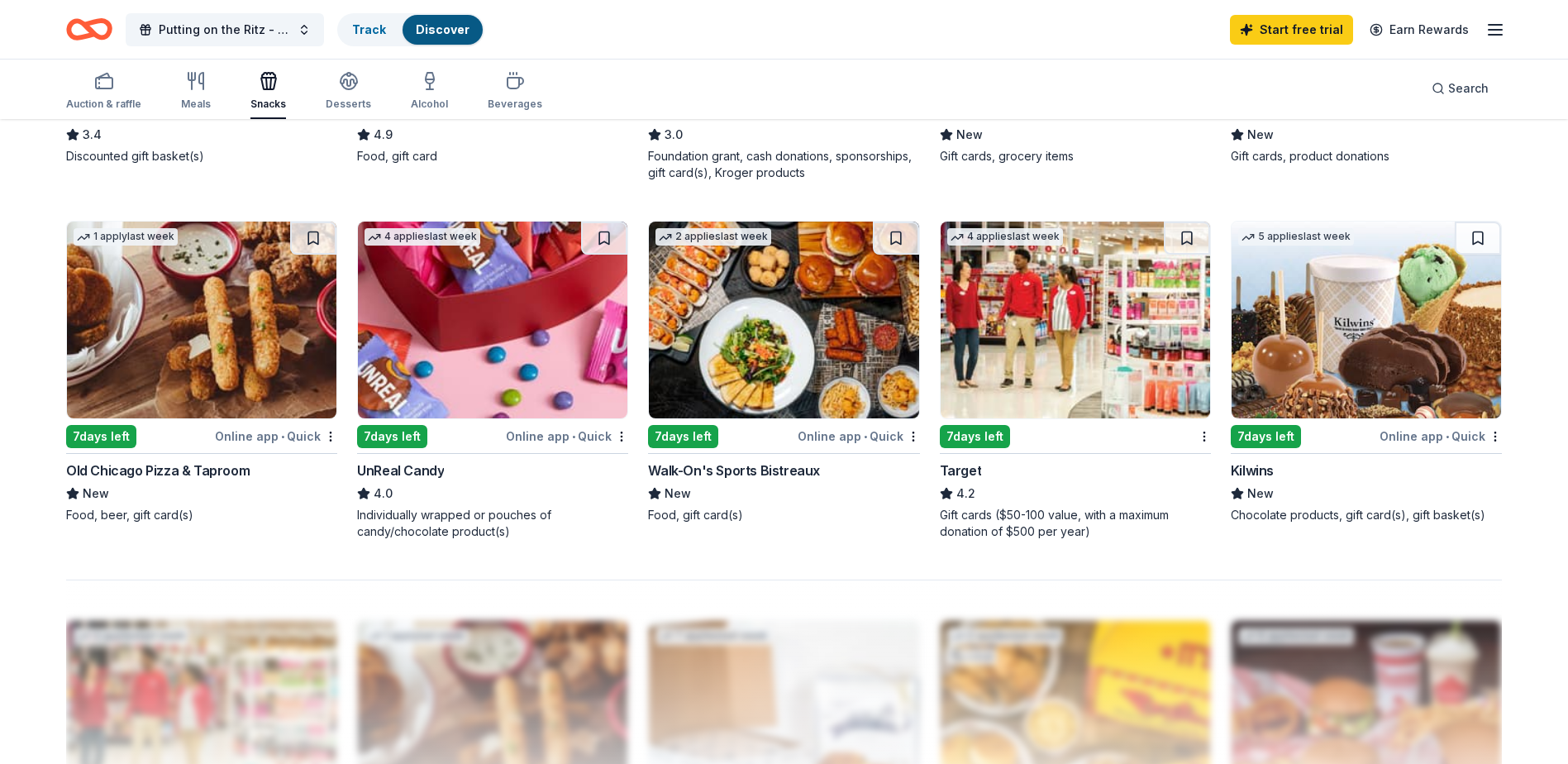
scroll to position [1158, 0]
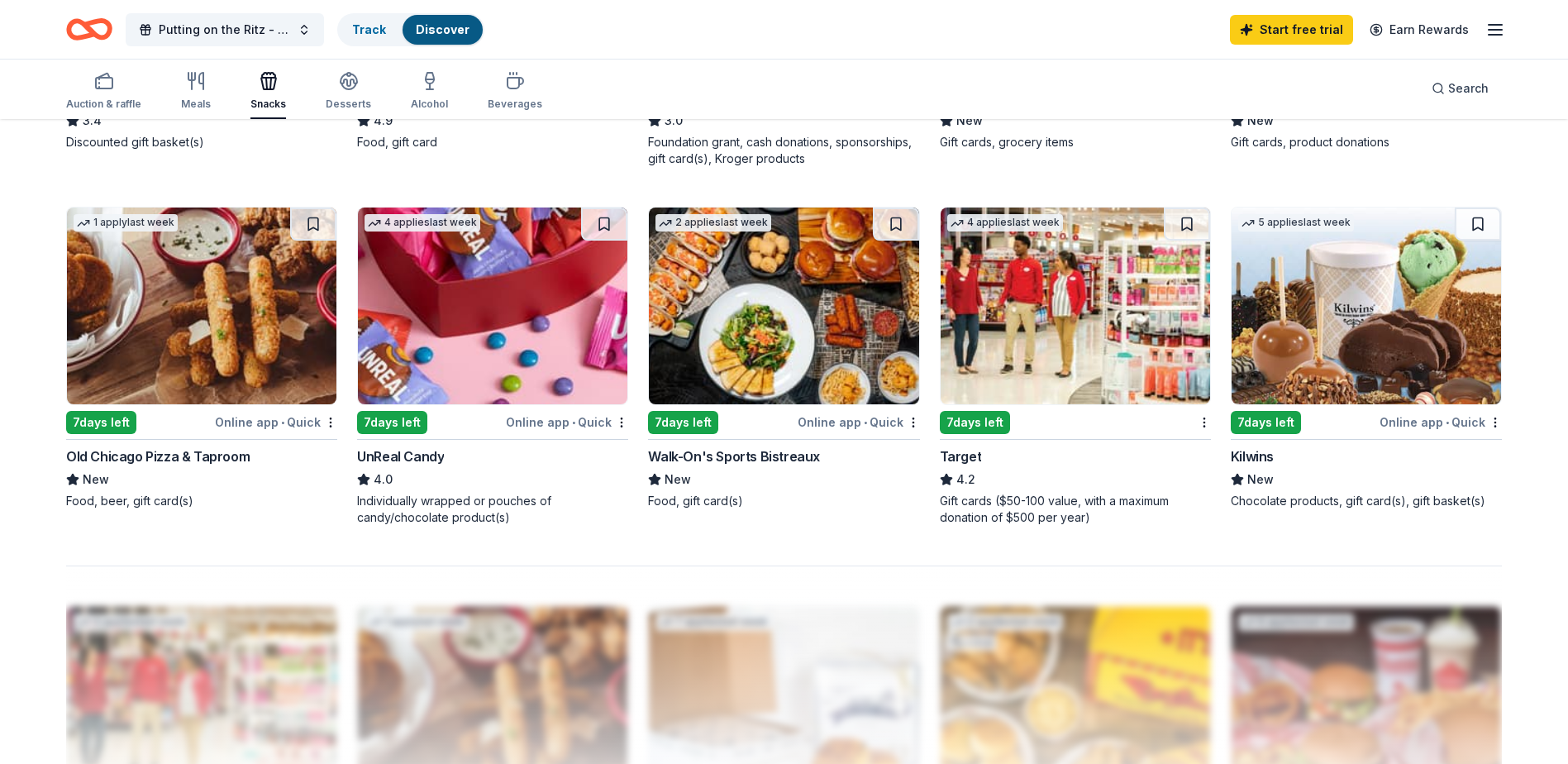
click at [1278, 466] on div "Kilwins New Chocolate products, gift card(s), gift basket(s)" at bounding box center [1367, 477] width 271 height 63
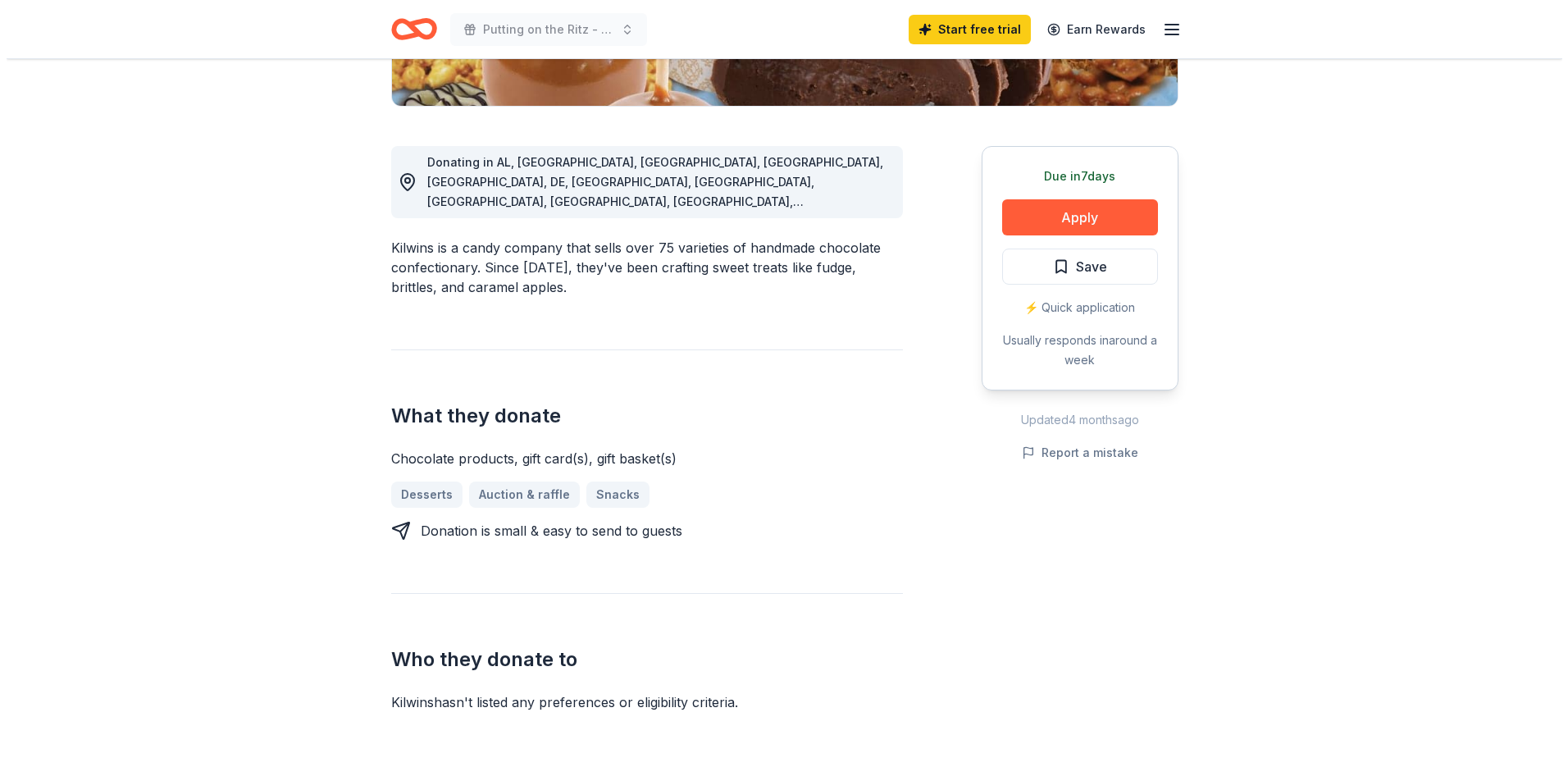
scroll to position [574, 0]
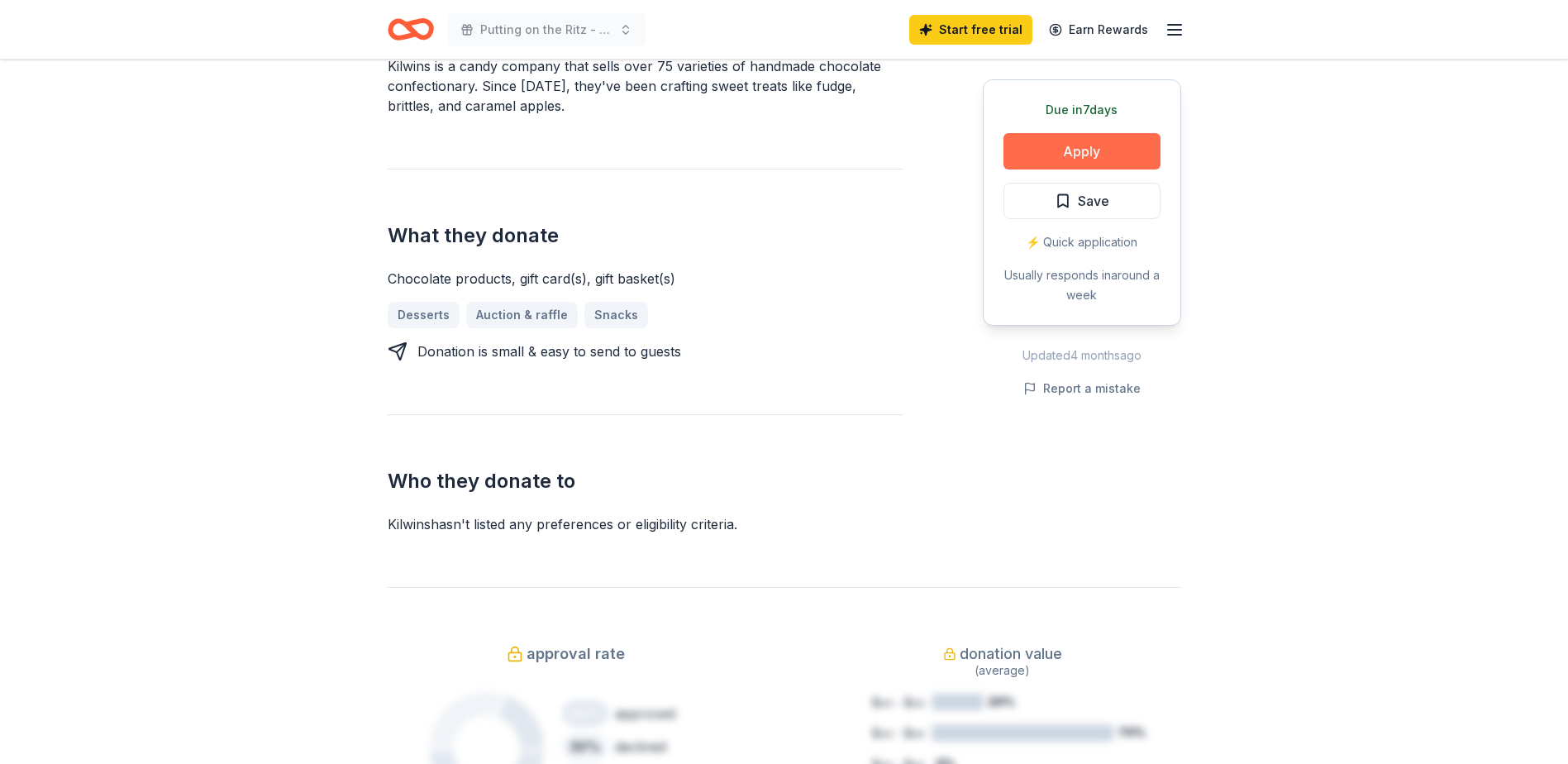
click at [1081, 154] on button "Apply" at bounding box center [1082, 151] width 157 height 37
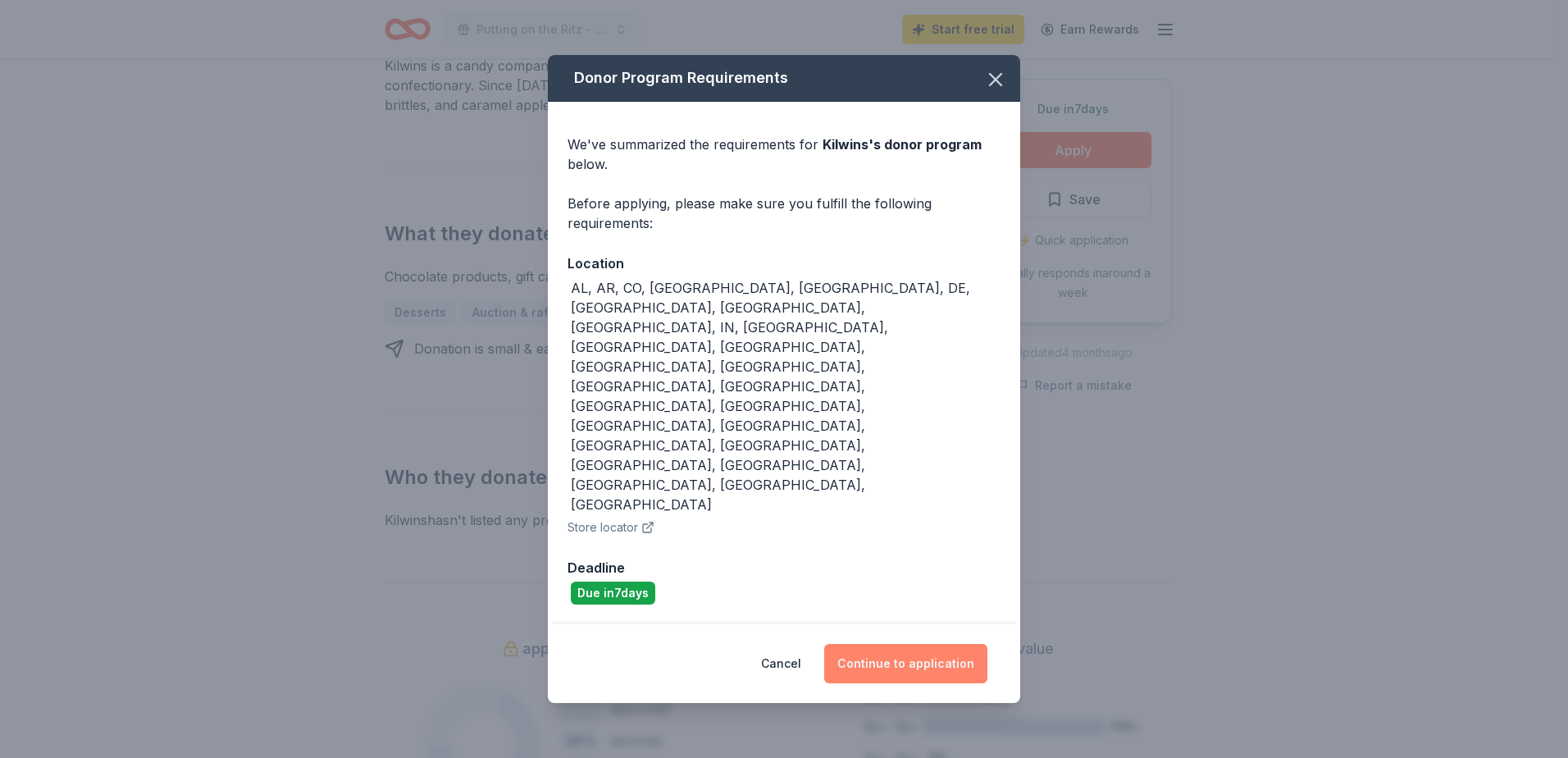
click at [886, 644] on button "Continue to application" at bounding box center [905, 663] width 163 height 39
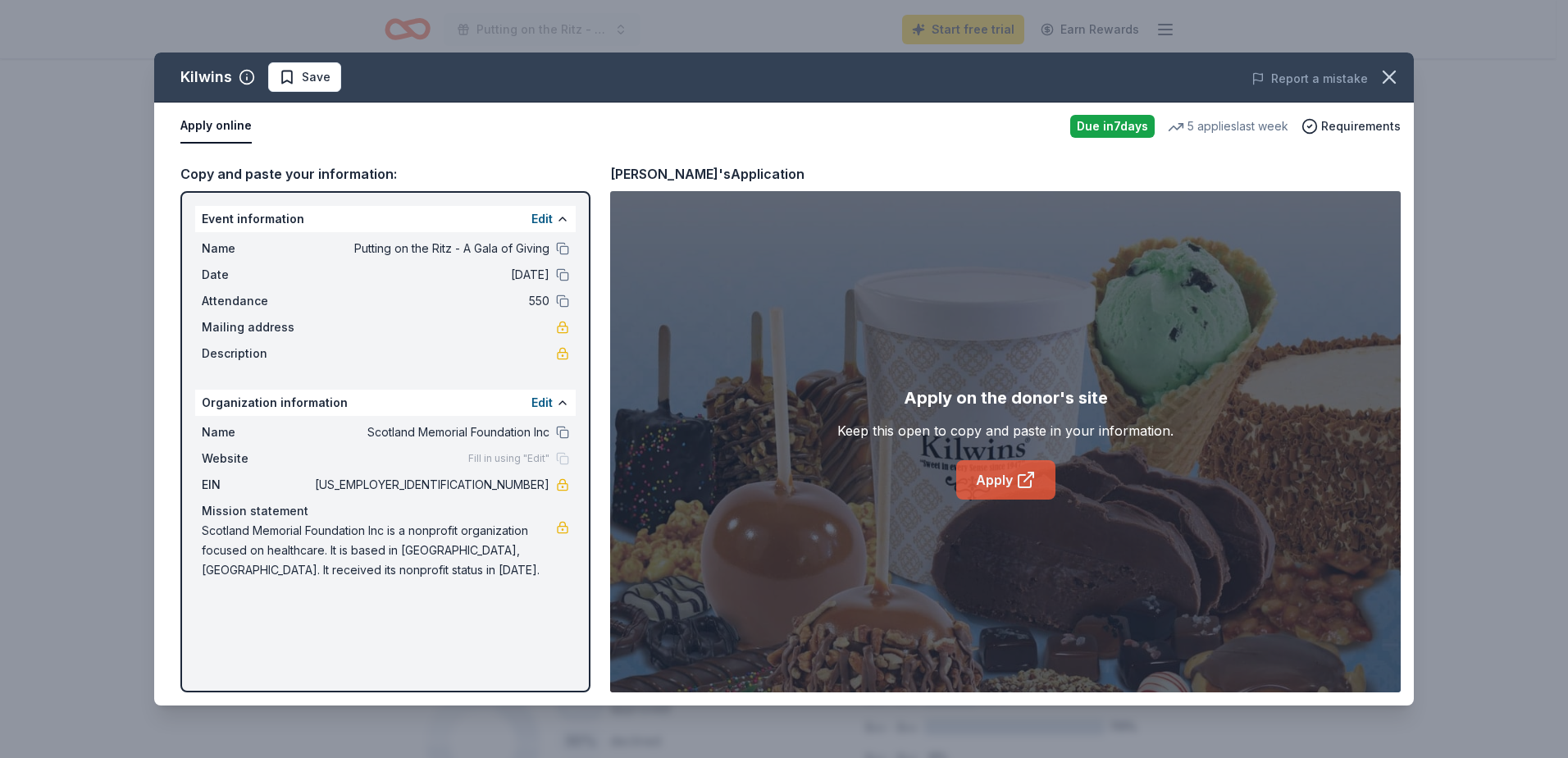
click at [995, 478] on link "Apply" at bounding box center [1006, 479] width 100 height 39
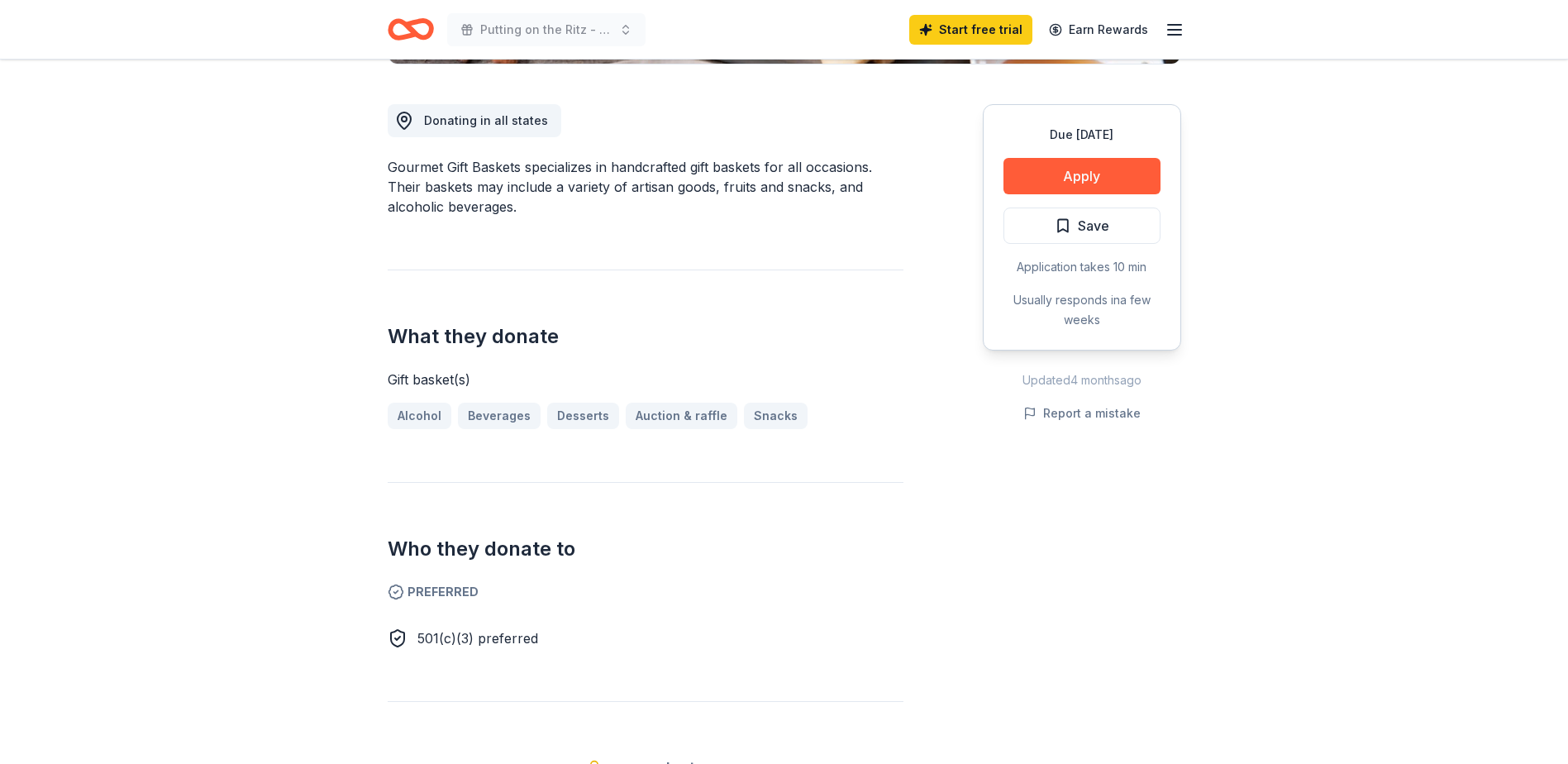
scroll to position [414, 0]
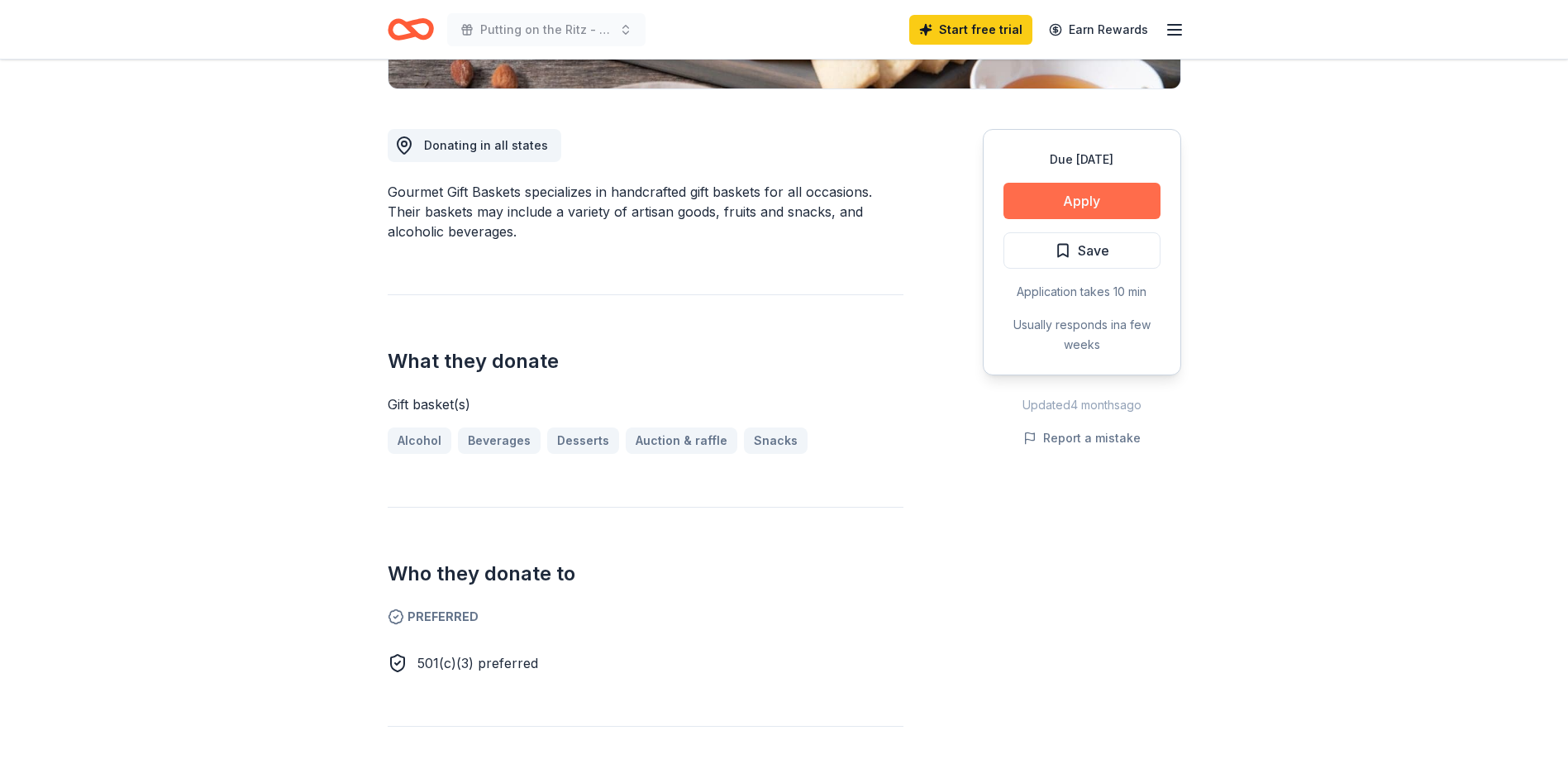
click at [1078, 196] on button "Apply" at bounding box center [1082, 201] width 157 height 37
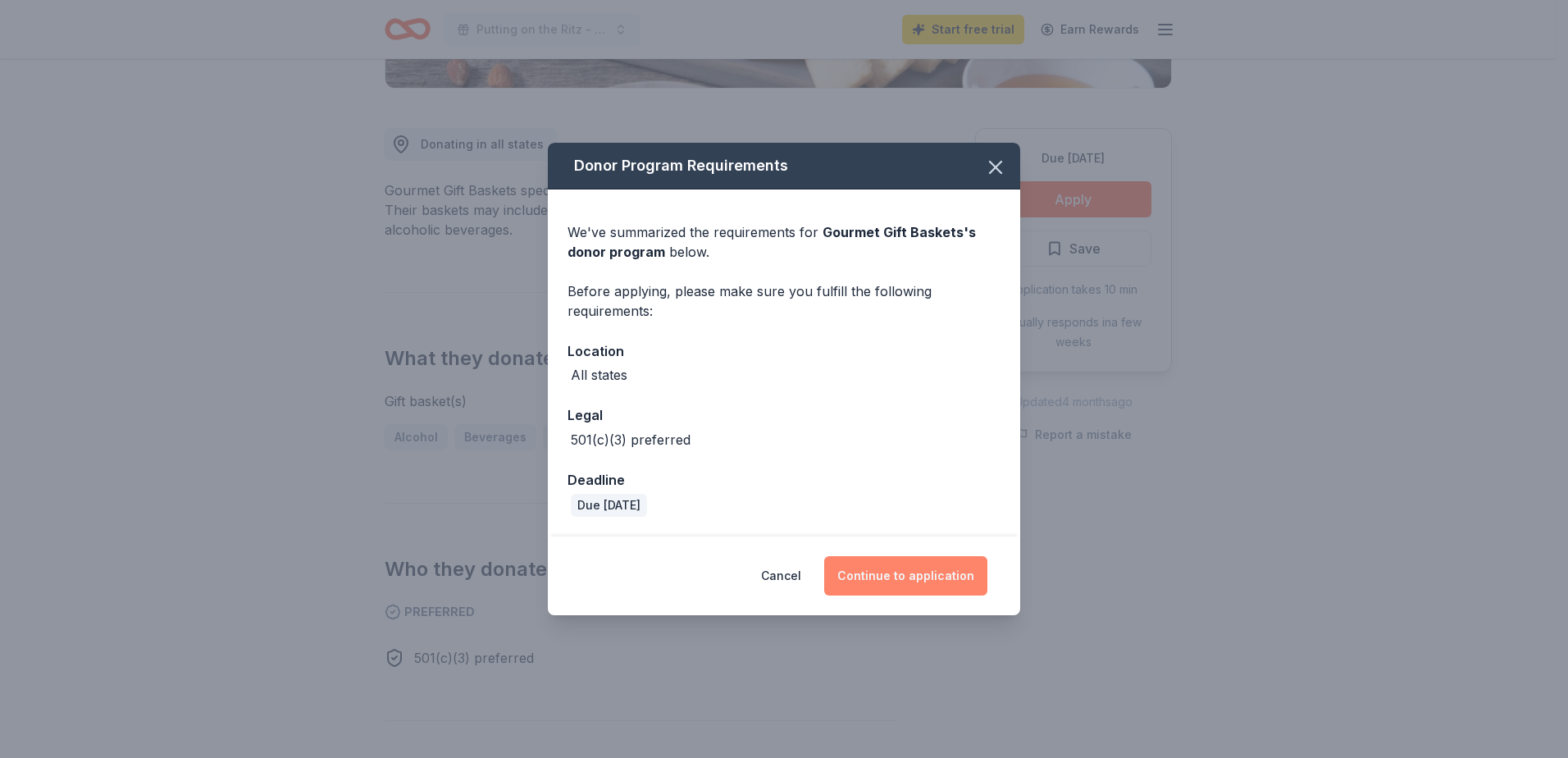
click at [886, 581] on button "Continue to application" at bounding box center [905, 576] width 163 height 39
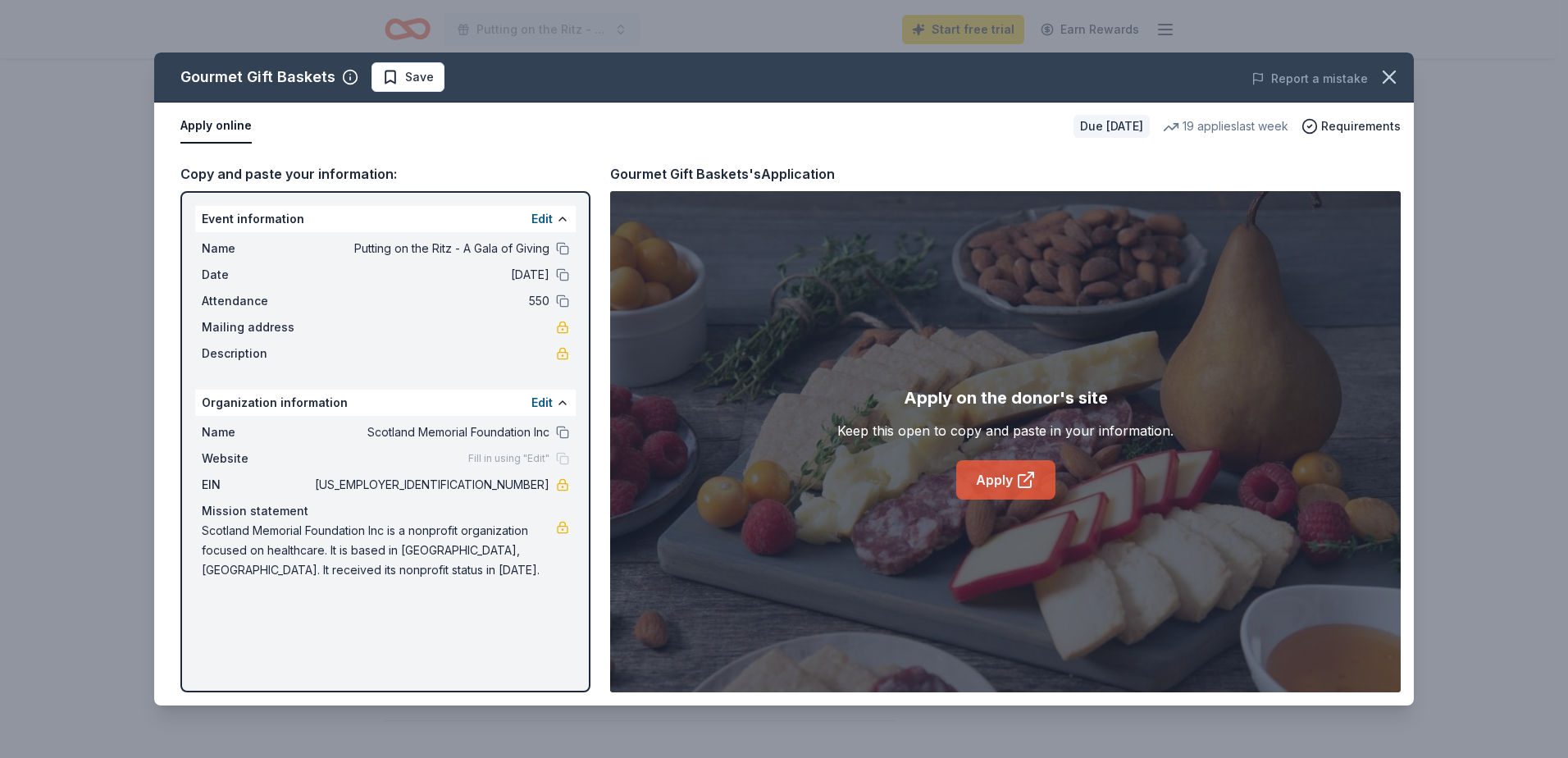
click at [991, 479] on link "Apply" at bounding box center [1006, 479] width 100 height 39
click at [1386, 71] on icon "button" at bounding box center [1390, 77] width 23 height 23
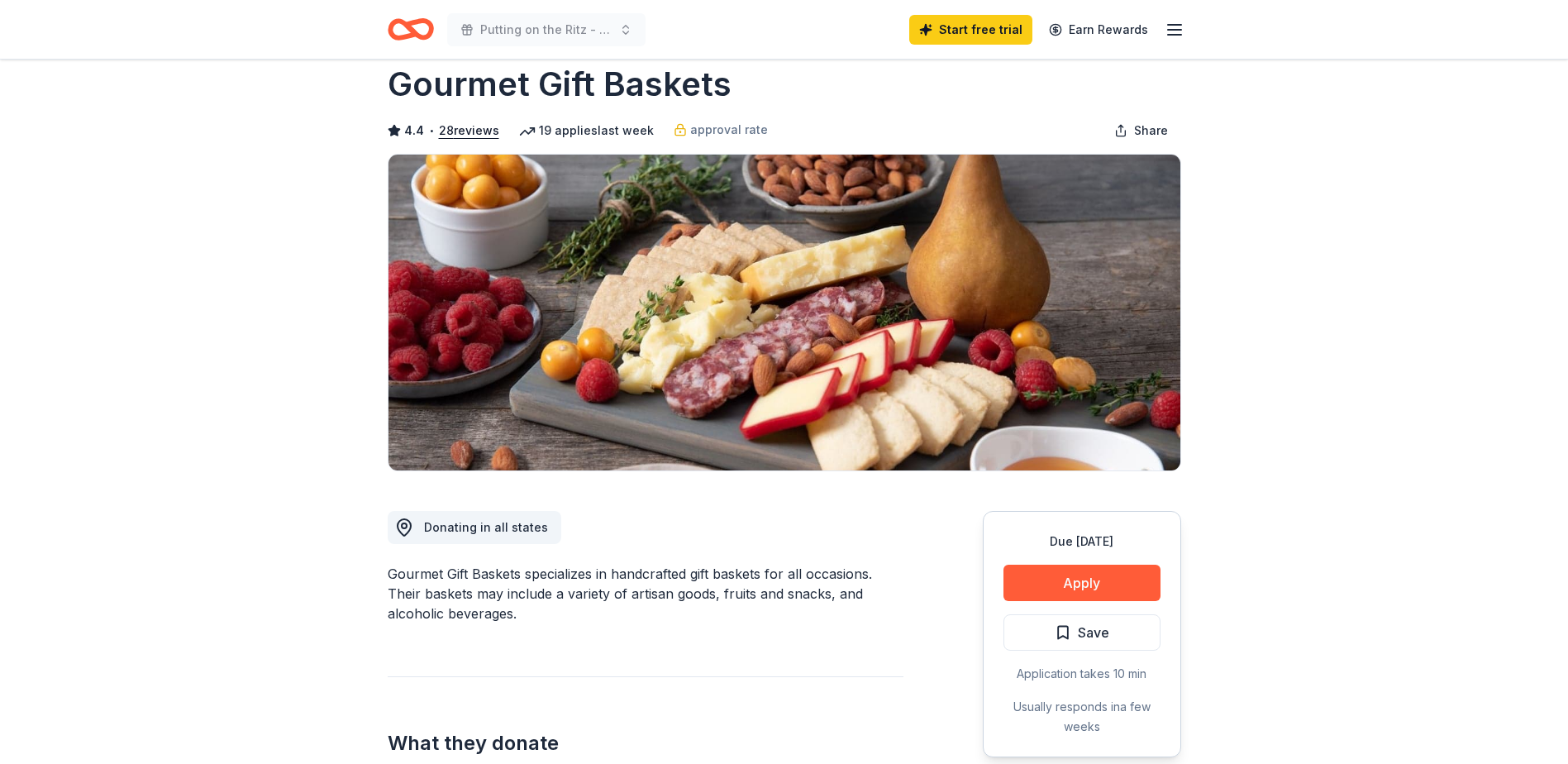
scroll to position [0, 0]
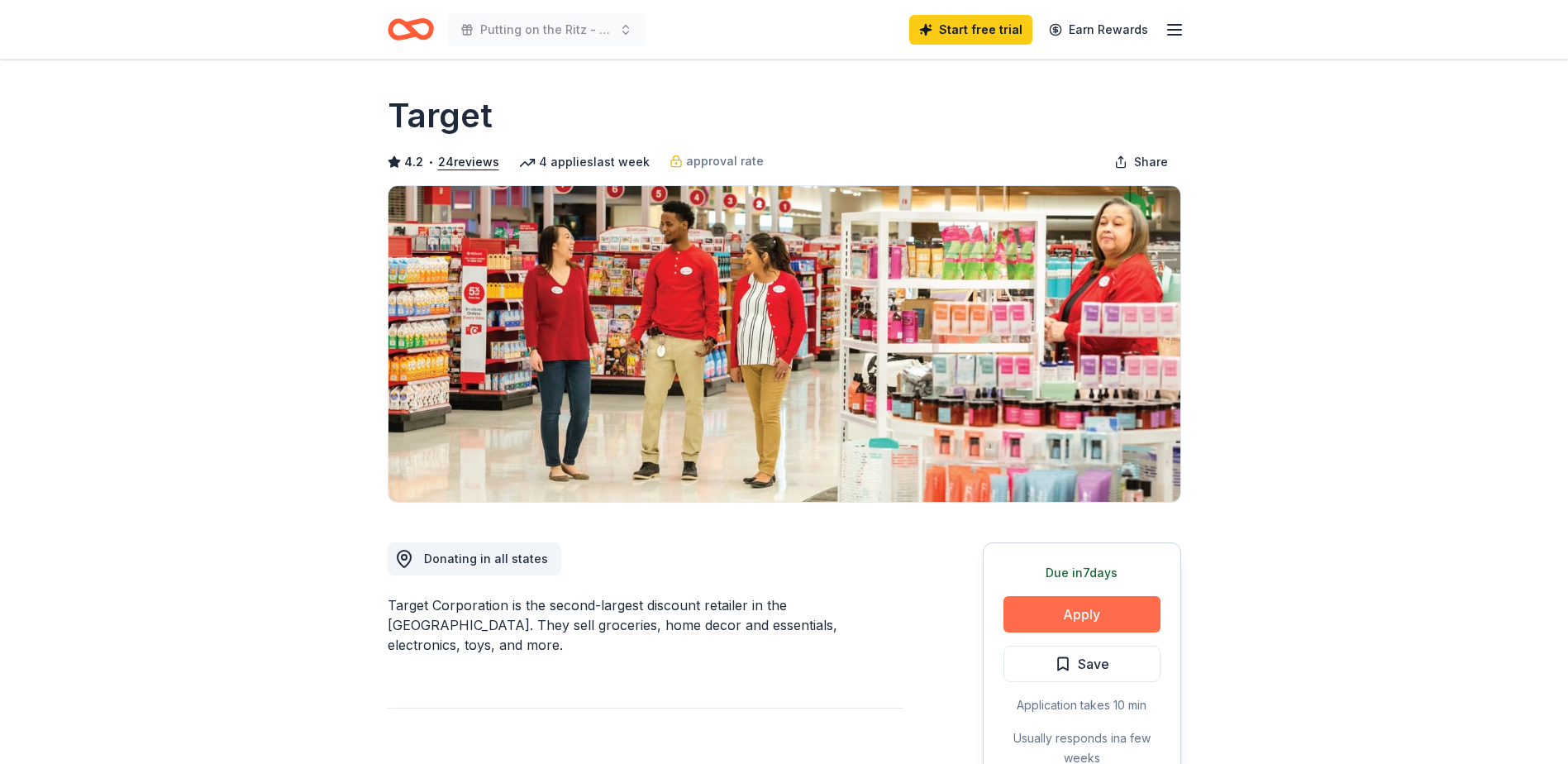
click at [1077, 609] on button "Apply" at bounding box center [1082, 614] width 157 height 37
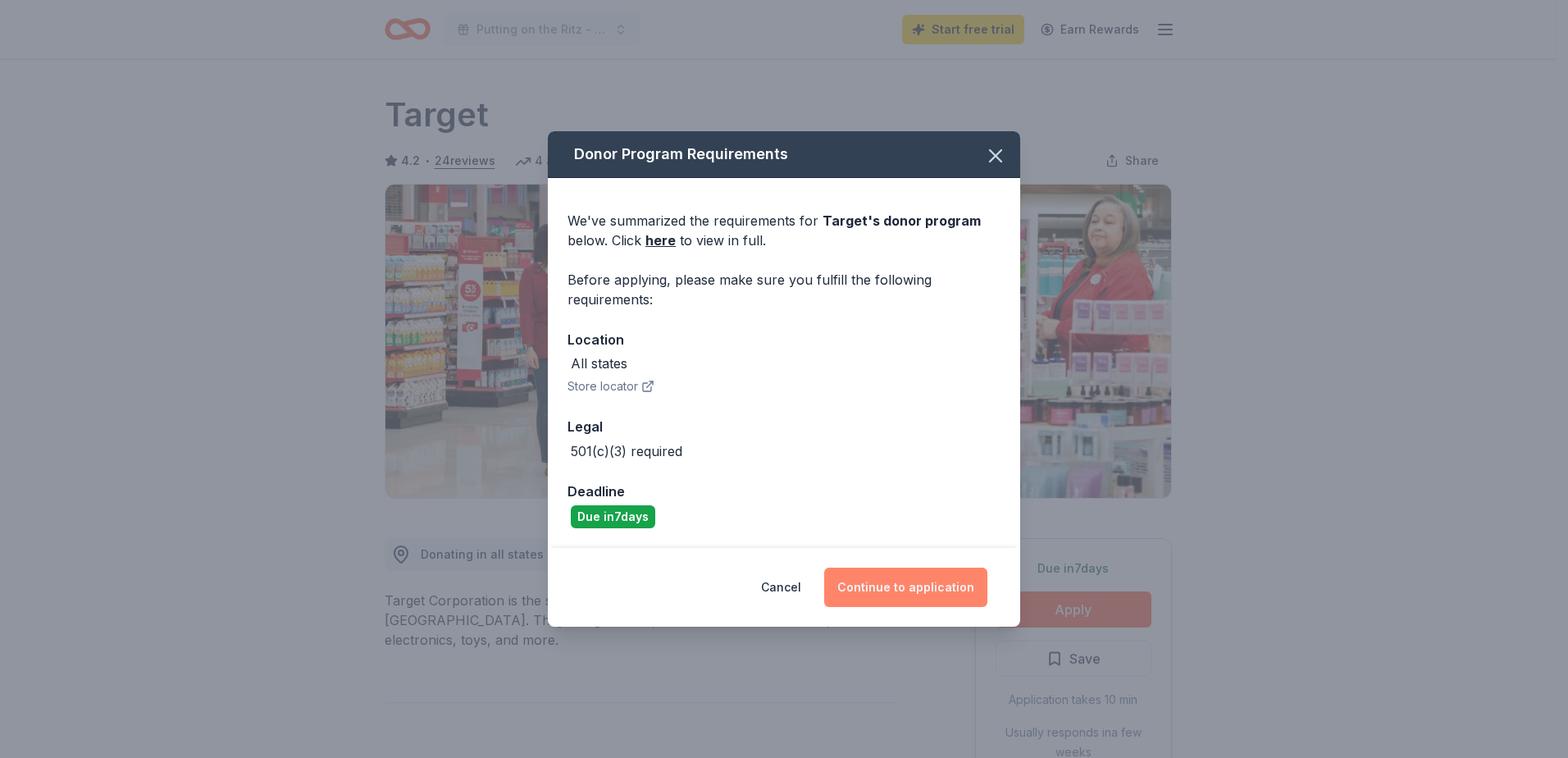
click at [931, 584] on button "Continue to application" at bounding box center [905, 586] width 163 height 39
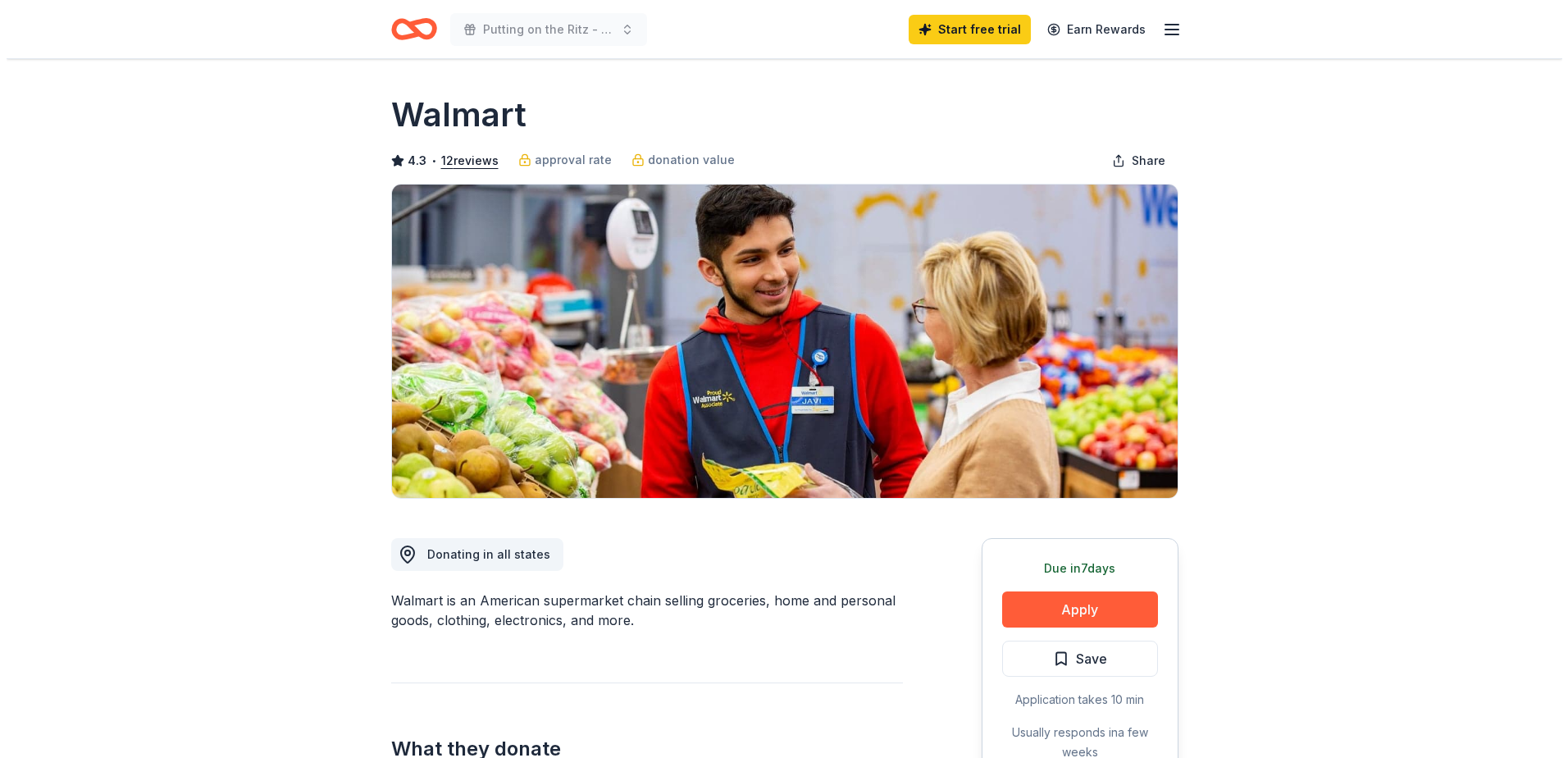
scroll to position [328, 0]
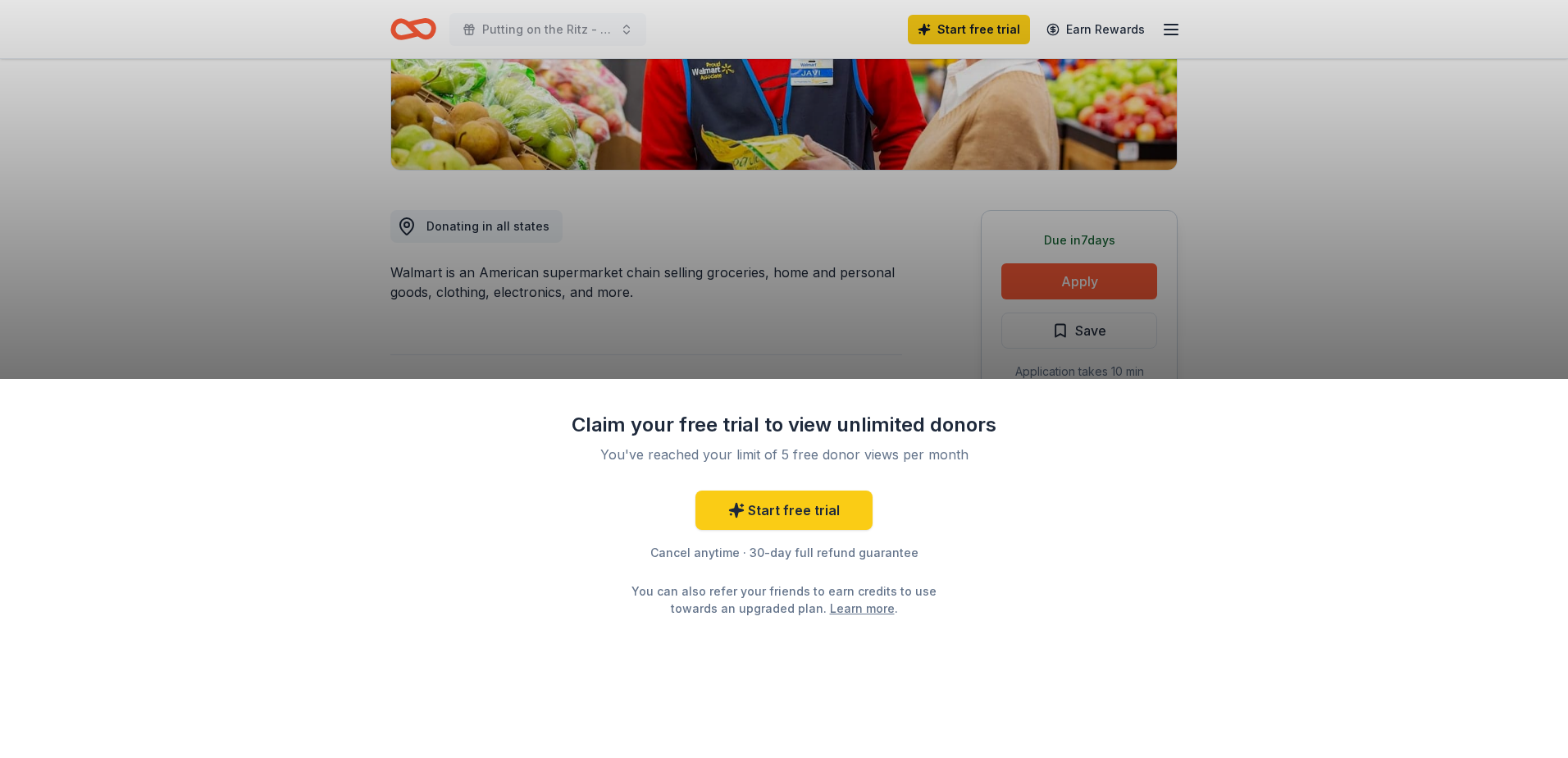
click at [1058, 279] on div "Claim your free trial to view unlimited donors You've reached your limit of 5 f…" at bounding box center [784, 379] width 1568 height 758
